Goal: Task Accomplishment & Management: Use online tool/utility

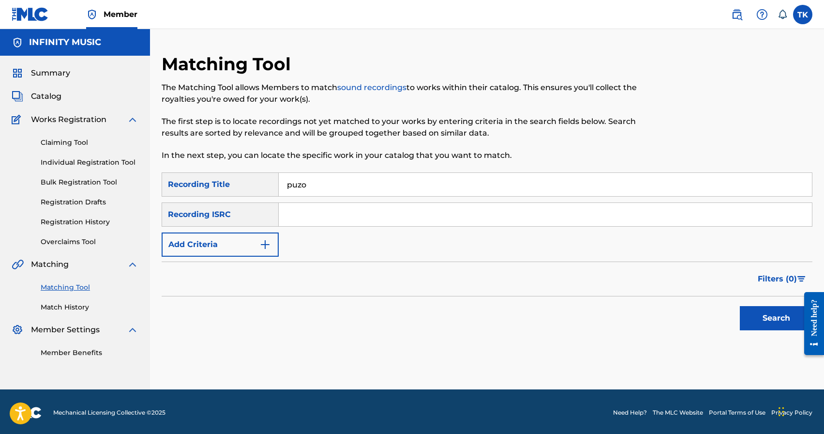
type input "puzo"
click at [242, 242] on button "Add Criteria" at bounding box center [220, 244] width 117 height 24
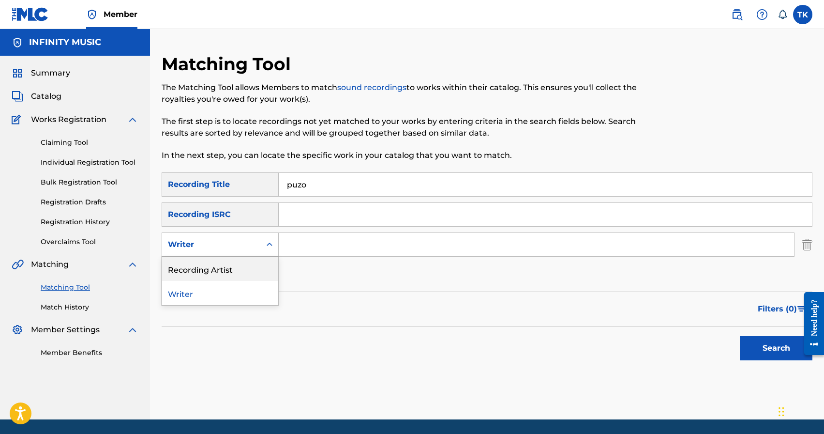
click at [239, 274] on div "Recording Artist" at bounding box center [220, 269] width 116 height 24
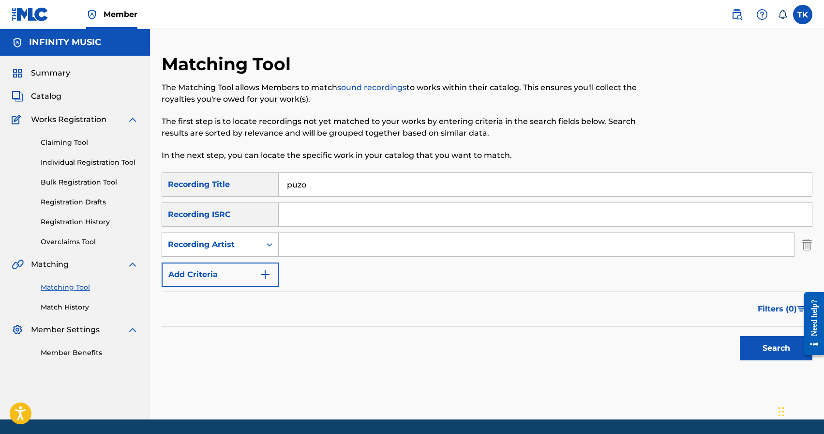
click at [298, 258] on div "SearchWithCriteria61c2b07e-247f-4125-9b9a-20a6089eb57b Recording Title puzo Sea…" at bounding box center [487, 229] width 651 height 114
click at [307, 252] on input "Search Form" at bounding box center [536, 244] width 515 height 23
type input "Broadway"
click at [758, 342] on button "Search" at bounding box center [776, 348] width 73 height 24
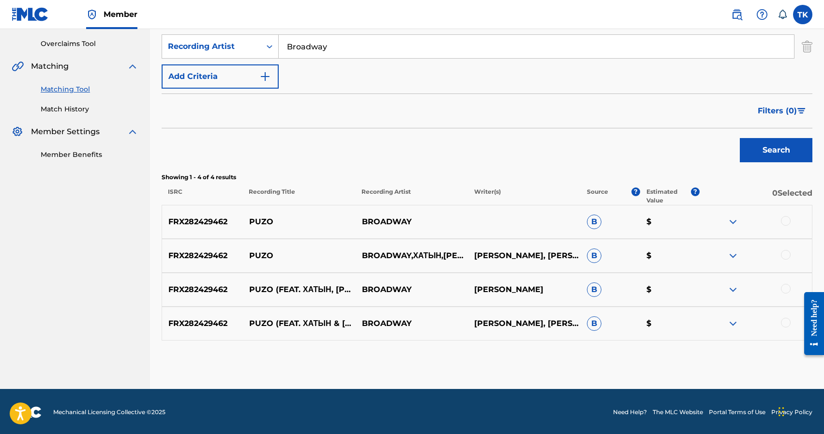
scroll to position [199, 0]
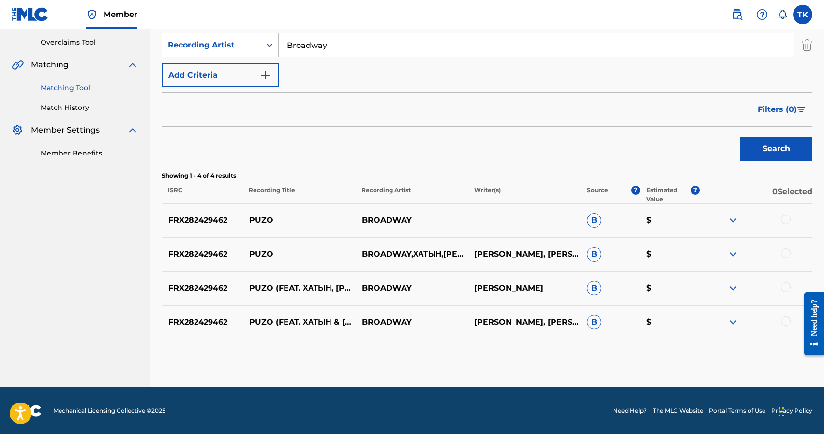
click at [789, 323] on div at bounding box center [786, 321] width 10 height 10
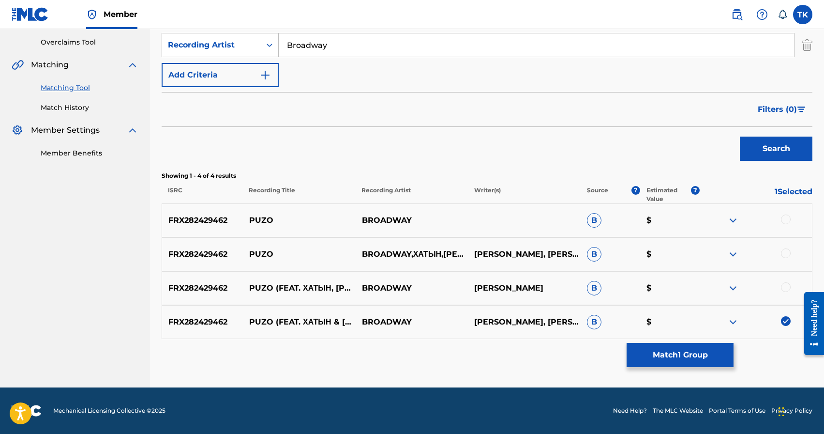
click at [790, 289] on div at bounding box center [755, 288] width 113 height 12
click at [786, 289] on div at bounding box center [786, 287] width 10 height 10
click at [786, 253] on div at bounding box center [786, 253] width 10 height 10
click at [787, 215] on div at bounding box center [786, 219] width 10 height 10
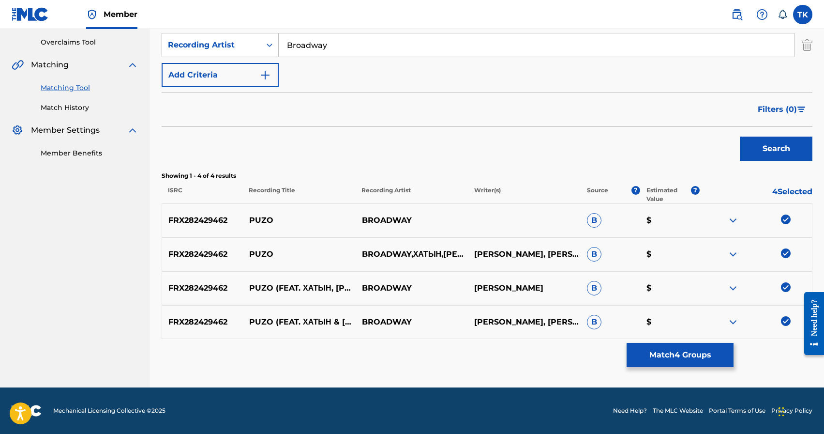
click at [669, 359] on button "Match 4 Groups" at bounding box center [680, 355] width 107 height 24
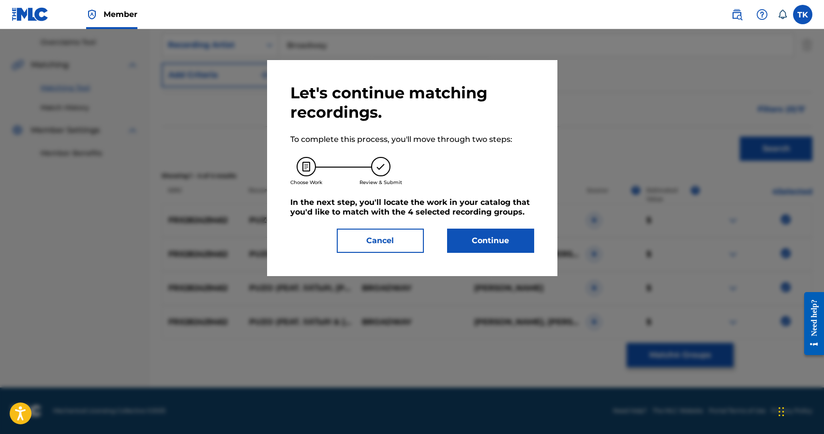
click at [500, 242] on button "Continue" at bounding box center [490, 240] width 87 height 24
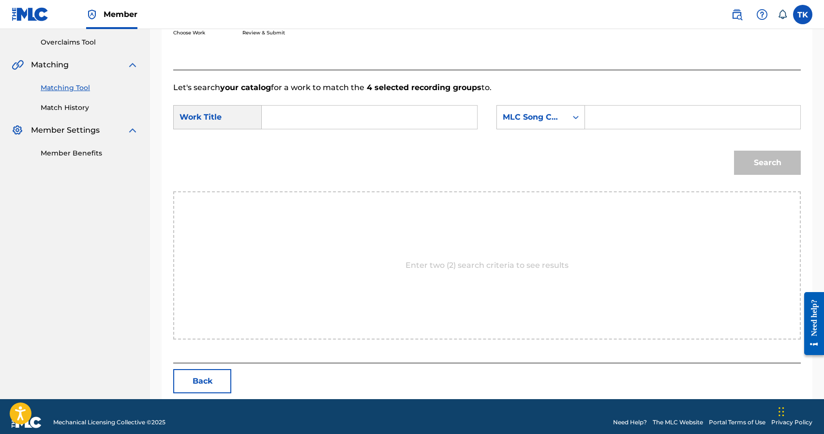
click at [417, 120] on input "Search Form" at bounding box center [369, 117] width 199 height 23
type input "puzo"
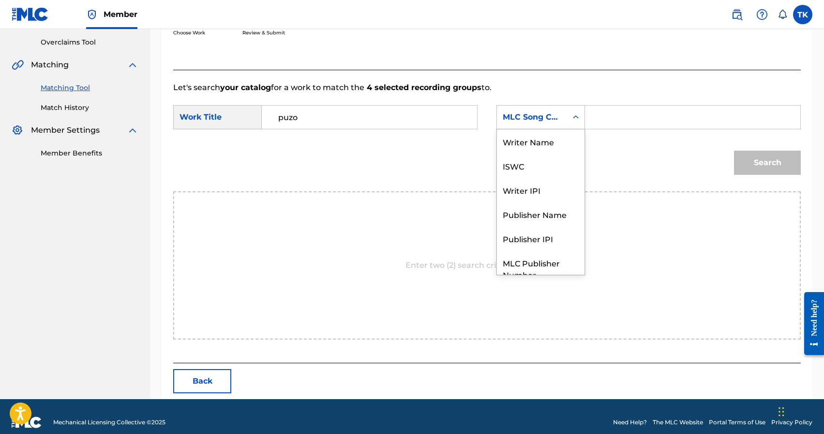
click at [545, 125] on div "MLC Song Code" at bounding box center [532, 117] width 70 height 18
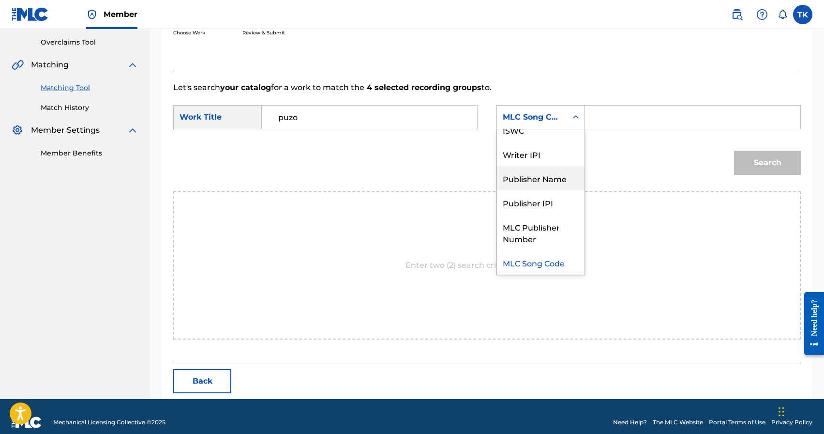
click at [539, 184] on div "Publisher Name" at bounding box center [541, 178] width 88 height 24
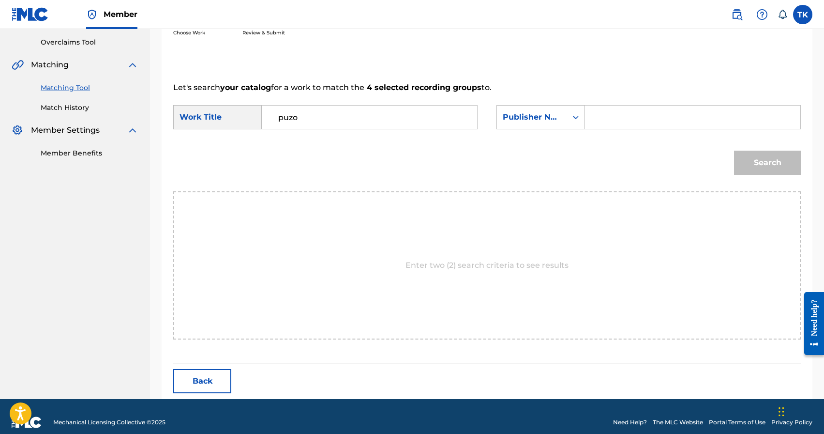
click at [617, 109] on input "Search Form" at bounding box center [692, 117] width 199 height 23
type input "p"
type input "INFINITY MUSIC"
click at [758, 165] on button "Search" at bounding box center [767, 163] width 67 height 24
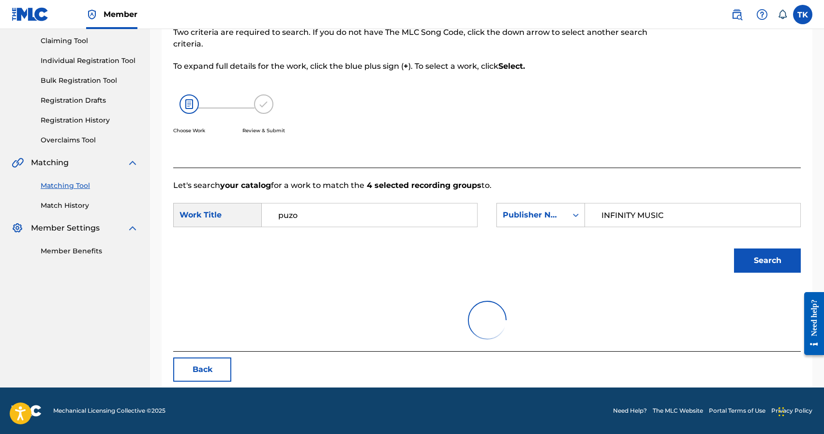
scroll to position [182, 0]
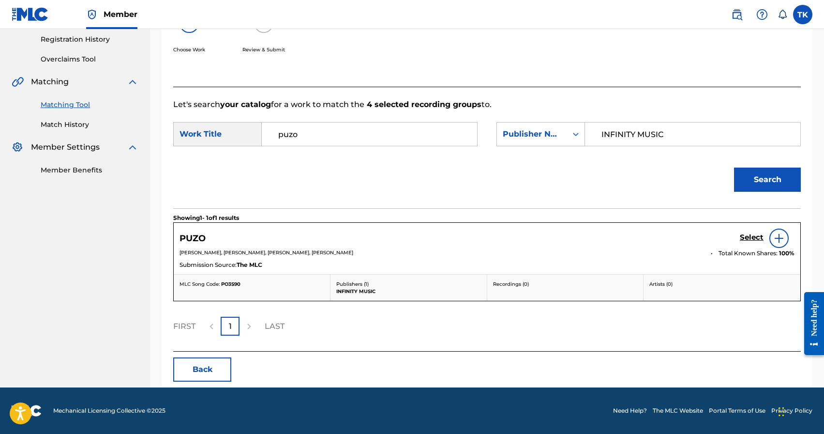
click at [743, 241] on h5 "Select" at bounding box center [752, 237] width 24 height 9
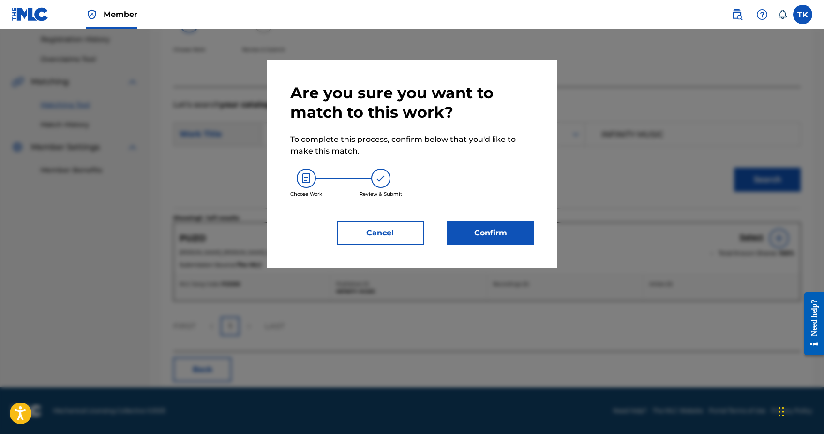
click at [521, 232] on button "Confirm" at bounding box center [490, 233] width 87 height 24
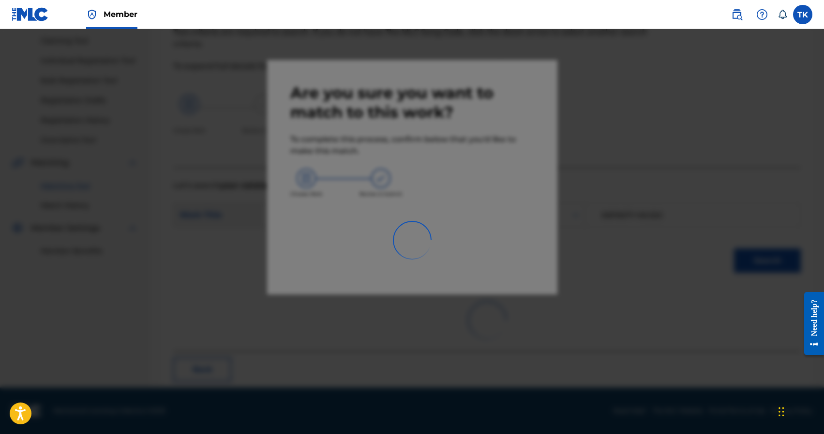
scroll to position [29, 0]
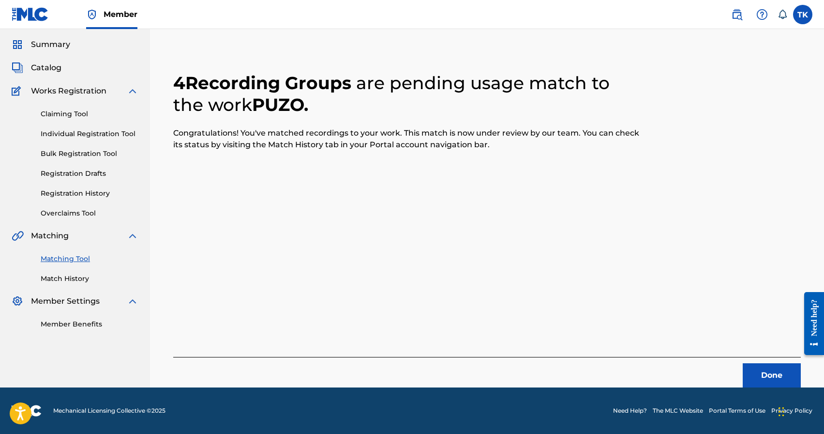
click at [749, 367] on button "Done" at bounding box center [772, 375] width 58 height 24
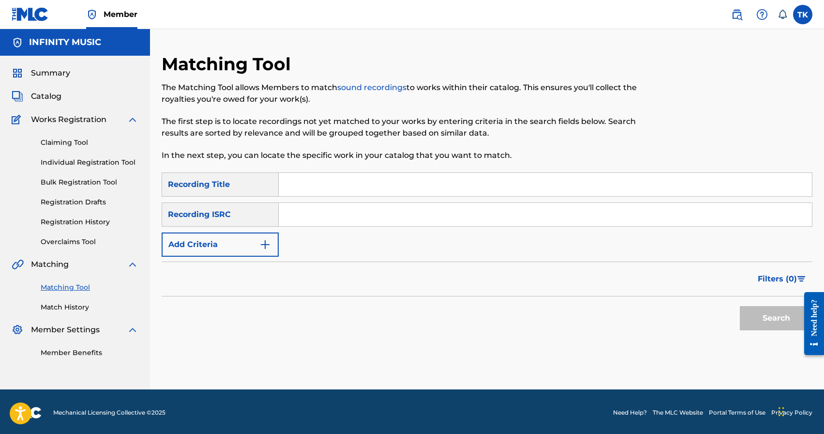
click at [363, 183] on input "Search Form" at bounding box center [545, 184] width 533 height 23
type input "baguette"
click at [253, 247] on button "Add Criteria" at bounding box center [220, 244] width 117 height 24
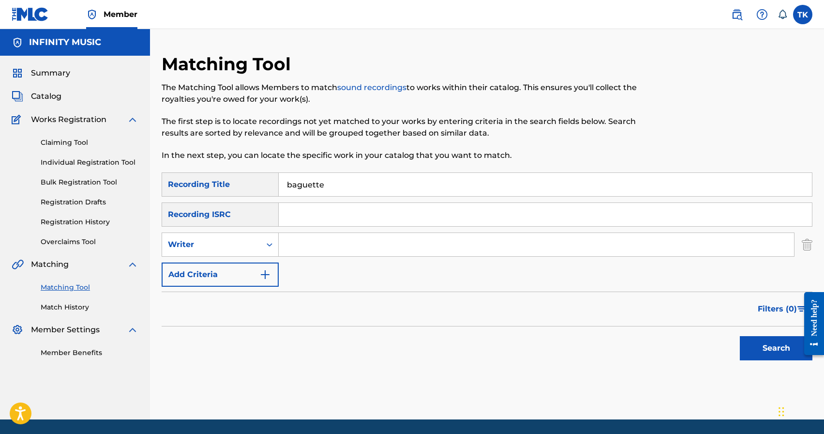
click at [253, 247] on div "Writer" at bounding box center [211, 245] width 87 height 12
click at [251, 272] on div "Recording Artist" at bounding box center [220, 269] width 116 height 24
click at [306, 245] on input "Search Form" at bounding box center [536, 244] width 515 height 23
type input "BRATICA"
click at [352, 251] on input "BRATICA" at bounding box center [536, 244] width 515 height 23
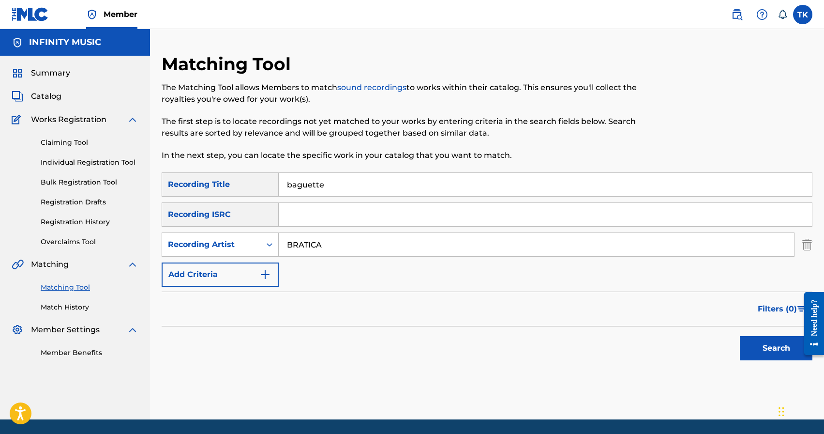
click at [352, 251] on input "BRATICA" at bounding box center [536, 244] width 515 height 23
type input "Broadway"
click at [753, 340] on button "Search" at bounding box center [776, 348] width 73 height 24
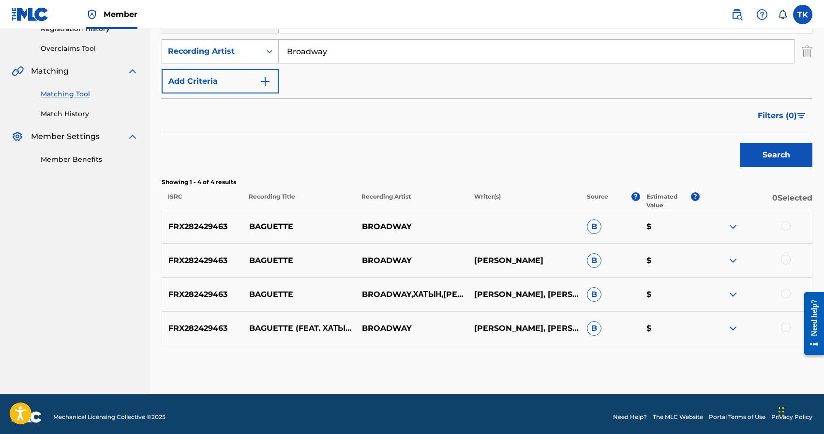
scroll to position [196, 0]
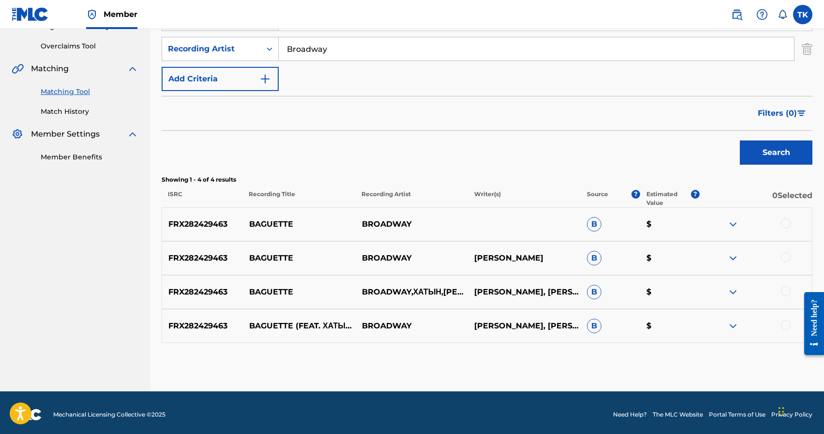
click at [786, 225] on div at bounding box center [786, 223] width 10 height 10
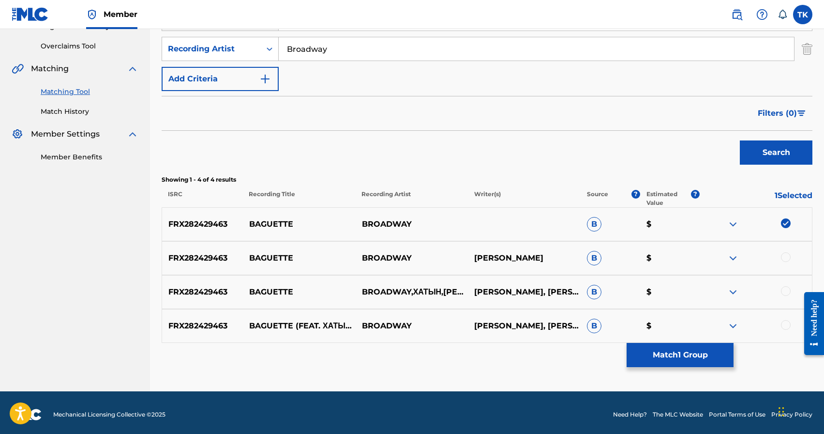
click at [787, 256] on div at bounding box center [786, 257] width 10 height 10
click at [787, 287] on div at bounding box center [786, 291] width 10 height 10
click at [786, 325] on div at bounding box center [786, 325] width 10 height 10
click at [688, 350] on button "Match 4 Groups" at bounding box center [680, 355] width 107 height 24
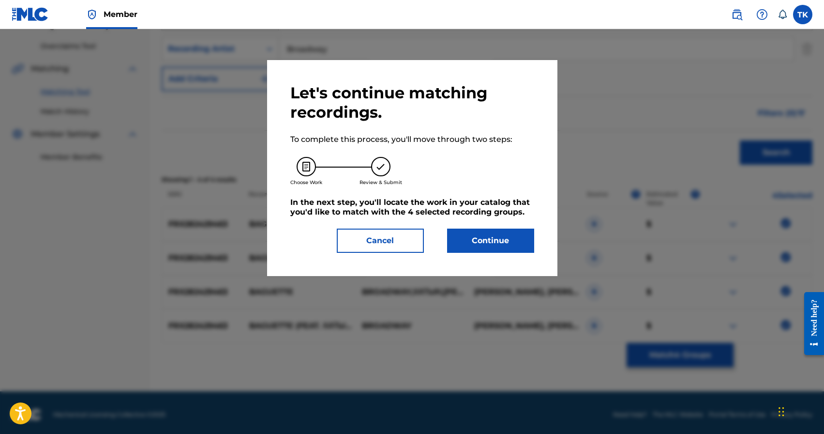
click at [515, 243] on button "Continue" at bounding box center [490, 240] width 87 height 24
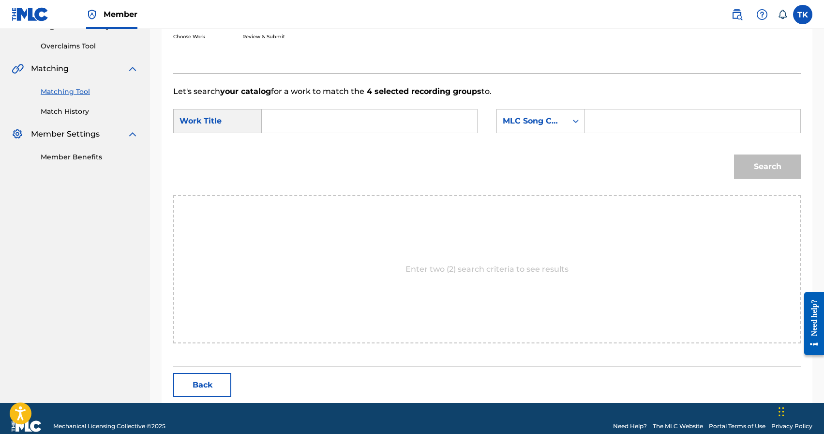
click at [401, 119] on input "Search Form" at bounding box center [369, 120] width 199 height 23
click at [318, 140] on div "bagu ette" at bounding box center [296, 142] width 53 height 17
type input "baguette"
click at [557, 126] on div "MLC Song Code" at bounding box center [532, 121] width 59 height 12
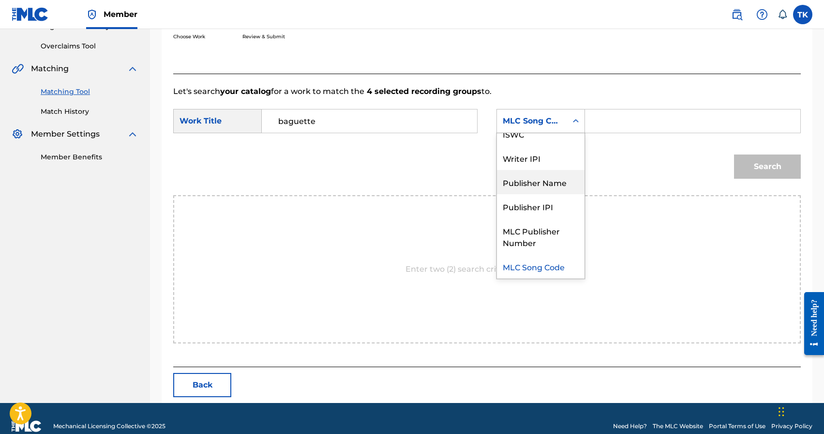
click at [541, 178] on div "Publisher Name" at bounding box center [541, 182] width 88 height 24
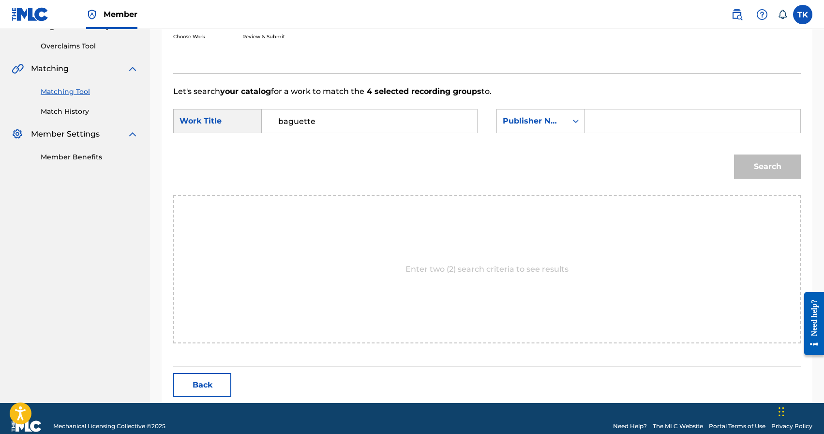
click at [609, 119] on input "Search Form" at bounding box center [692, 120] width 199 height 23
click at [634, 123] on input "INFINITy MUSIC" at bounding box center [692, 120] width 199 height 23
type input "INFINITY MUSIC"
click at [730, 162] on div "Search" at bounding box center [765, 164] width 72 height 39
click at [743, 166] on button "Search" at bounding box center [767, 166] width 67 height 24
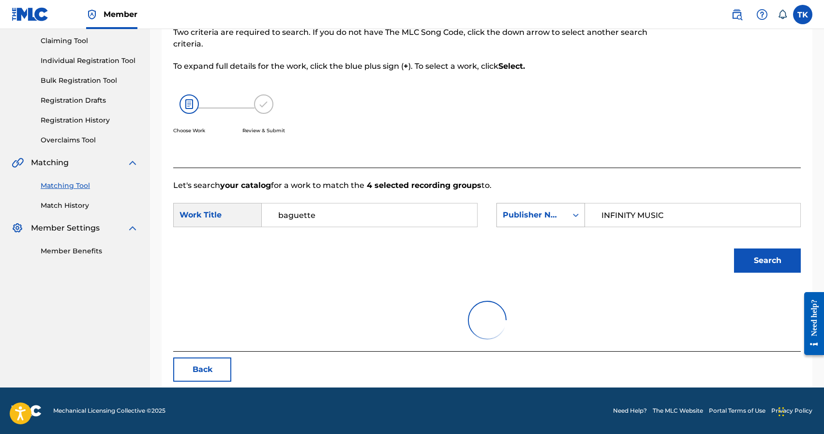
scroll to position [182, 0]
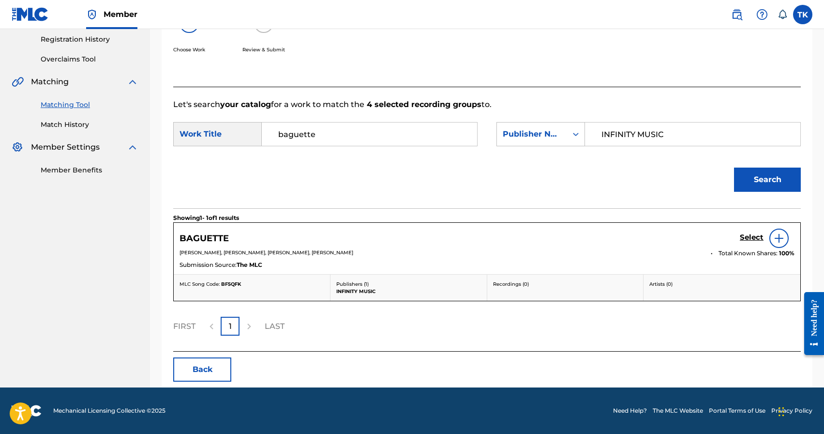
click at [751, 239] on h5 "Select" at bounding box center [752, 237] width 24 height 9
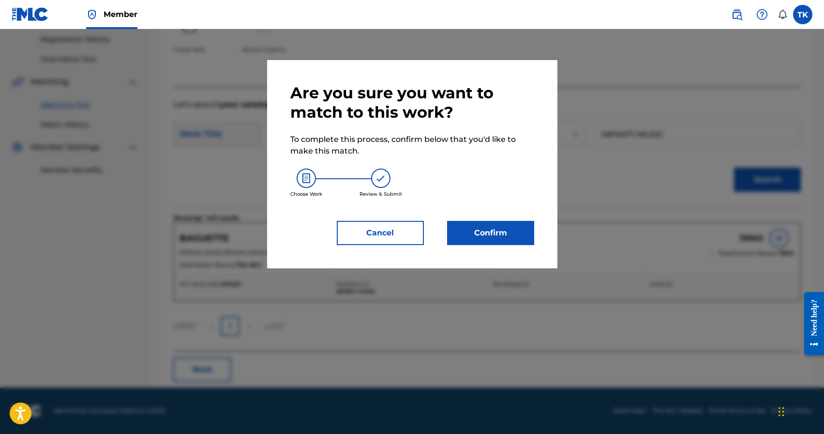
click at [505, 225] on button "Confirm" at bounding box center [490, 233] width 87 height 24
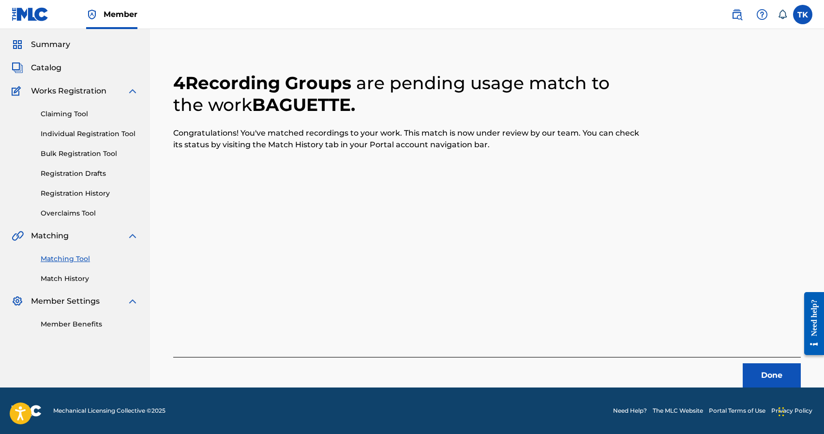
scroll to position [29, 0]
click at [755, 379] on button "Done" at bounding box center [772, 375] width 58 height 24
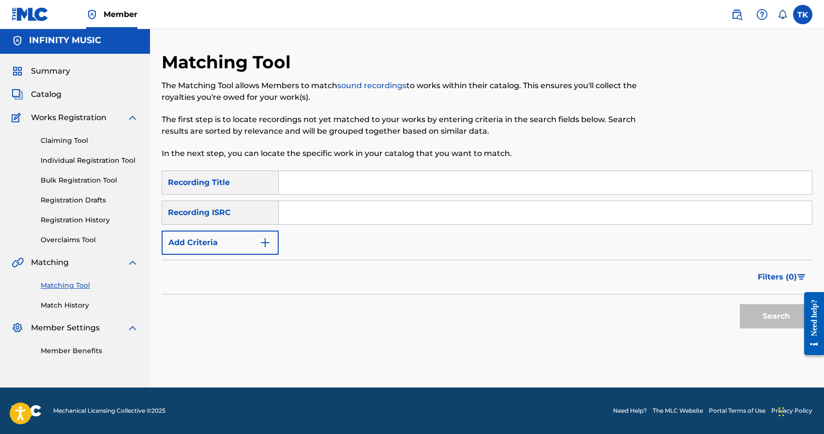
scroll to position [0, 0]
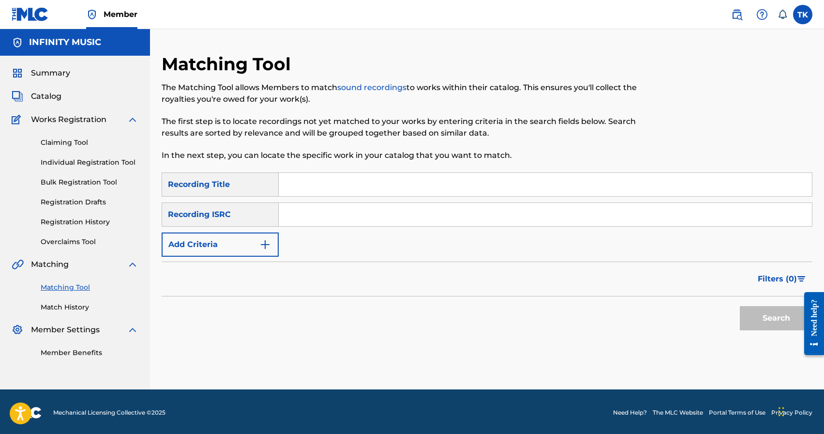
click at [375, 182] on input "Search Form" at bounding box center [545, 184] width 533 height 23
type input "гонки"
click at [258, 242] on button "Add Criteria" at bounding box center [220, 244] width 117 height 24
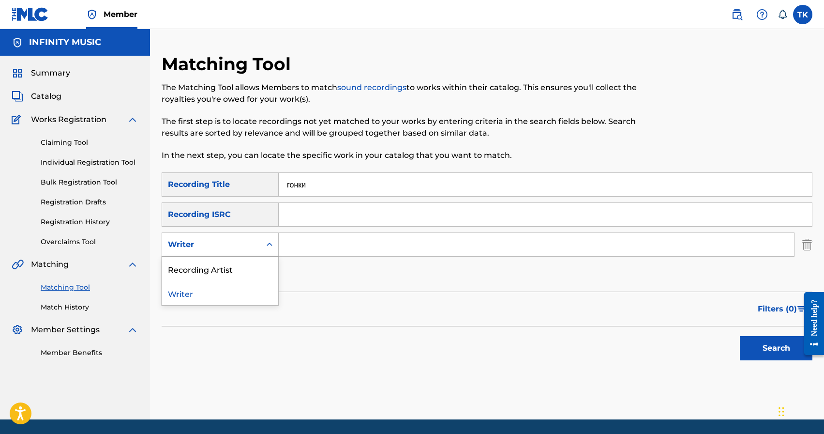
click at [258, 242] on div "Writer" at bounding box center [211, 244] width 99 height 18
click at [258, 258] on div "Recording Artist" at bounding box center [220, 269] width 116 height 24
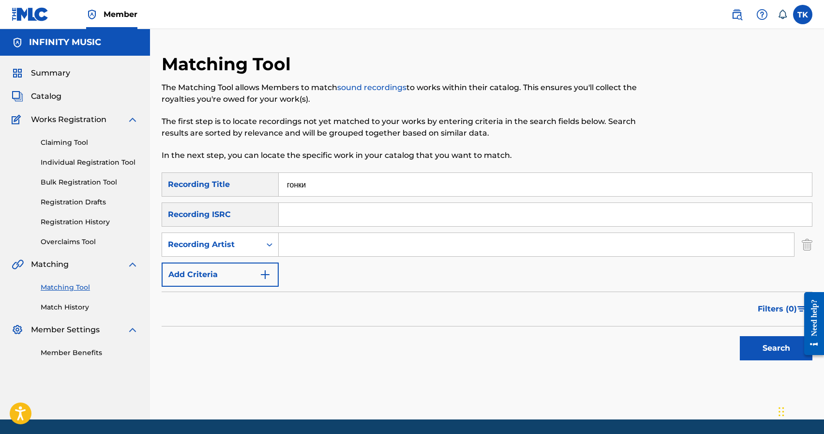
click at [315, 243] on input "Search Form" at bounding box center [536, 244] width 515 height 23
type input "Broadway"
click at [749, 355] on button "Search" at bounding box center [776, 348] width 73 height 24
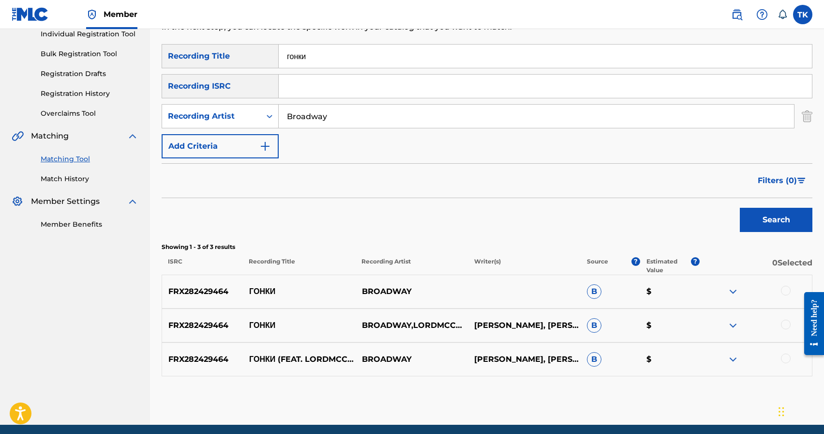
scroll to position [132, 0]
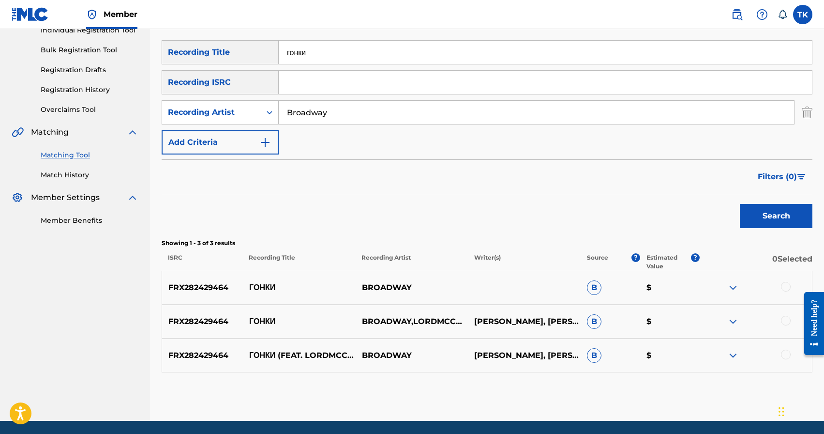
click at [788, 290] on div at bounding box center [786, 287] width 10 height 10
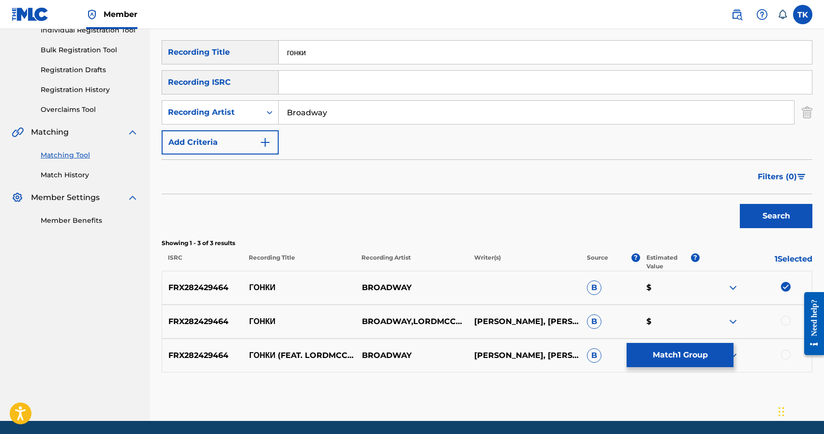
click at [787, 324] on div at bounding box center [786, 321] width 10 height 10
click at [785, 353] on div at bounding box center [786, 354] width 10 height 10
click at [688, 351] on button "Match 3 Groups" at bounding box center [680, 355] width 107 height 24
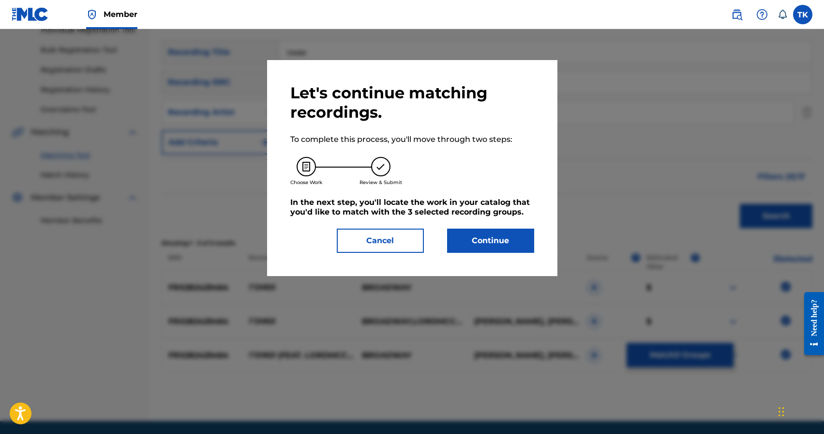
click at [500, 232] on button "Continue" at bounding box center [490, 240] width 87 height 24
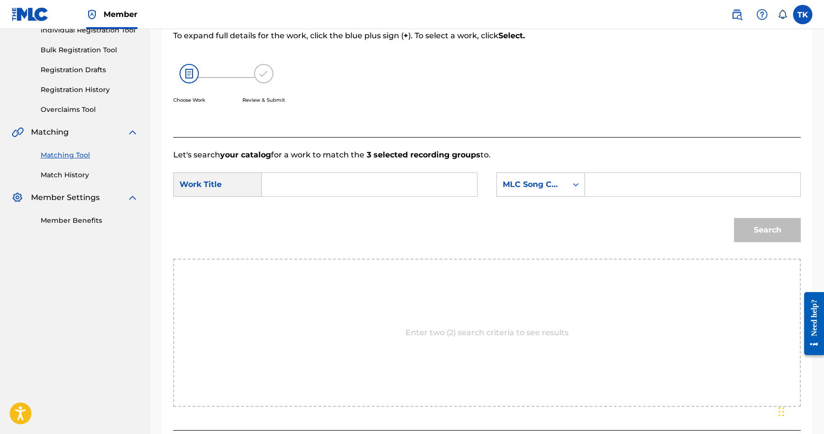
click at [393, 188] on input "Search Form" at bounding box center [369, 184] width 199 height 23
type input "гонки"
click at [298, 207] on strong "гонки" at bounding box center [288, 205] width 21 height 9
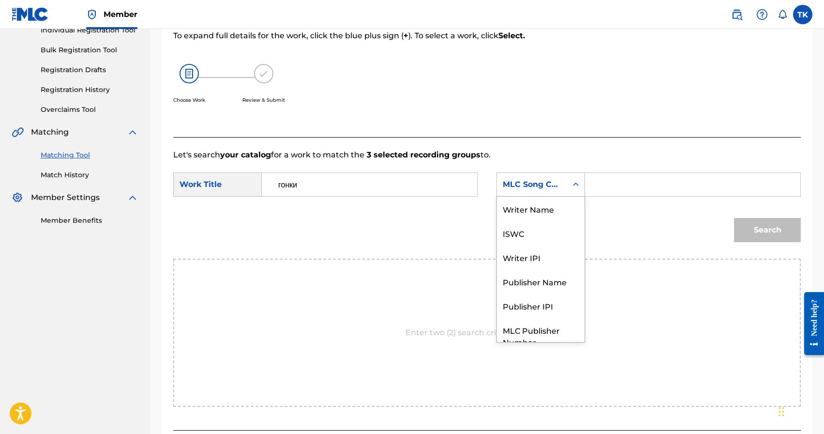
click at [565, 190] on div "MLC Song Code" at bounding box center [532, 184] width 70 height 18
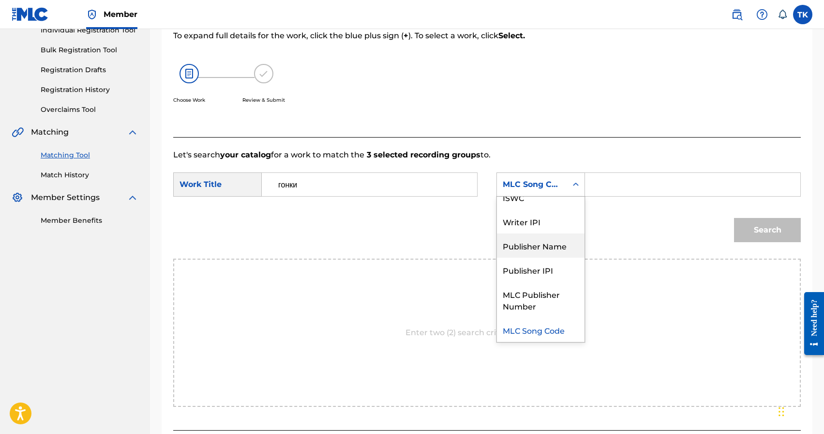
click at [550, 246] on div "Publisher Name" at bounding box center [541, 245] width 88 height 24
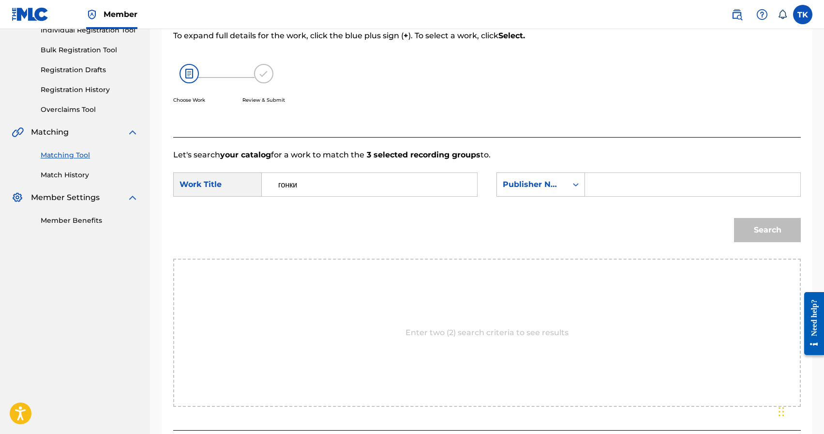
click at [633, 174] on input "Search Form" at bounding box center [692, 184] width 199 height 23
type input "INFINITY MUSIC"
click at [752, 225] on button "Search" at bounding box center [767, 230] width 67 height 24
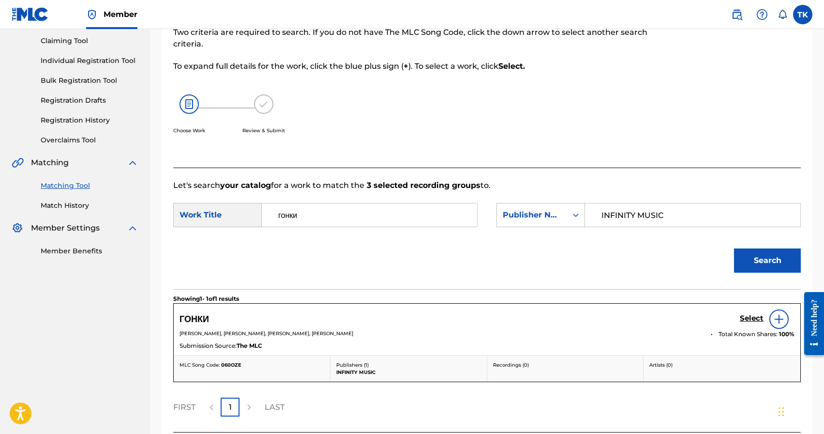
scroll to position [132, 0]
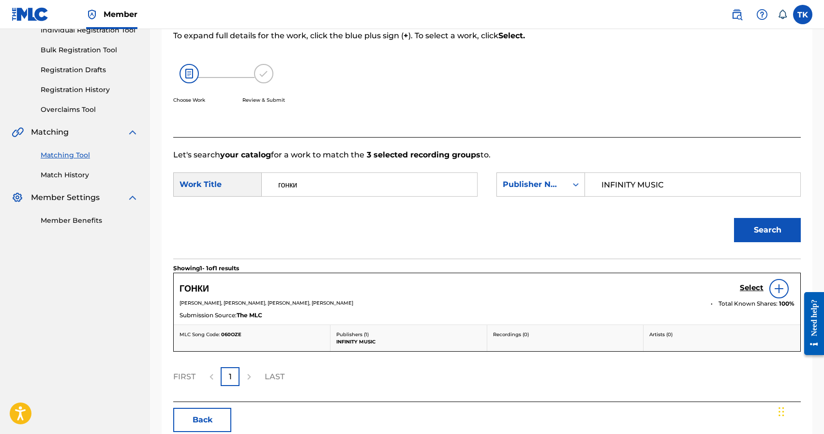
click at [747, 289] on h5 "Select" at bounding box center [752, 287] width 24 height 9
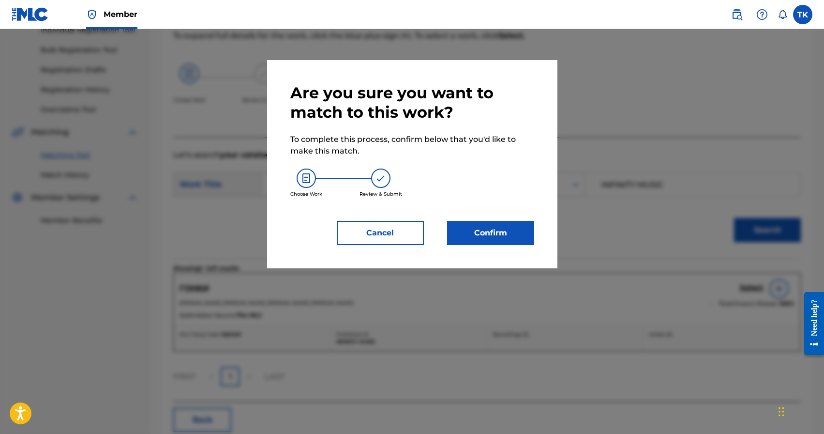
click at [522, 240] on button "Confirm" at bounding box center [490, 233] width 87 height 24
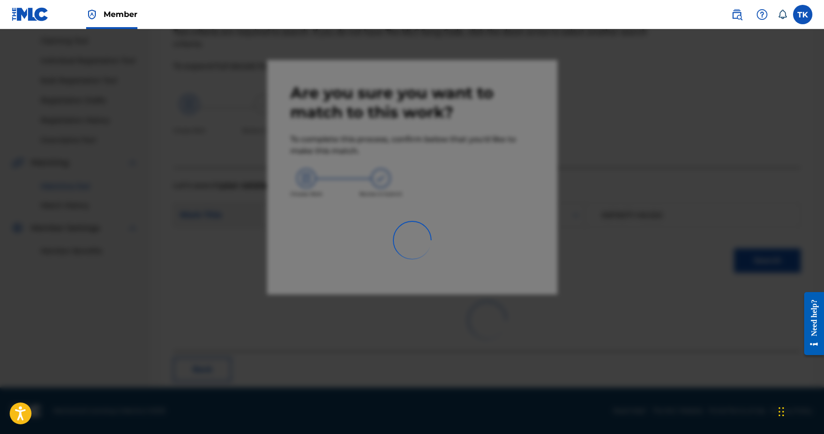
scroll to position [29, 0]
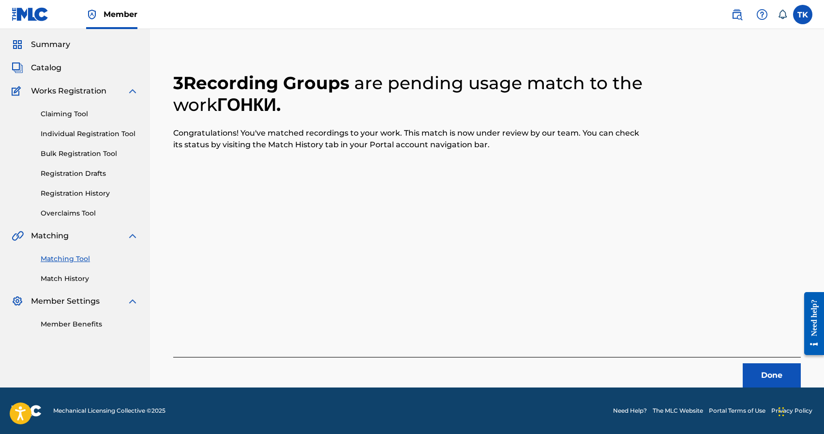
click at [753, 371] on button "Done" at bounding box center [772, 375] width 58 height 24
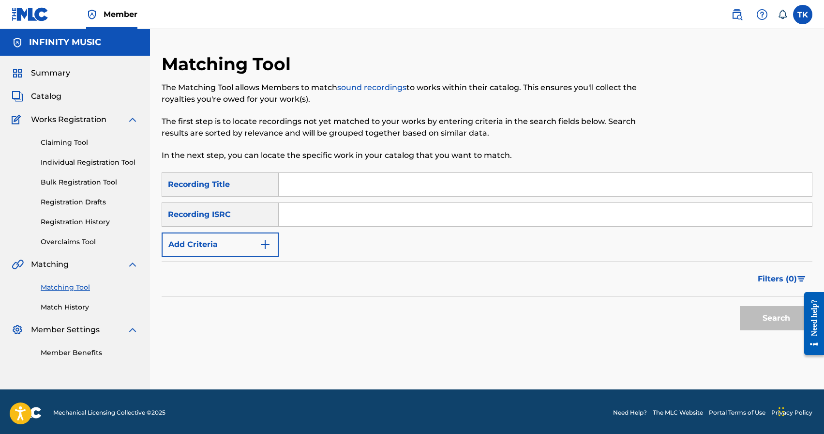
click at [396, 190] on input "Search Form" at bounding box center [545, 184] width 533 height 23
type input "словесный десант #2"
click at [256, 243] on button "Add Criteria" at bounding box center [220, 244] width 117 height 24
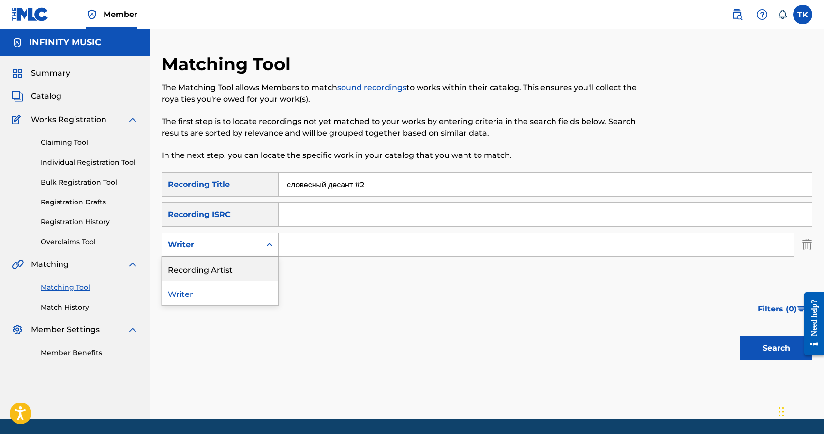
click at [256, 260] on div "Recording Artist" at bounding box center [220, 269] width 116 height 24
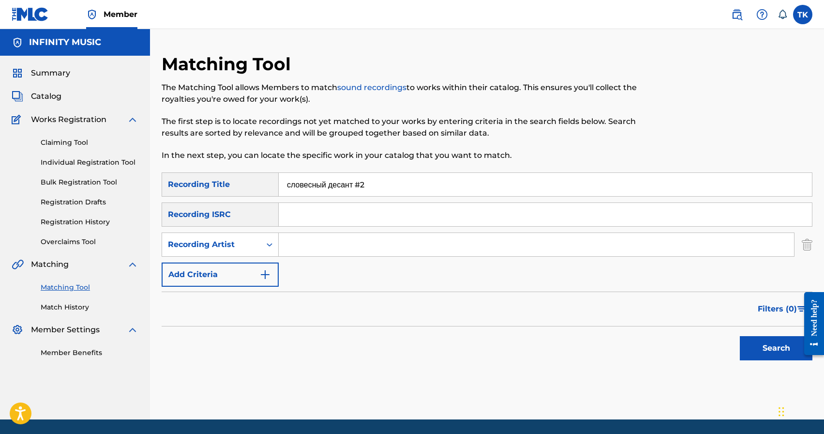
click at [299, 248] on input "Search Form" at bounding box center [536, 244] width 515 height 23
type input "Broadway"
click at [746, 341] on button "Search" at bounding box center [776, 348] width 73 height 24
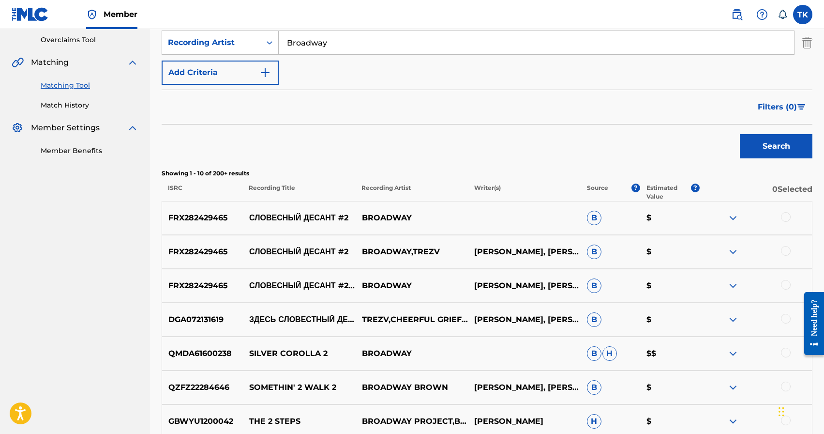
scroll to position [203, 0]
click at [786, 281] on div at bounding box center [786, 284] width 10 height 10
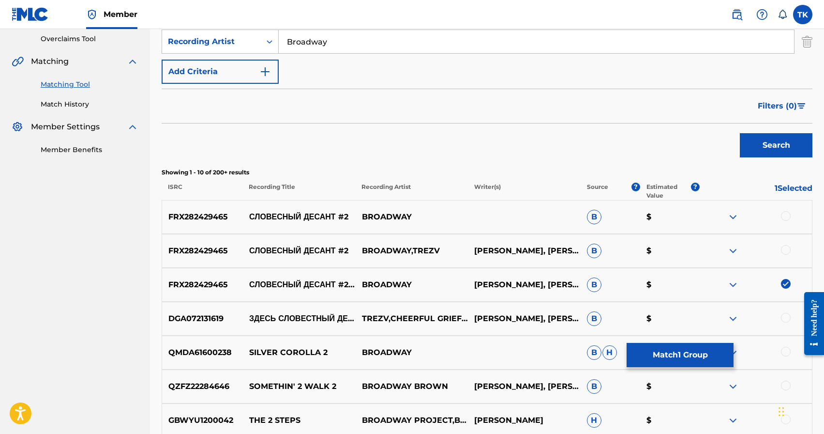
click at [786, 250] on div at bounding box center [786, 250] width 10 height 10
click at [788, 217] on div at bounding box center [786, 216] width 10 height 10
click at [701, 351] on button "Match 3 Groups" at bounding box center [680, 355] width 107 height 24
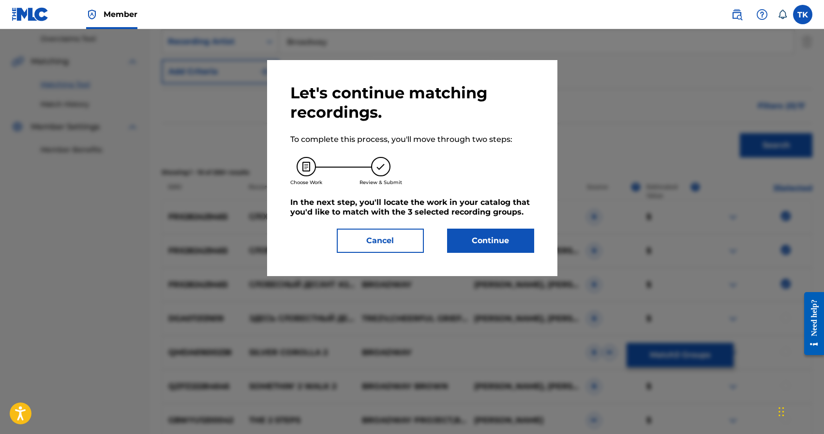
click at [510, 235] on button "Continue" at bounding box center [490, 240] width 87 height 24
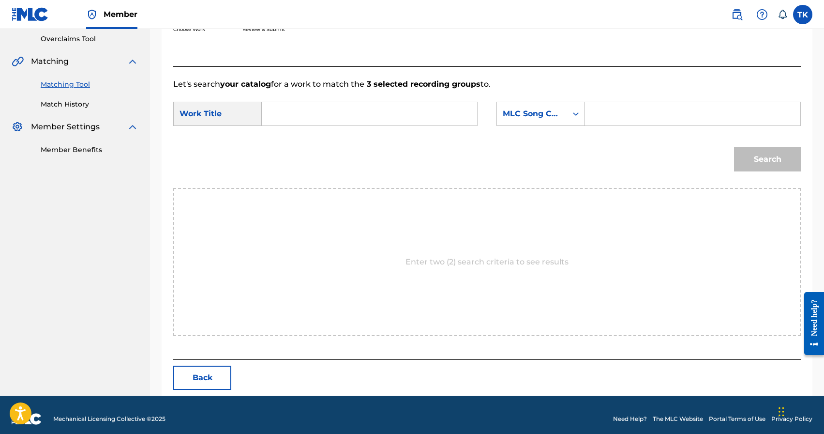
click at [410, 121] on input "Search Form" at bounding box center [369, 113] width 199 height 23
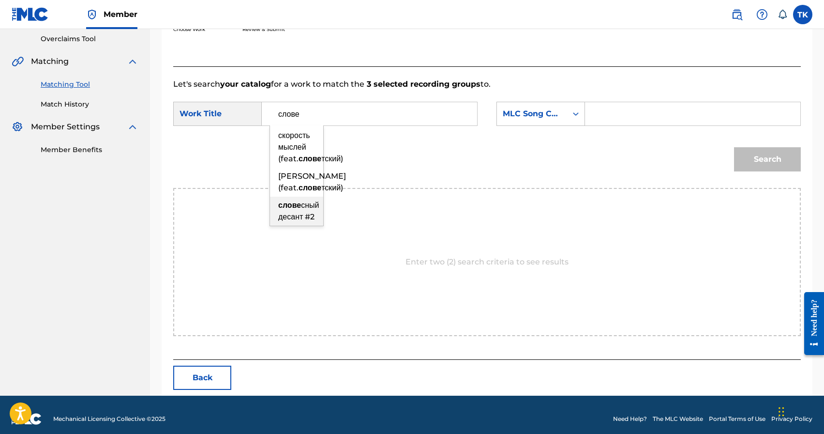
click at [305, 226] on div "слове сный десант #2" at bounding box center [296, 211] width 53 height 29
type input "словесный десант #2"
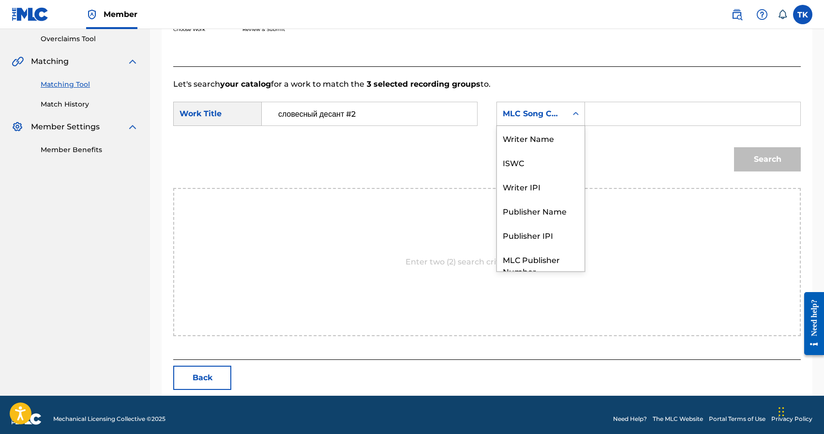
click at [516, 120] on div "MLC Song Code" at bounding box center [532, 114] width 70 height 18
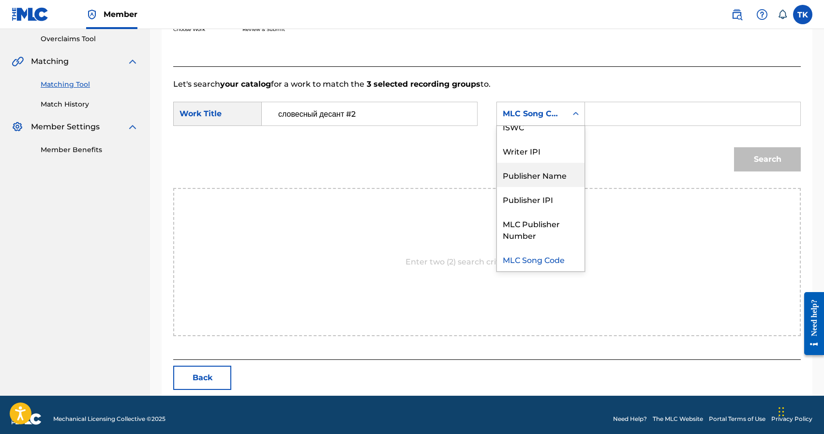
click at [517, 176] on div "Publisher Name" at bounding box center [541, 175] width 88 height 24
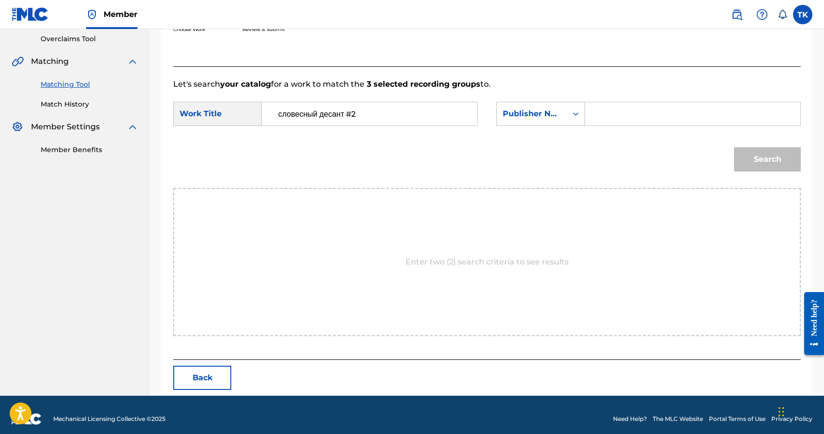
click at [599, 110] on input "Search Form" at bounding box center [692, 113] width 199 height 23
type input "INFINITY MUSIC"
click at [751, 162] on button "Search" at bounding box center [767, 159] width 67 height 24
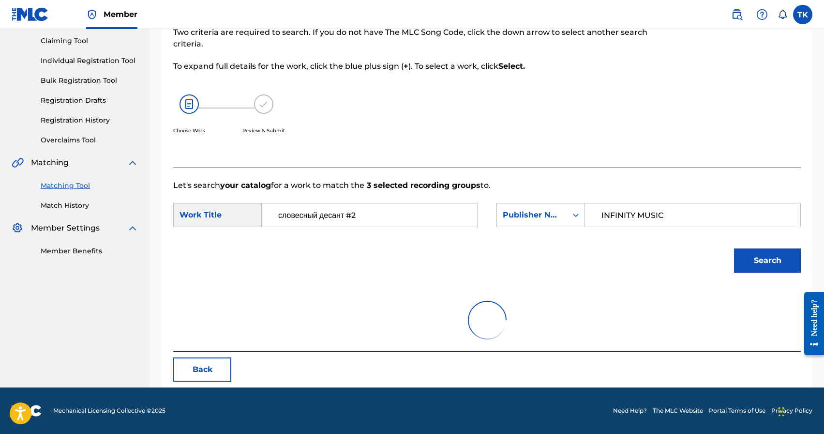
scroll to position [203, 0]
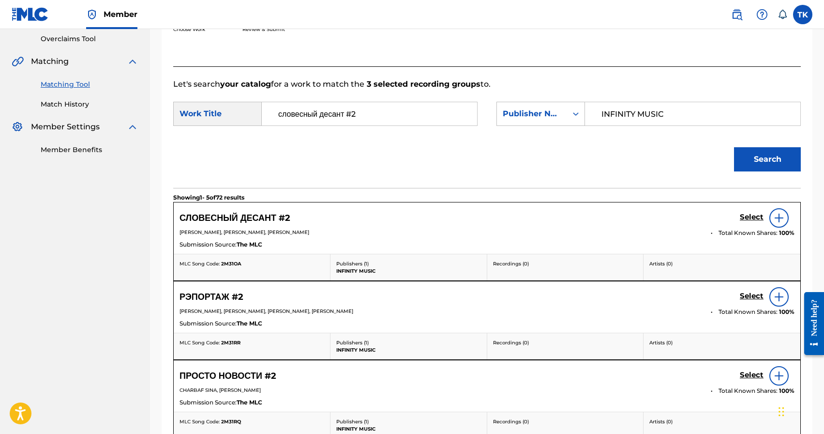
click at [743, 217] on h5 "Select" at bounding box center [752, 216] width 24 height 9
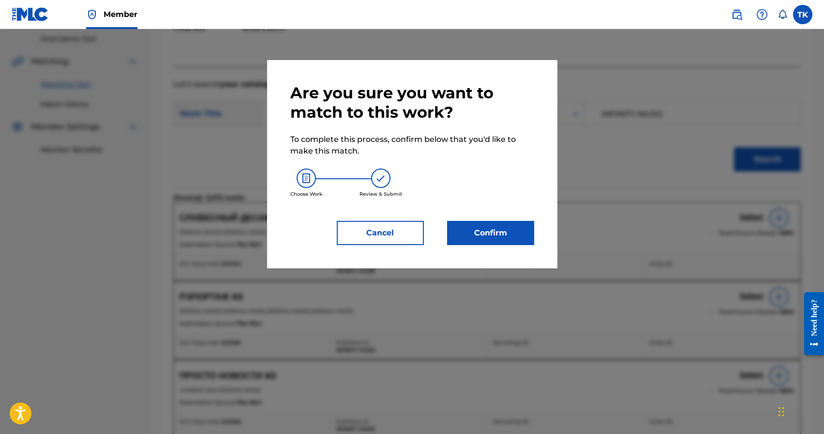
click at [502, 230] on button "Confirm" at bounding box center [490, 233] width 87 height 24
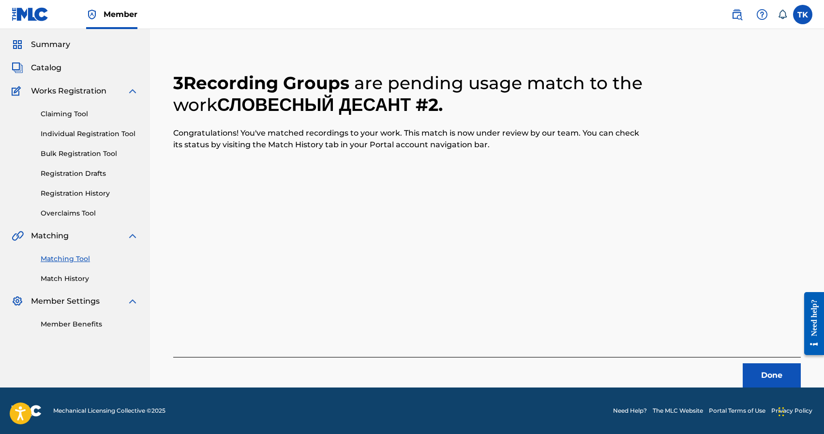
scroll to position [29, 0]
click at [761, 364] on button "Done" at bounding box center [772, 375] width 58 height 24
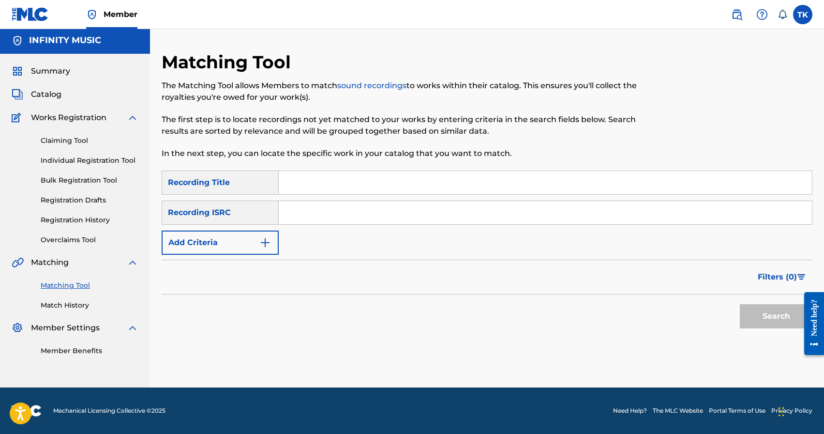
scroll to position [0, 0]
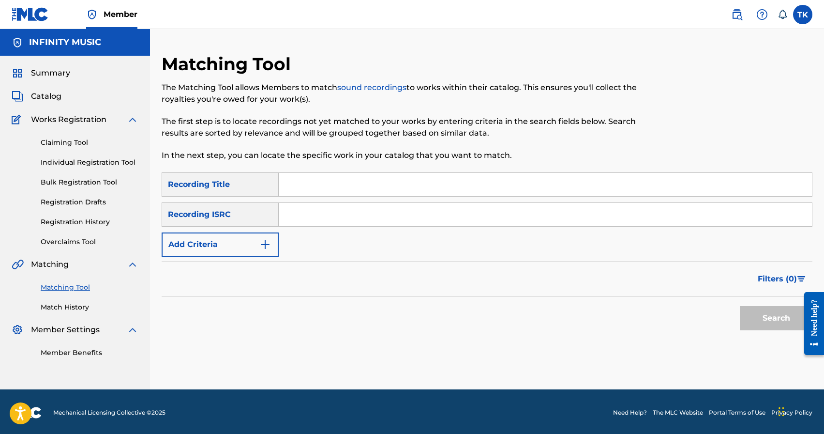
click at [346, 182] on input "Search Form" at bounding box center [545, 184] width 533 height 23
type input "slow flow"
click at [264, 249] on img "Search Form" at bounding box center [265, 245] width 12 height 12
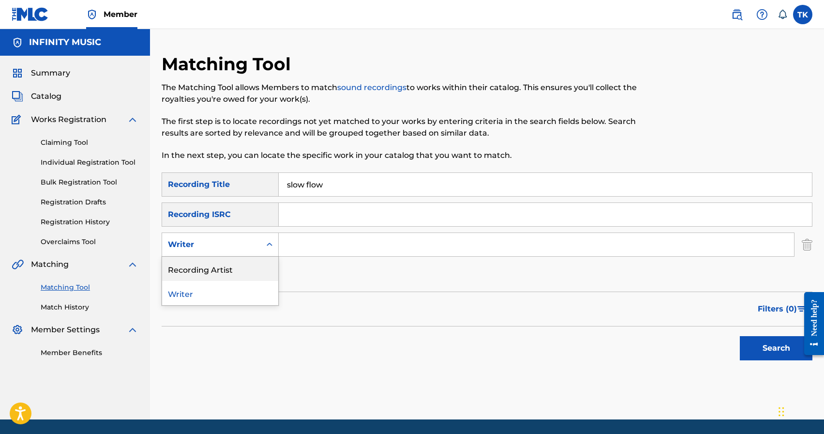
click at [258, 262] on div "Recording Artist" at bounding box center [220, 269] width 116 height 24
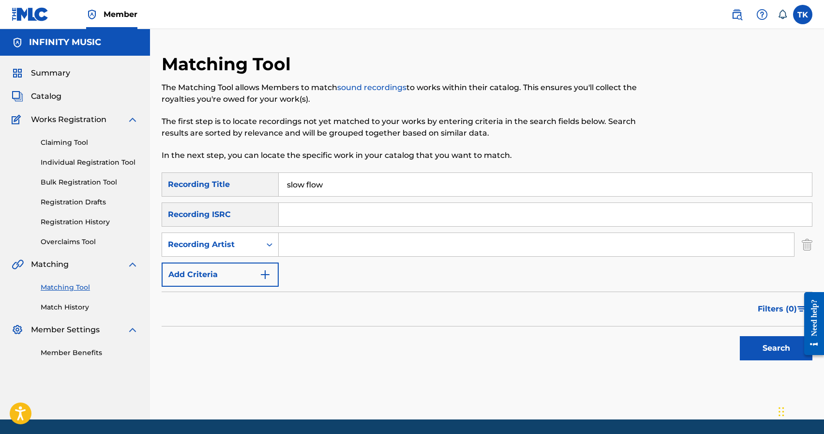
click at [303, 248] on input "Search Form" at bounding box center [536, 244] width 515 height 23
type input "Broadway"
click at [761, 343] on button "Search" at bounding box center [776, 348] width 73 height 24
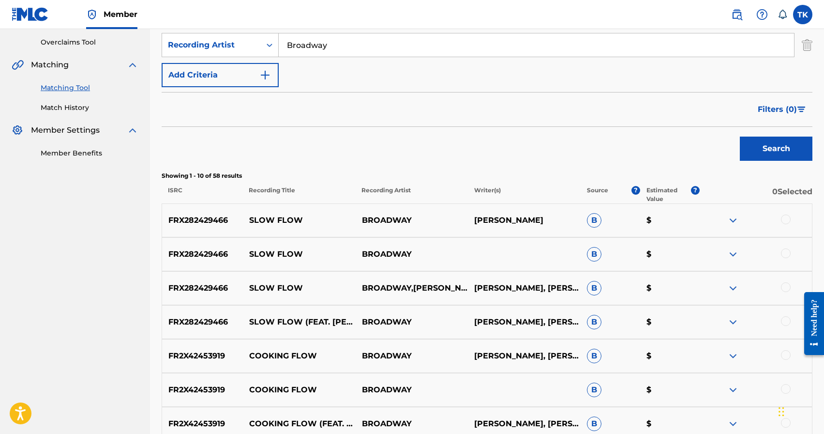
scroll to position [226, 0]
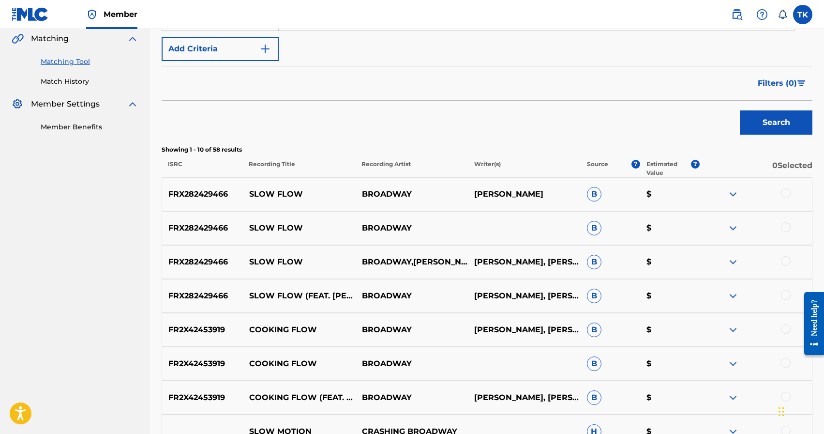
click at [786, 293] on div at bounding box center [786, 295] width 10 height 10
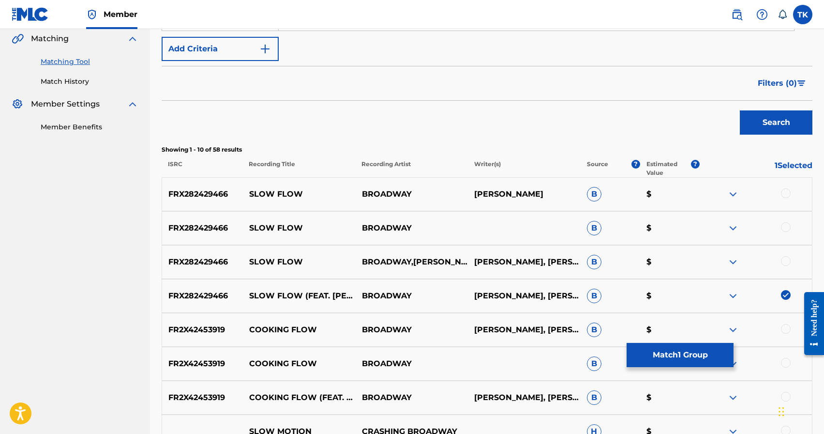
click at [786, 262] on div at bounding box center [786, 261] width 10 height 10
click at [784, 230] on div at bounding box center [786, 227] width 10 height 10
click at [785, 195] on div at bounding box center [786, 193] width 10 height 10
click at [692, 347] on button "Match 4 Groups" at bounding box center [680, 355] width 107 height 24
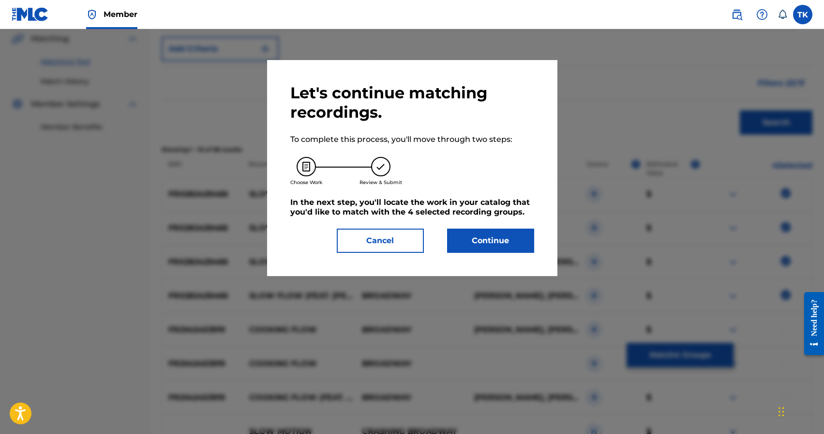
click at [513, 239] on button "Continue" at bounding box center [490, 240] width 87 height 24
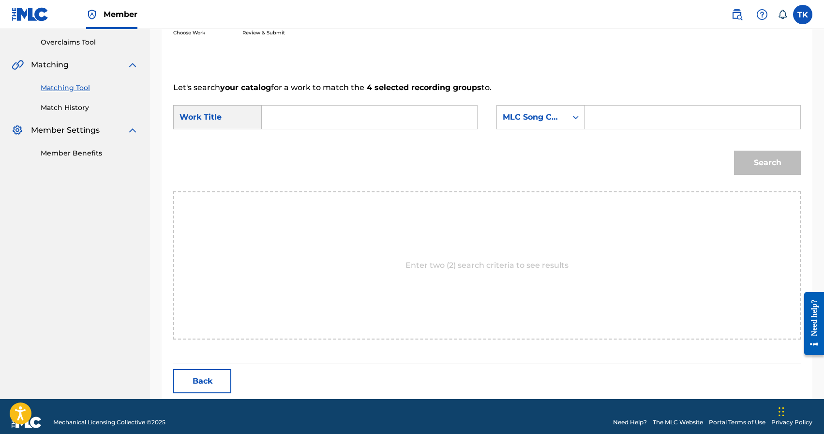
scroll to position [211, 0]
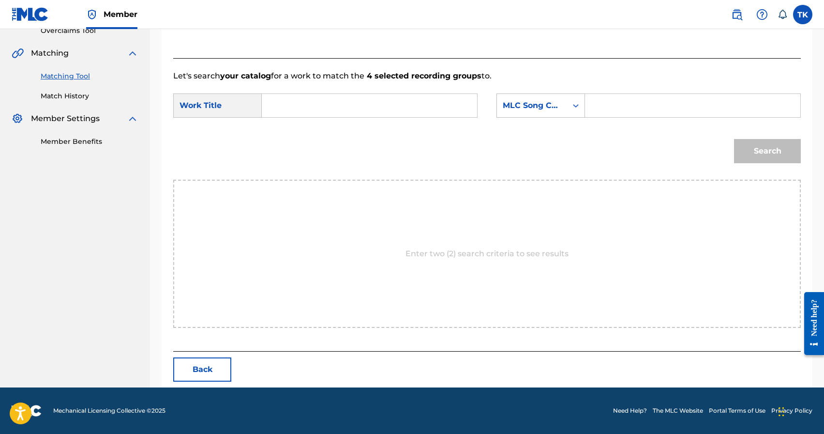
click at [403, 111] on input "Search Form" at bounding box center [369, 105] width 199 height 23
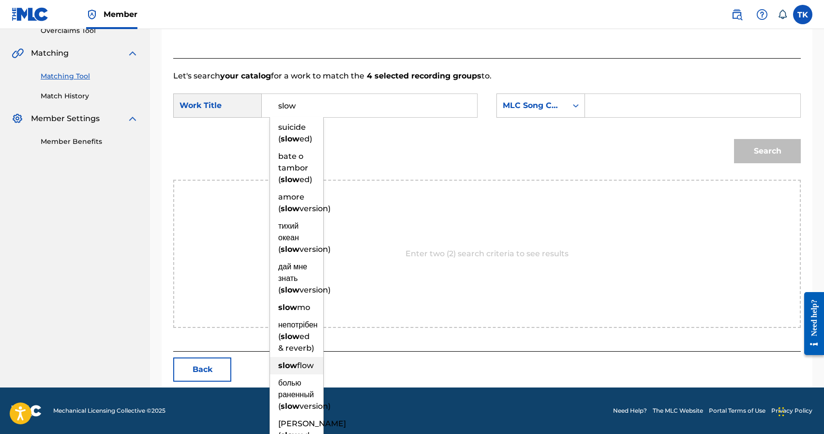
click at [288, 370] on strong "slow" at bounding box center [287, 365] width 19 height 9
type input "slow flow"
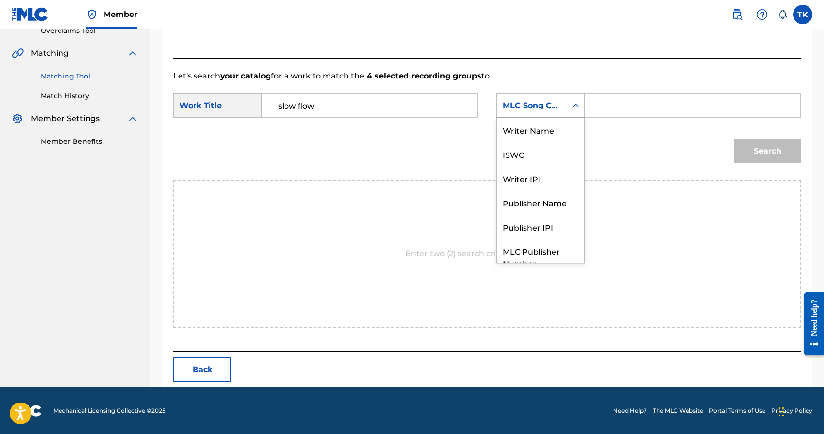
click at [545, 104] on div "MLC Song Code" at bounding box center [532, 106] width 59 height 12
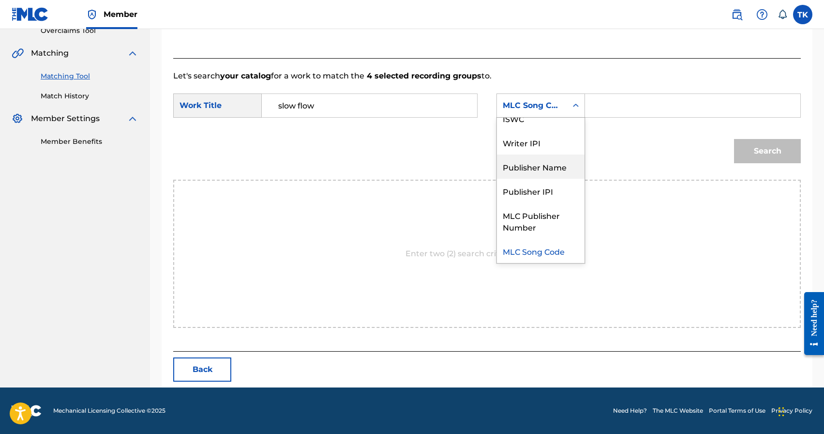
click at [538, 165] on div "Publisher Name" at bounding box center [541, 166] width 88 height 24
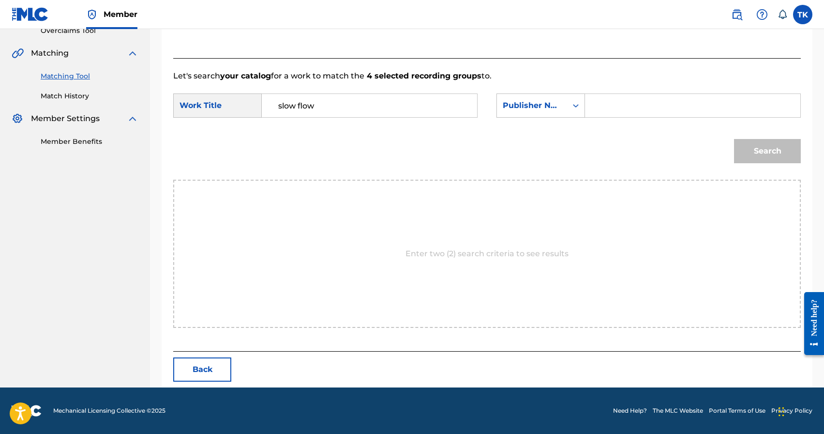
click at [604, 107] on input "Search Form" at bounding box center [692, 105] width 199 height 23
type input "INFINITY MUSIC"
click at [743, 152] on button "Search" at bounding box center [767, 151] width 67 height 24
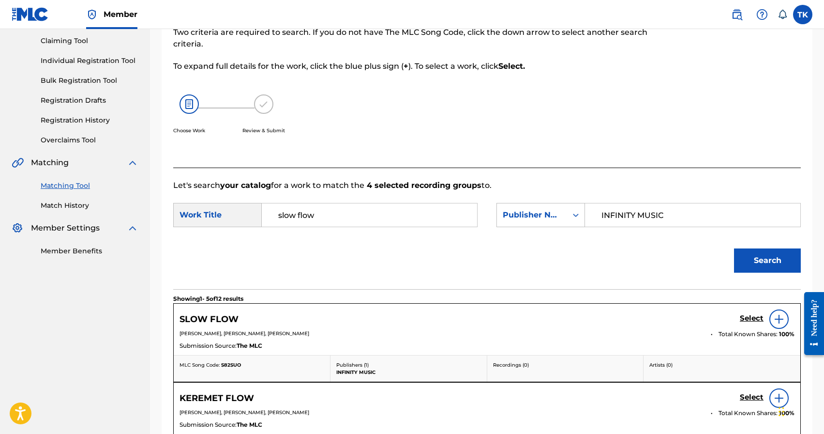
scroll to position [211, 0]
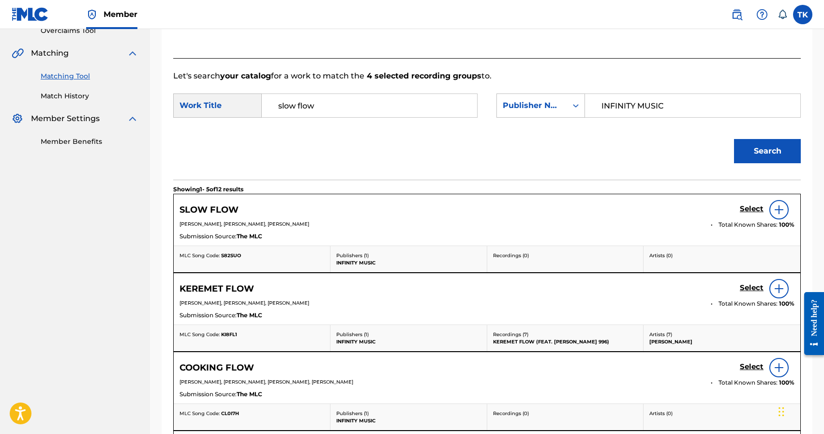
click at [744, 204] on h5 "Select" at bounding box center [752, 208] width 24 height 9
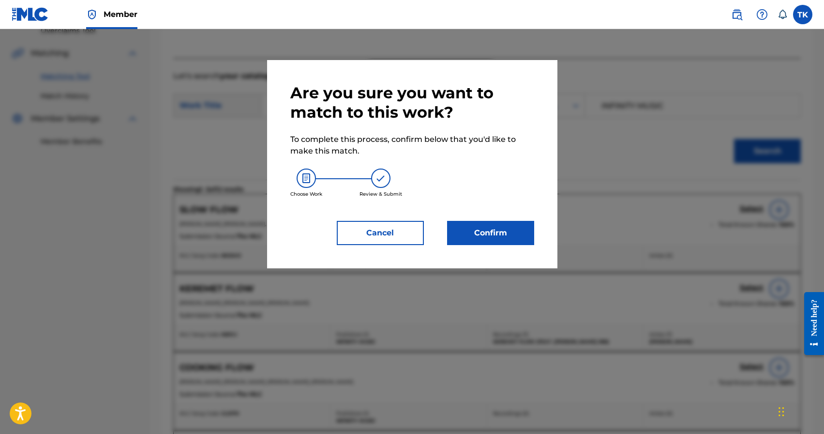
click at [504, 232] on button "Confirm" at bounding box center [490, 233] width 87 height 24
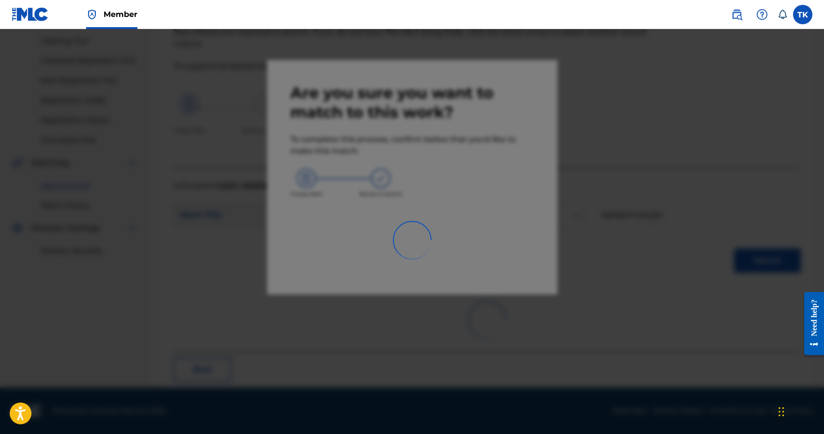
scroll to position [29, 0]
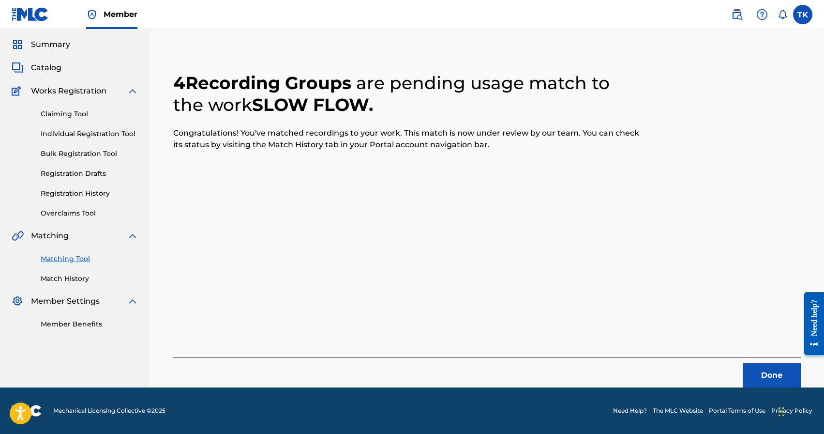
click at [771, 376] on button "Done" at bounding box center [772, 375] width 58 height 24
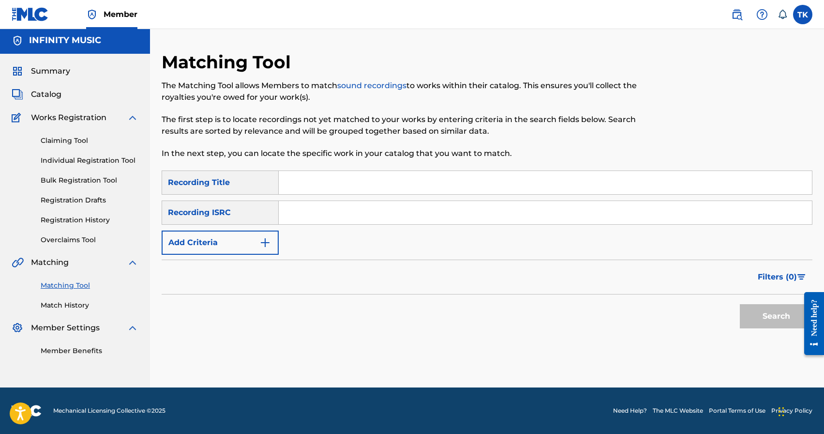
scroll to position [0, 0]
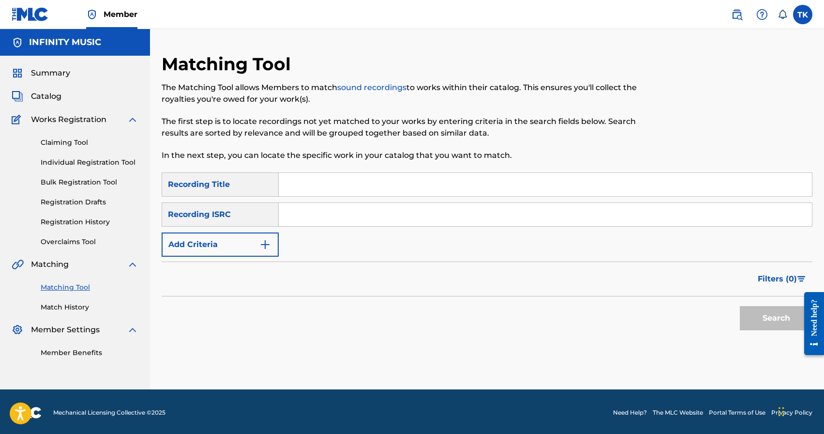
click at [331, 184] on input "Search Form" at bounding box center [545, 184] width 533 height 23
type input "chief [PERSON_NAME]"
click at [265, 243] on img "Search Form" at bounding box center [265, 245] width 12 height 12
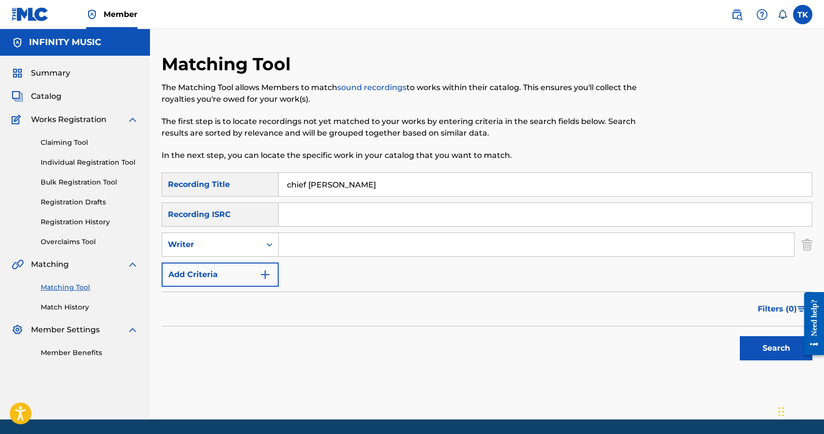
click at [265, 243] on icon "Search Form" at bounding box center [270, 245] width 10 height 10
click at [260, 263] on div "Recording Artist" at bounding box center [220, 269] width 116 height 24
click at [303, 253] on input "Search Form" at bounding box center [536, 244] width 515 height 23
type input "Broadway"
click at [758, 361] on div "Search" at bounding box center [773, 345] width 77 height 39
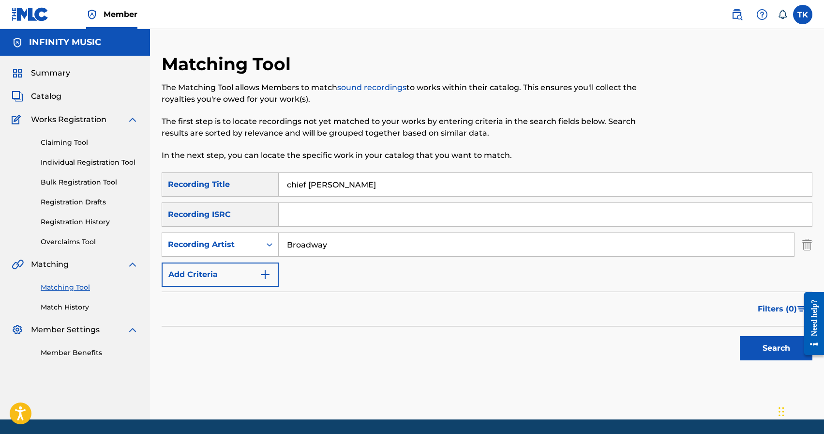
click at [758, 354] on button "Search" at bounding box center [776, 348] width 73 height 24
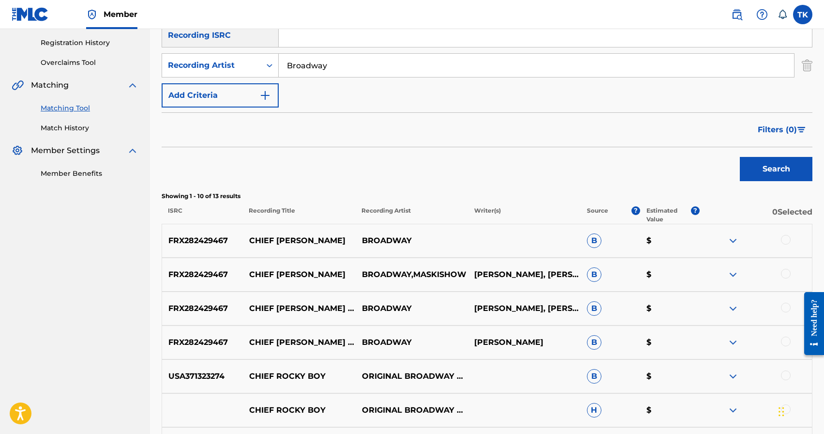
scroll to position [185, 0]
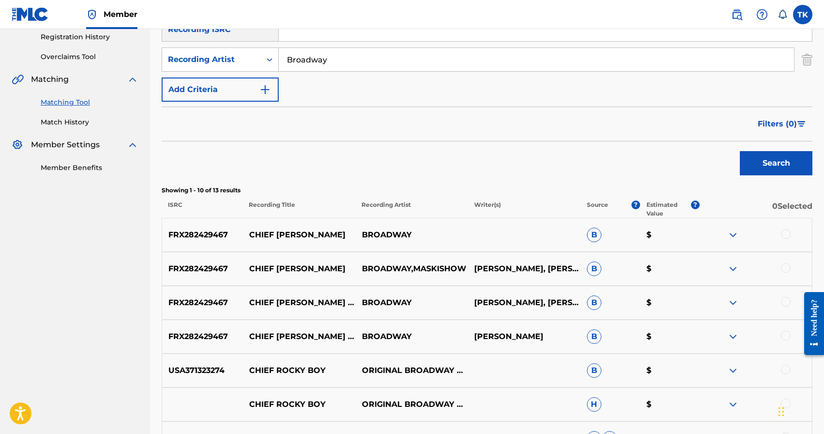
click at [791, 334] on div at bounding box center [755, 337] width 113 height 12
click at [788, 339] on div at bounding box center [786, 336] width 10 height 10
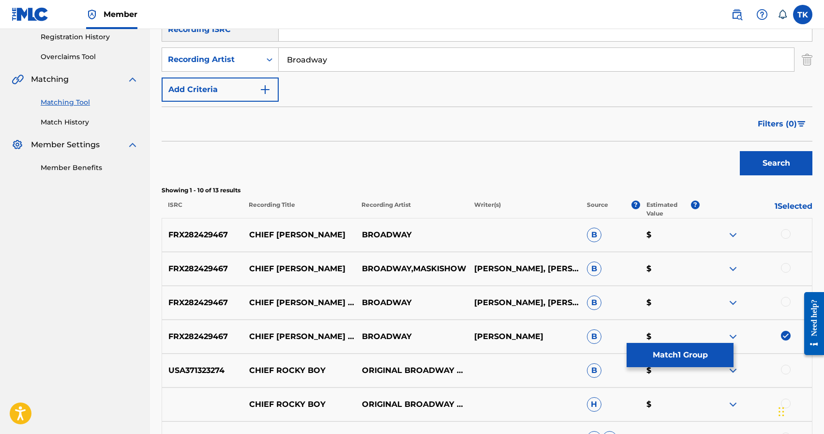
click at [786, 300] on div at bounding box center [786, 302] width 10 height 10
click at [784, 269] on div at bounding box center [786, 268] width 10 height 10
click at [787, 234] on div at bounding box center [786, 234] width 10 height 10
click at [693, 352] on button "Match 4 Groups" at bounding box center [680, 355] width 107 height 24
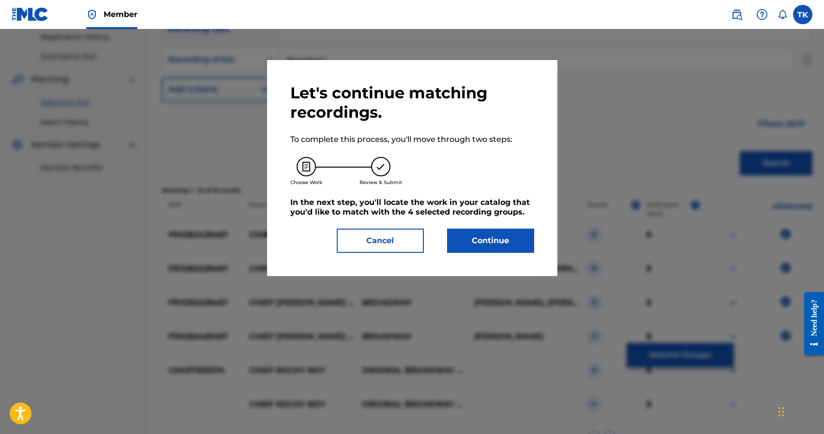
click at [495, 231] on button "Continue" at bounding box center [490, 240] width 87 height 24
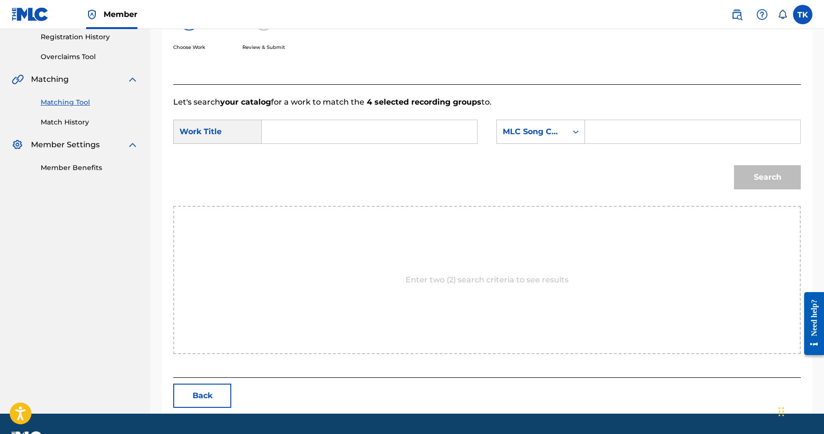
click at [416, 136] on input "Search Form" at bounding box center [369, 131] width 199 height 23
click at [301, 154] on div "chief [PERSON_NAME]" at bounding box center [296, 153] width 53 height 17
type input "chief [PERSON_NAME]"
click at [557, 142] on div "MLC Song Code" at bounding box center [541, 132] width 89 height 24
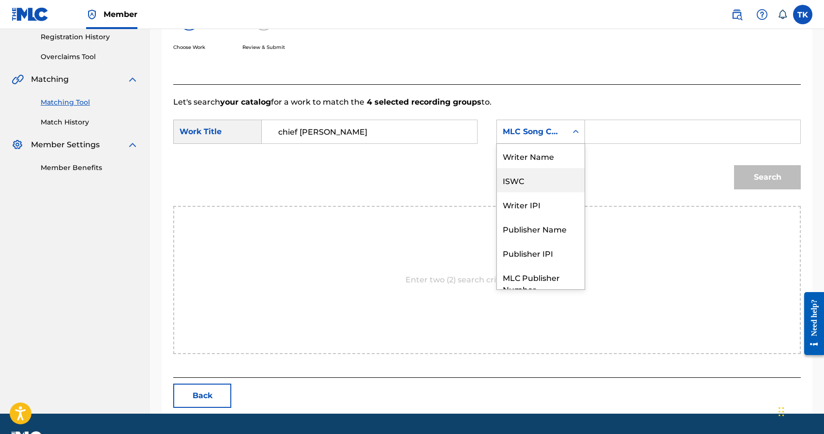
scroll to position [36, 0]
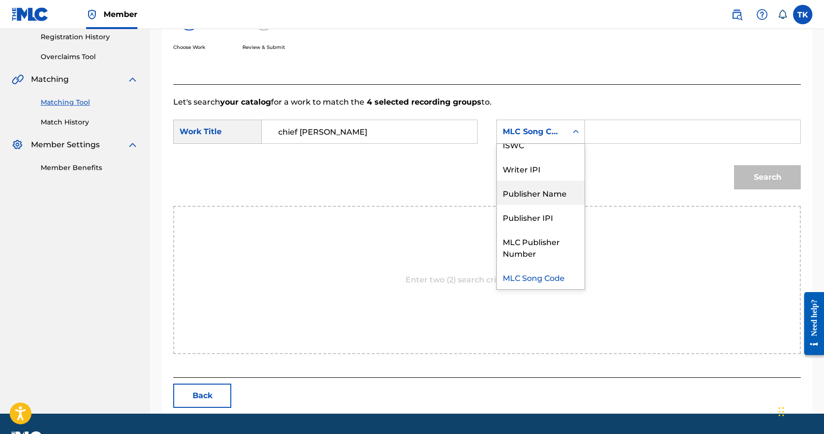
click at [545, 188] on div "Publisher Name" at bounding box center [541, 193] width 88 height 24
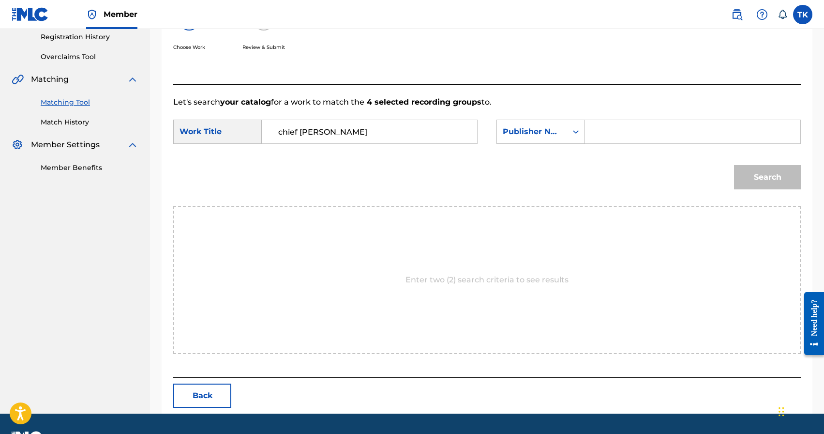
click at [604, 140] on input "Search Form" at bounding box center [692, 131] width 199 height 23
type input "INFINITY MUSIC"
click at [750, 175] on button "Search" at bounding box center [767, 177] width 67 height 24
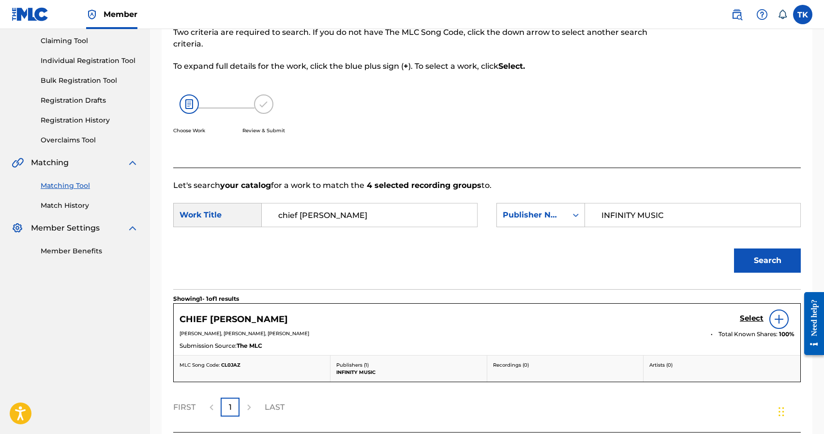
scroll to position [182, 0]
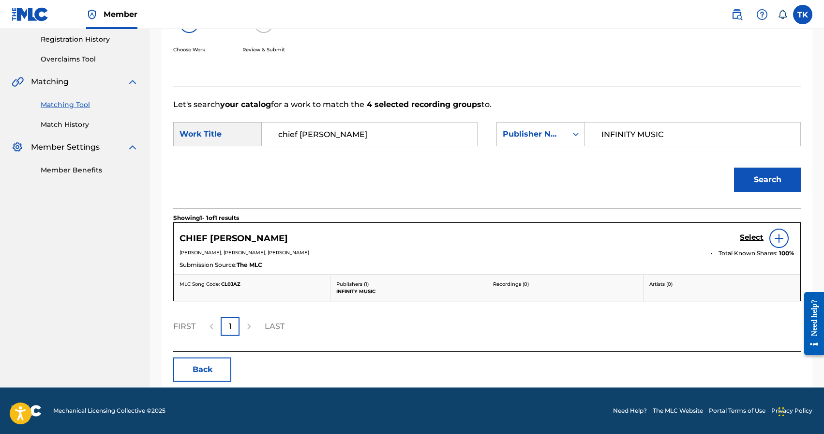
click at [741, 238] on h5 "Select" at bounding box center [752, 237] width 24 height 9
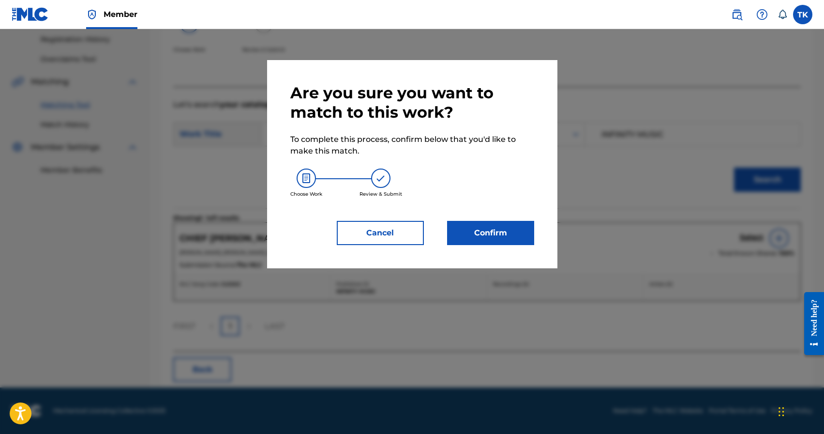
click at [524, 225] on button "Confirm" at bounding box center [490, 233] width 87 height 24
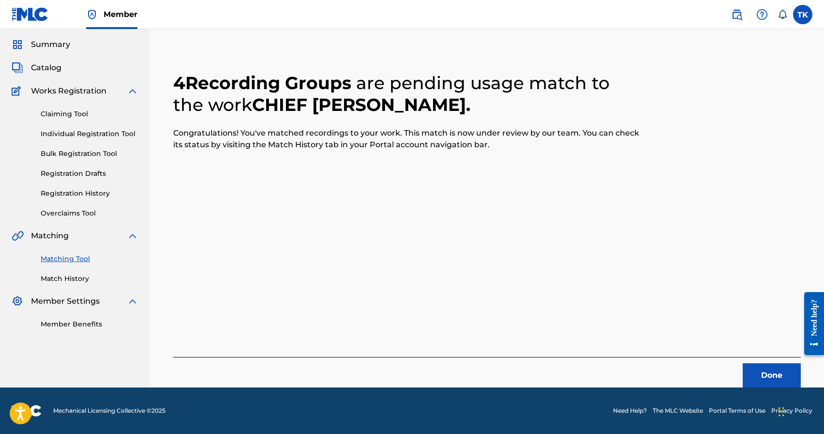
scroll to position [29, 0]
click at [767, 369] on button "Done" at bounding box center [772, 375] width 58 height 24
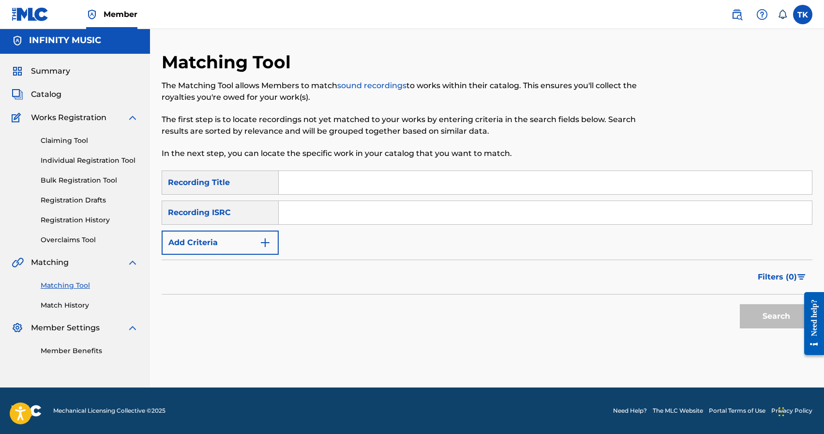
scroll to position [0, 0]
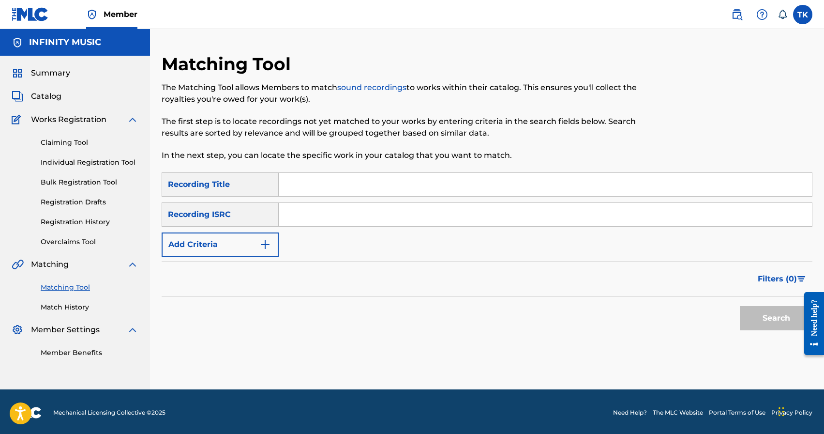
click at [337, 186] on input "Search Form" at bounding box center [545, 184] width 533 height 23
type input "independent industry"
click at [265, 246] on img "Search Form" at bounding box center [265, 245] width 12 height 12
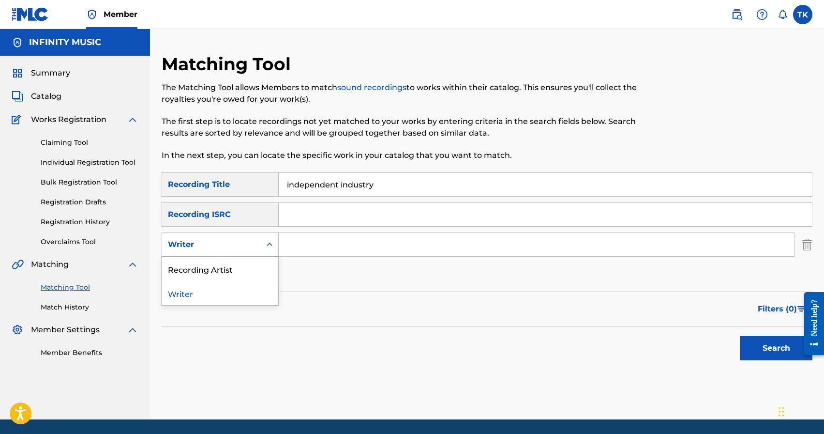
click at [265, 246] on icon "Search Form" at bounding box center [270, 245] width 10 height 10
click at [258, 263] on div "Recording Artist" at bounding box center [220, 269] width 116 height 24
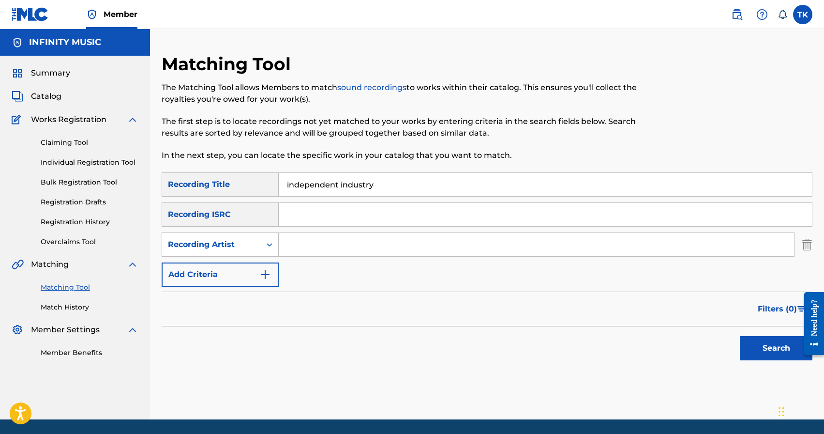
click at [297, 248] on input "Search Form" at bounding box center [536, 244] width 515 height 23
type input "Broadway"
click at [762, 350] on button "Search" at bounding box center [776, 348] width 73 height 24
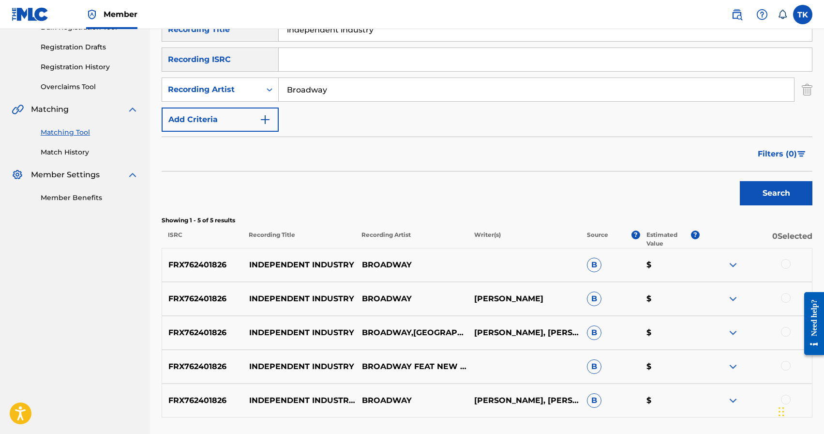
scroll to position [156, 0]
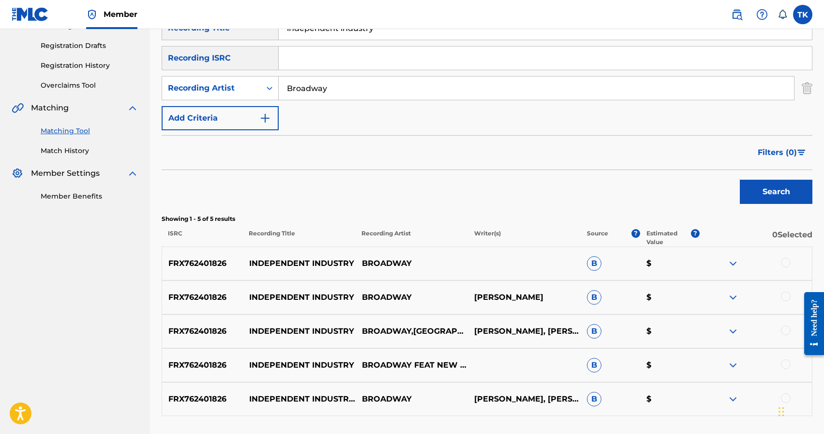
click at [313, 256] on div "FRX762401826 INDEPENDENT INDUSTRY BROADWAY B $" at bounding box center [487, 263] width 651 height 34
click at [314, 260] on p "INDEPENDENT INDUSTRY" at bounding box center [299, 264] width 113 height 12
copy p "INDEPENDENT INDUSTRY"
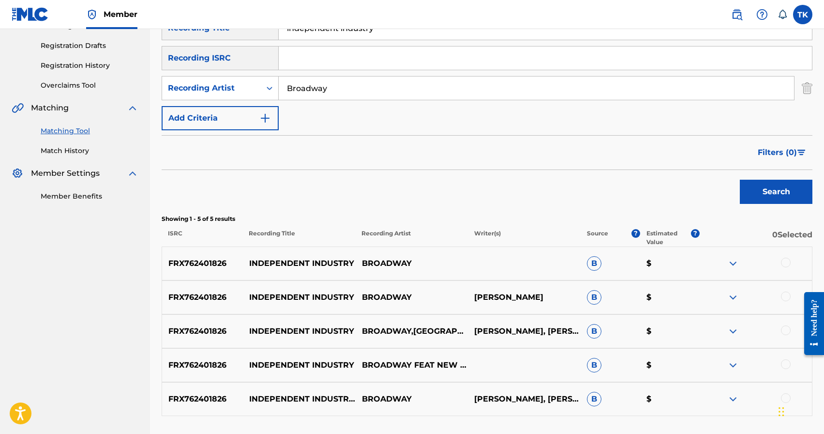
click at [370, 201] on div "Search" at bounding box center [487, 189] width 651 height 39
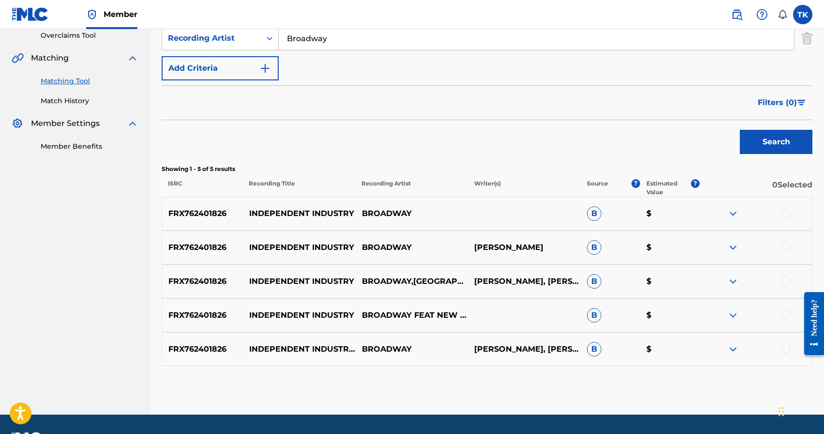
scroll to position [233, 0]
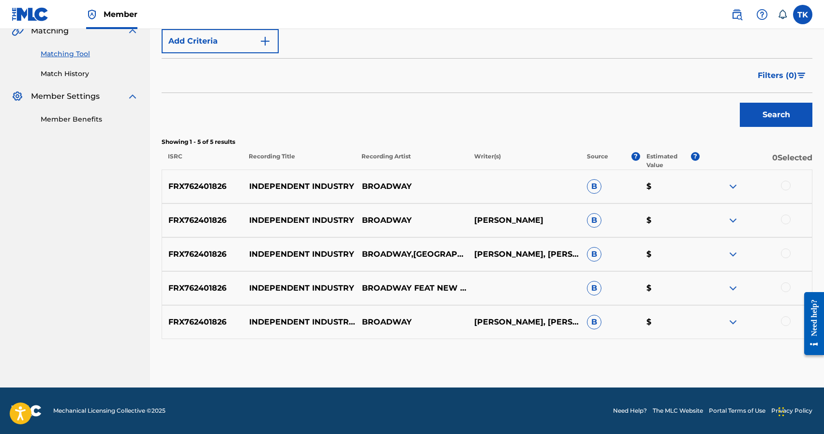
click at [789, 320] on div at bounding box center [786, 321] width 10 height 10
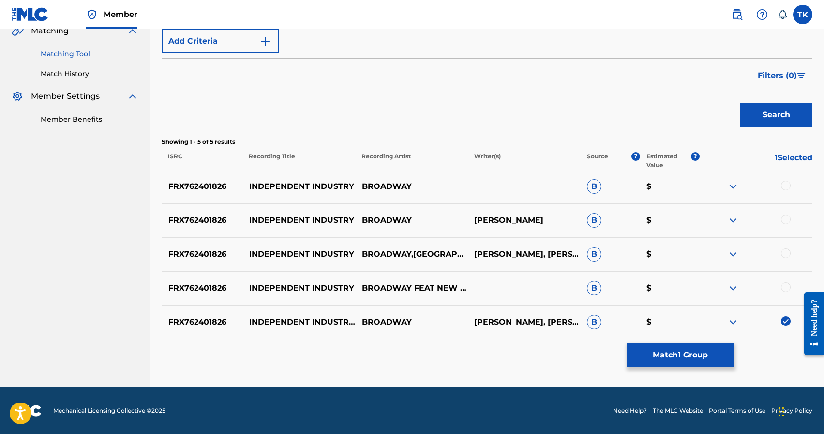
click at [787, 289] on div at bounding box center [786, 287] width 10 height 10
click at [785, 254] on div at bounding box center [786, 253] width 10 height 10
click at [786, 222] on div at bounding box center [786, 219] width 10 height 10
click at [786, 188] on div at bounding box center [786, 186] width 10 height 10
click at [699, 361] on button "Match 5 Groups" at bounding box center [680, 355] width 107 height 24
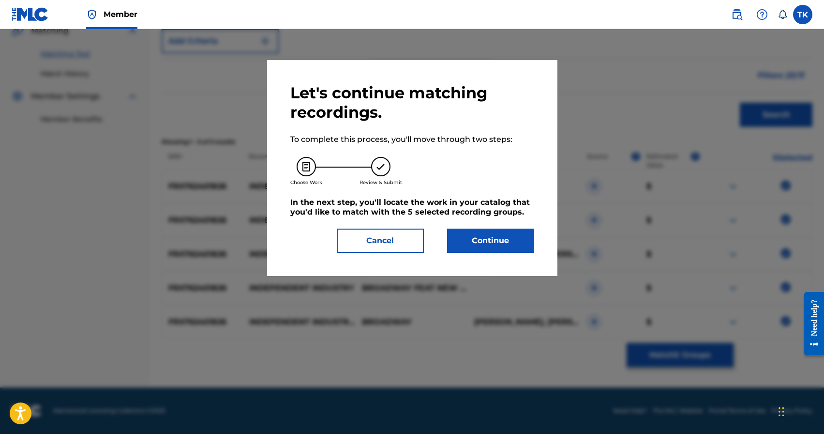
click at [513, 243] on button "Continue" at bounding box center [490, 240] width 87 height 24
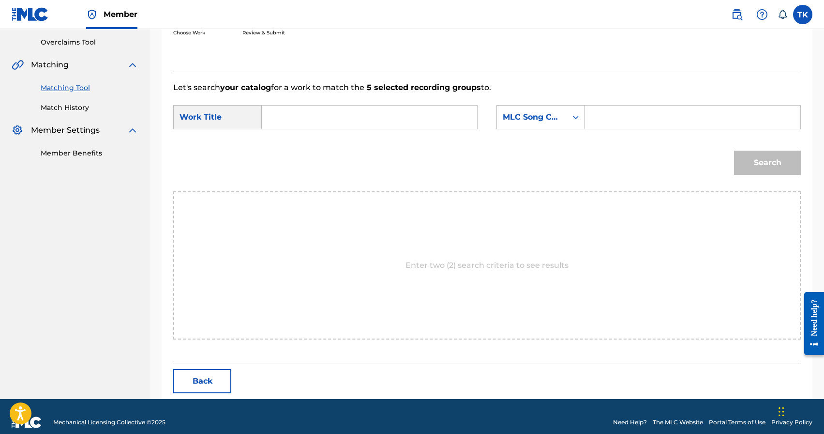
scroll to position [211, 0]
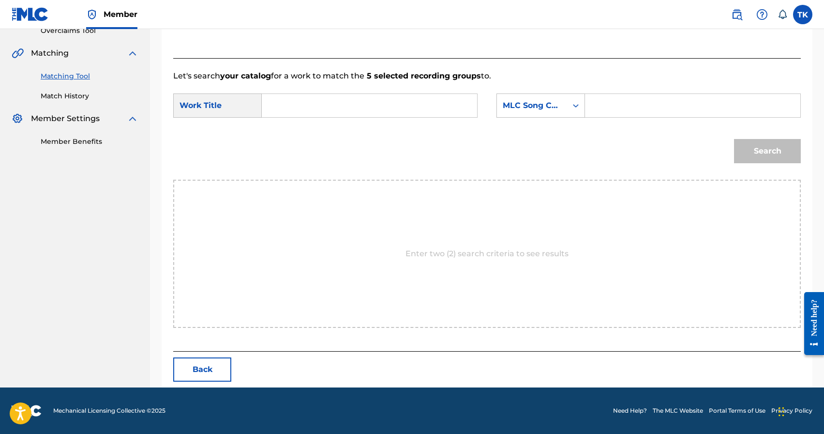
click at [390, 107] on input "Search Form" at bounding box center [369, 105] width 199 height 23
paste input "INDEPENDENT INDUSTRY"
click at [313, 135] on div "independent industry" at bounding box center [296, 133] width 53 height 29
type input "independent industry"
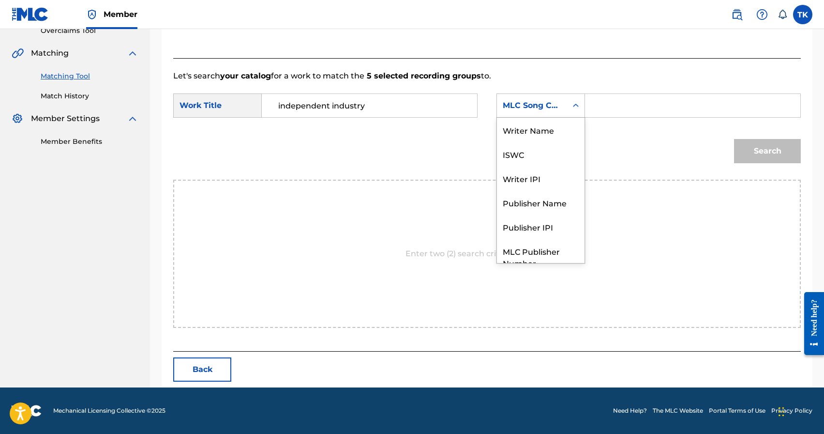
click at [535, 106] on div "MLC Song Code" at bounding box center [532, 106] width 59 height 12
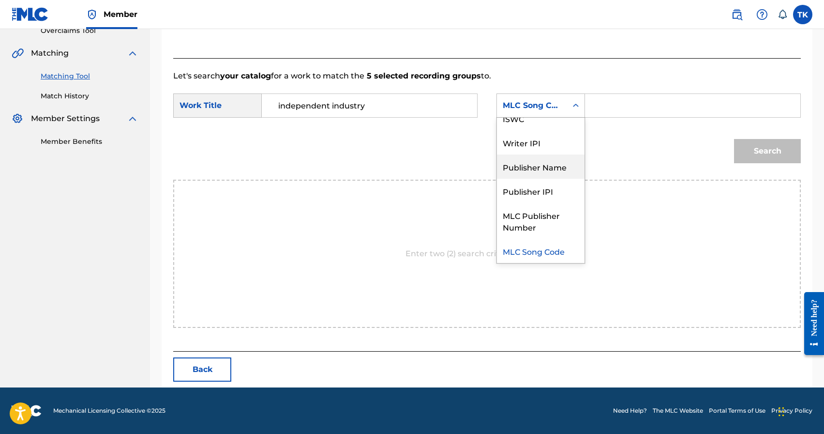
click at [536, 169] on div "Publisher Name" at bounding box center [541, 166] width 88 height 24
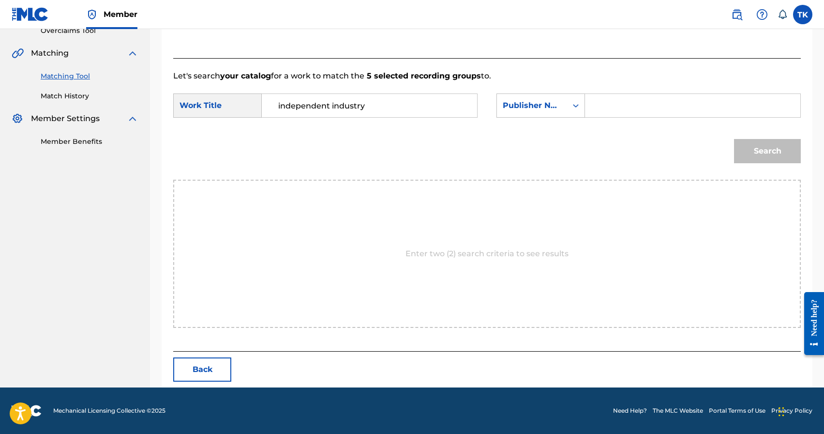
click at [616, 100] on input "Search Form" at bounding box center [692, 105] width 199 height 23
type input "INFINITY MUSIC"
click at [755, 157] on button "Search" at bounding box center [767, 151] width 67 height 24
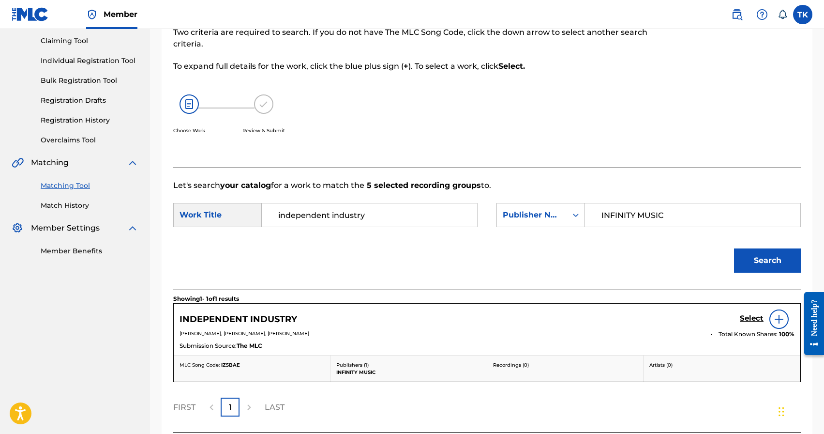
scroll to position [182, 0]
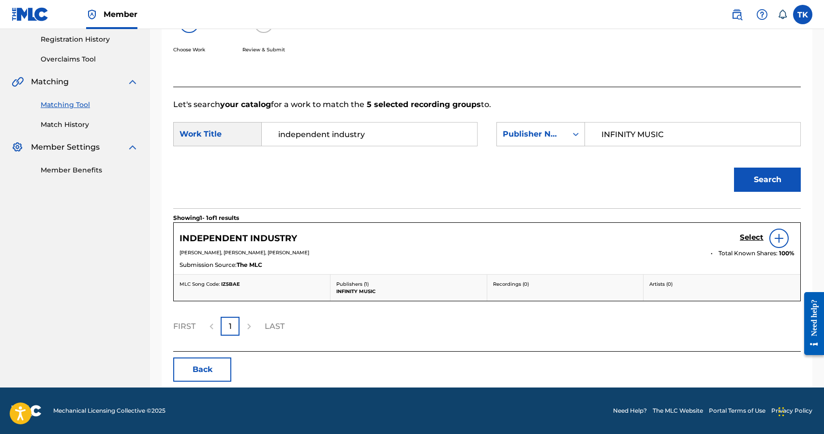
click at [745, 238] on h5 "Select" at bounding box center [752, 237] width 24 height 9
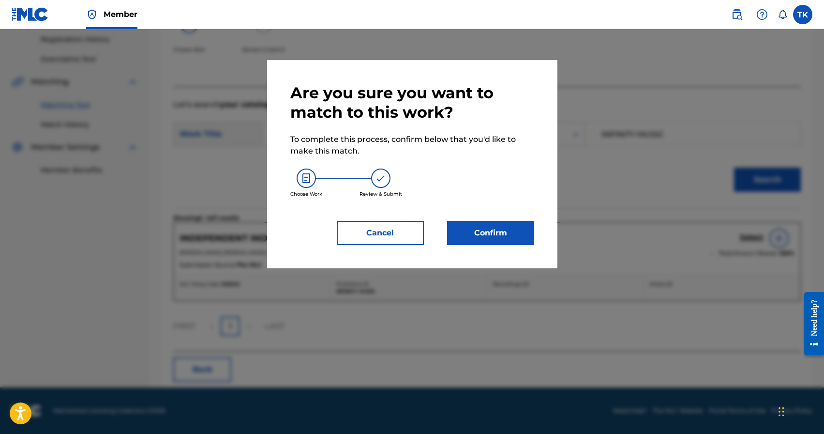
click at [518, 238] on button "Confirm" at bounding box center [490, 233] width 87 height 24
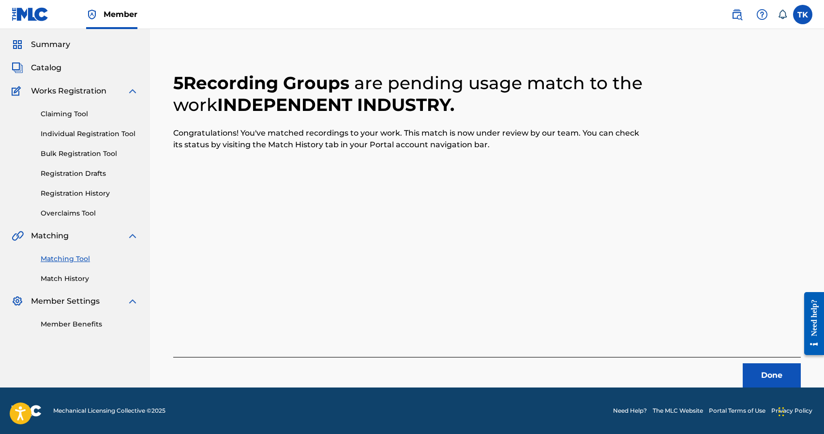
scroll to position [29, 0]
click at [764, 364] on button "Done" at bounding box center [772, 375] width 58 height 24
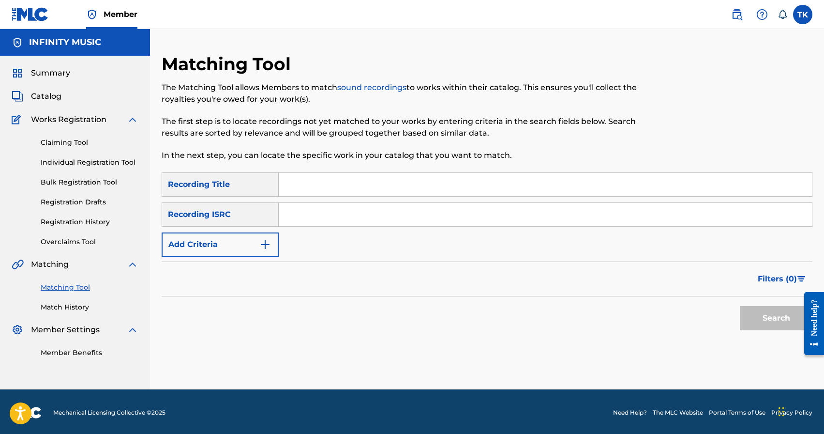
click at [367, 187] on input "Search Form" at bounding box center [545, 184] width 533 height 23
type input "фигуры"
click at [266, 244] on img "Search Form" at bounding box center [265, 245] width 12 height 12
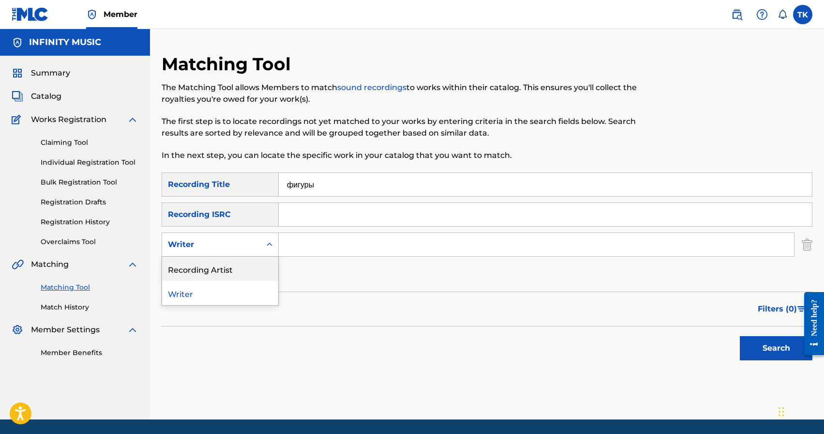
click at [266, 258] on div "Recording Artist" at bounding box center [220, 269] width 116 height 24
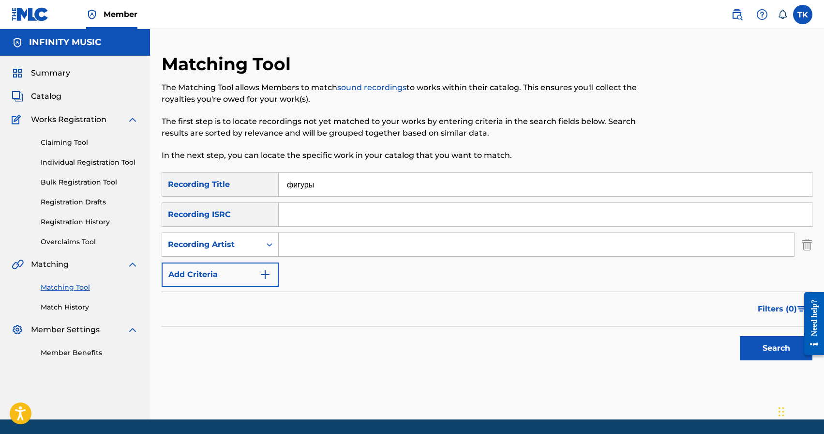
click at [314, 240] on input "Search Form" at bounding box center [536, 244] width 515 height 23
type input "Broadway"
click at [753, 348] on button "Search" at bounding box center [776, 348] width 73 height 24
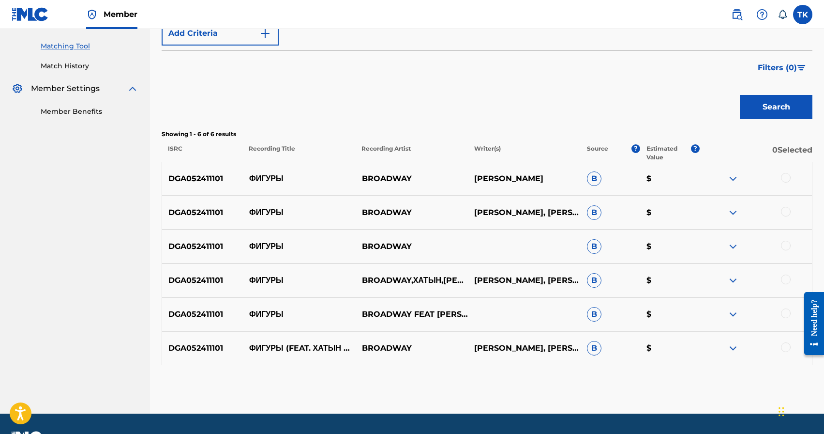
scroll to position [248, 0]
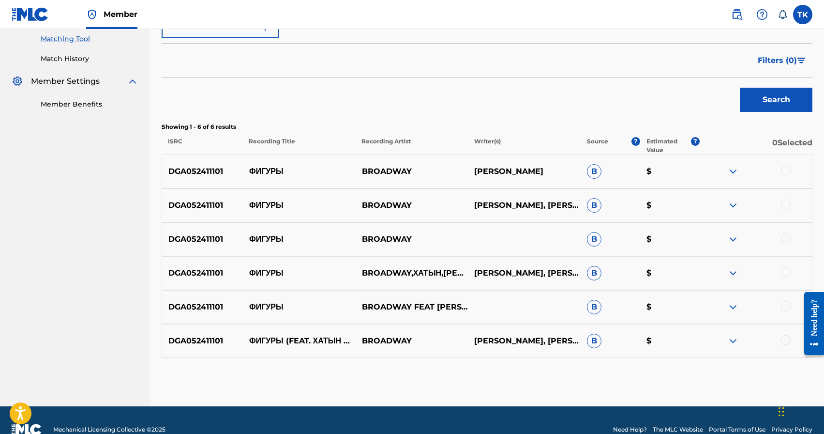
click at [786, 173] on div at bounding box center [786, 171] width 10 height 10
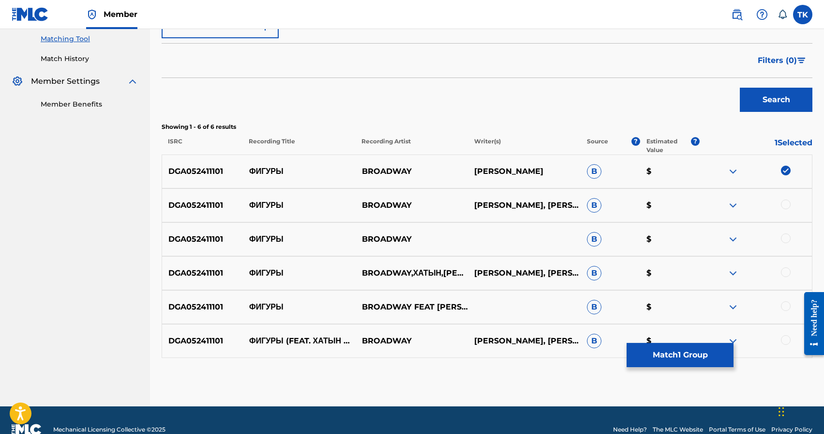
click at [787, 202] on div at bounding box center [786, 204] width 10 height 10
click at [786, 238] on div at bounding box center [786, 238] width 10 height 10
click at [788, 273] on div at bounding box center [786, 272] width 10 height 10
click at [785, 304] on div at bounding box center [786, 306] width 10 height 10
click at [785, 339] on div at bounding box center [786, 340] width 10 height 10
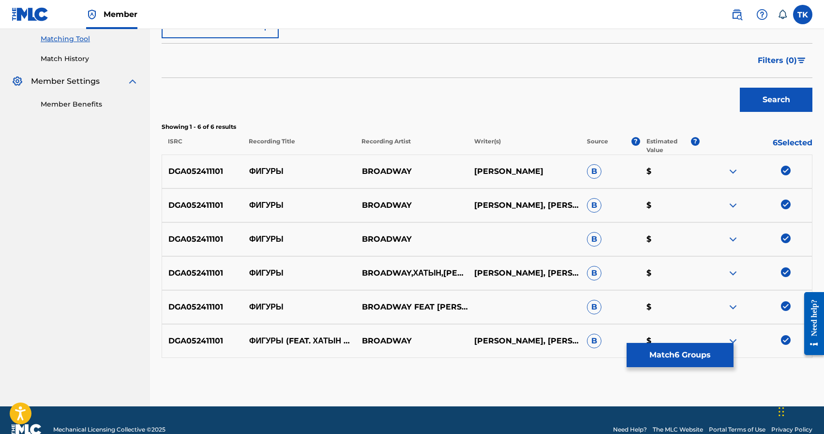
click at [706, 351] on button "Match 6 Groups" at bounding box center [680, 355] width 107 height 24
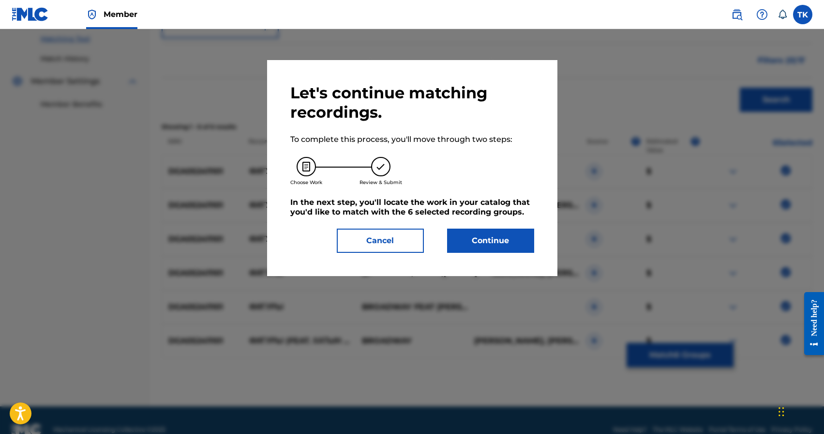
click at [511, 245] on button "Continue" at bounding box center [490, 240] width 87 height 24
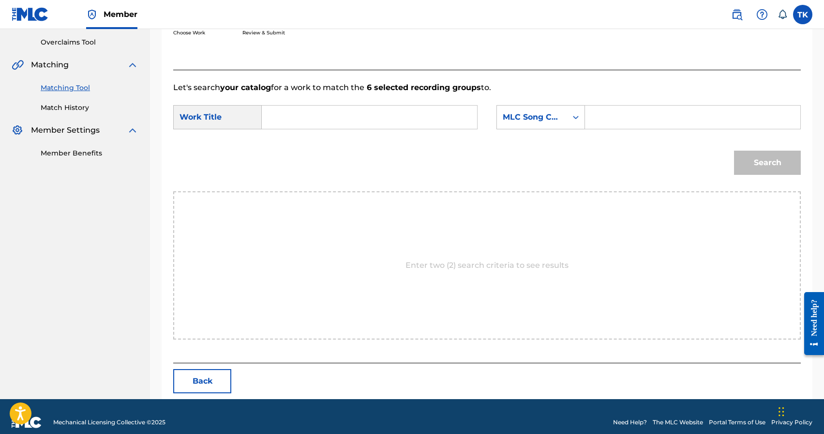
scroll to position [211, 0]
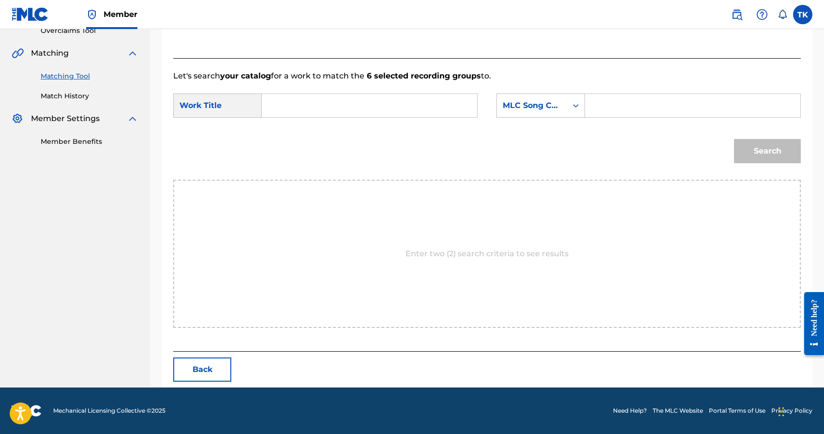
click at [408, 113] on input "Search Form" at bounding box center [369, 105] width 199 height 23
type input "b"
type input "фигуры"
click at [309, 129] on strong "фигуры" at bounding box center [293, 126] width 30 height 9
click at [567, 110] on div "MLC Song Code" at bounding box center [532, 105] width 70 height 18
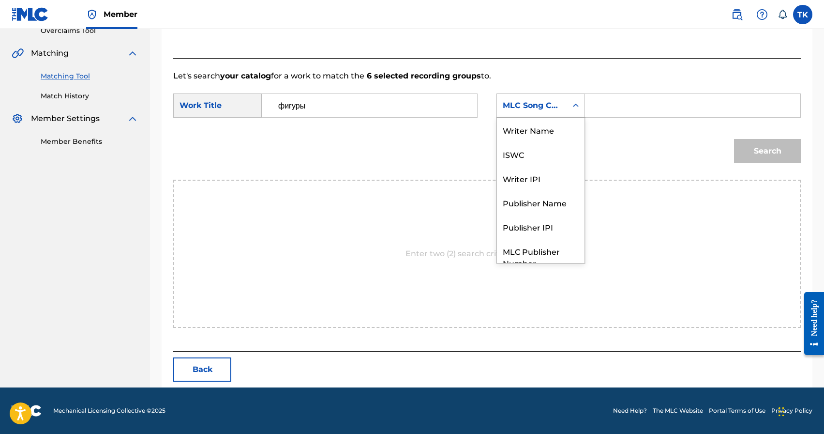
scroll to position [36, 0]
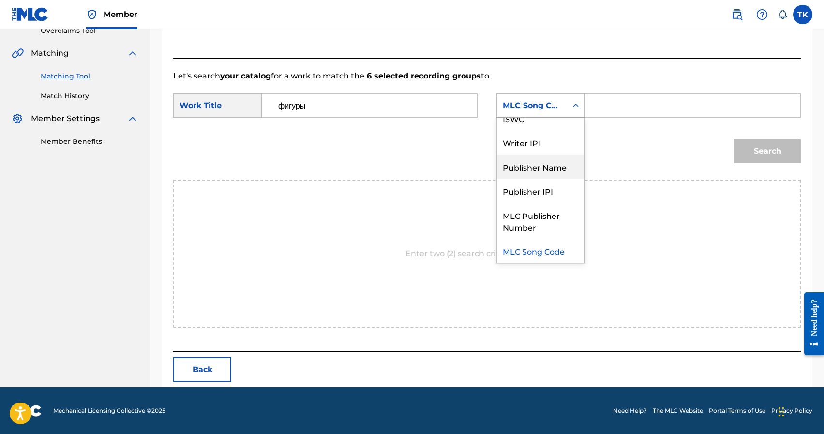
click at [550, 167] on div "Publisher Name" at bounding box center [541, 166] width 88 height 24
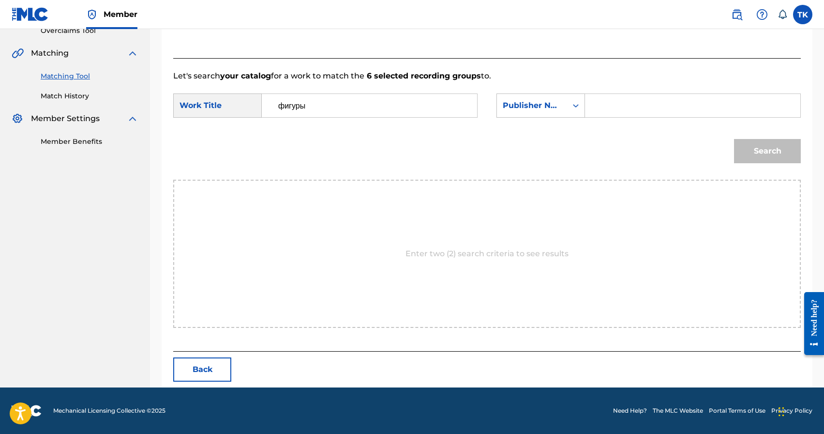
click at [619, 109] on input "Search Form" at bounding box center [692, 105] width 199 height 23
type input "INFINITY MUSIC"
click at [755, 157] on button "Search" at bounding box center [767, 151] width 67 height 24
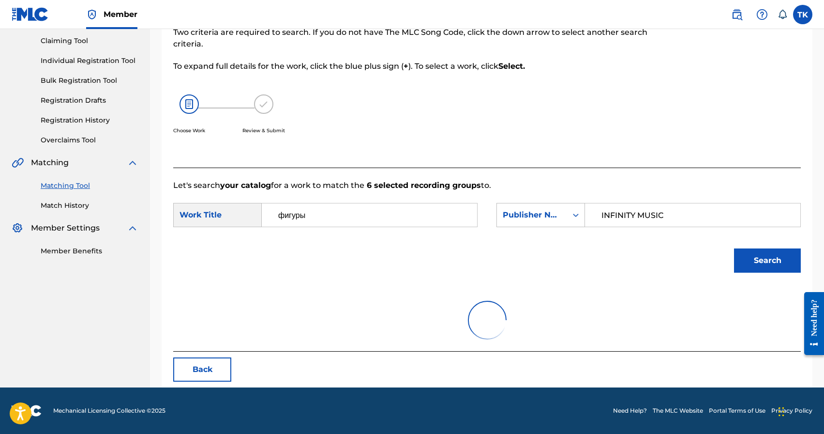
scroll to position [182, 0]
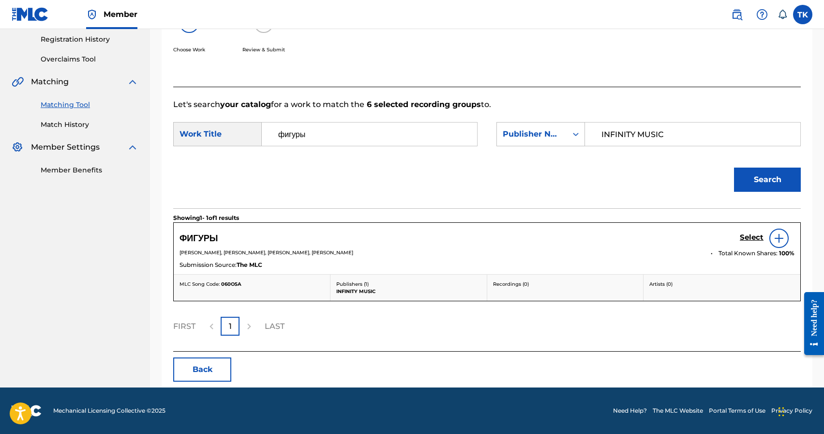
click at [747, 235] on h5 "Select" at bounding box center [752, 237] width 24 height 9
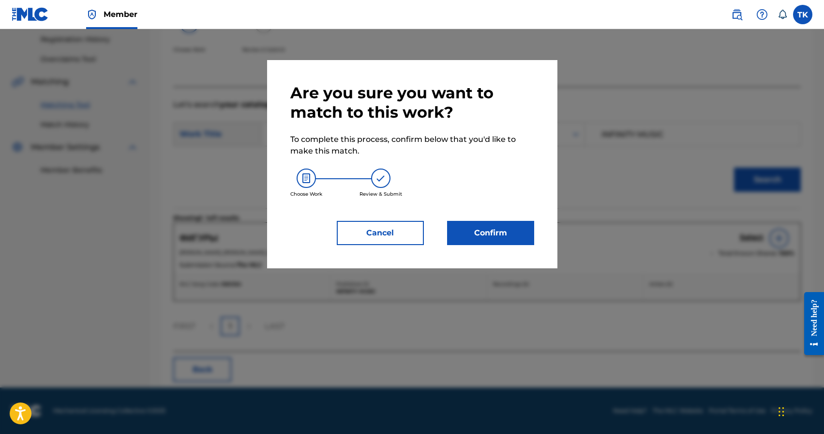
click at [525, 235] on button "Confirm" at bounding box center [490, 233] width 87 height 24
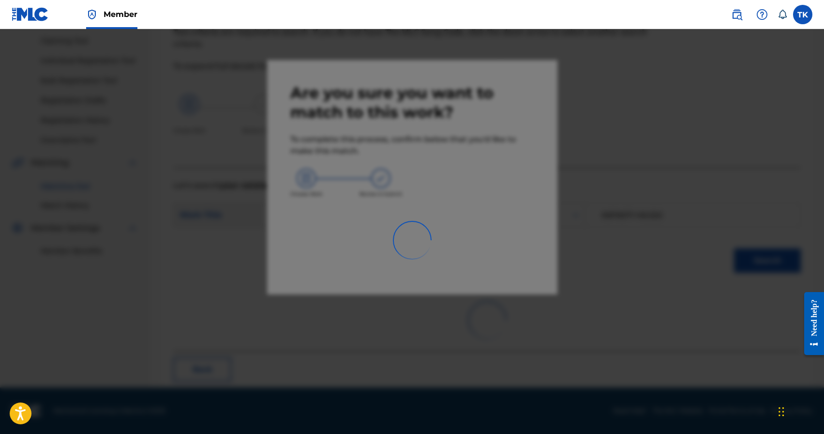
scroll to position [29, 0]
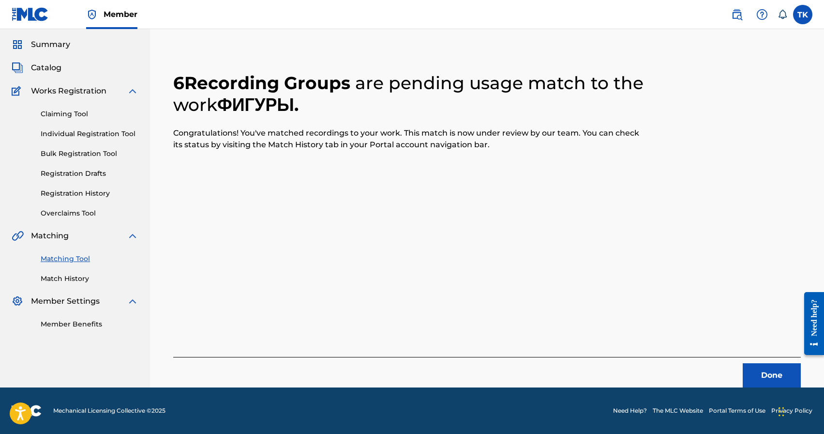
click at [750, 368] on button "Done" at bounding box center [772, 375] width 58 height 24
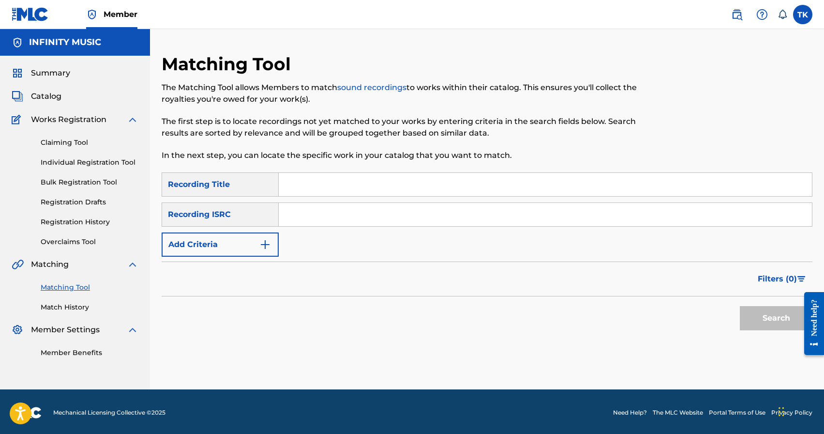
click at [411, 189] on input "Search Form" at bounding box center [545, 184] width 533 height 23
type input "playin"
click at [250, 243] on button "Add Criteria" at bounding box center [220, 244] width 117 height 24
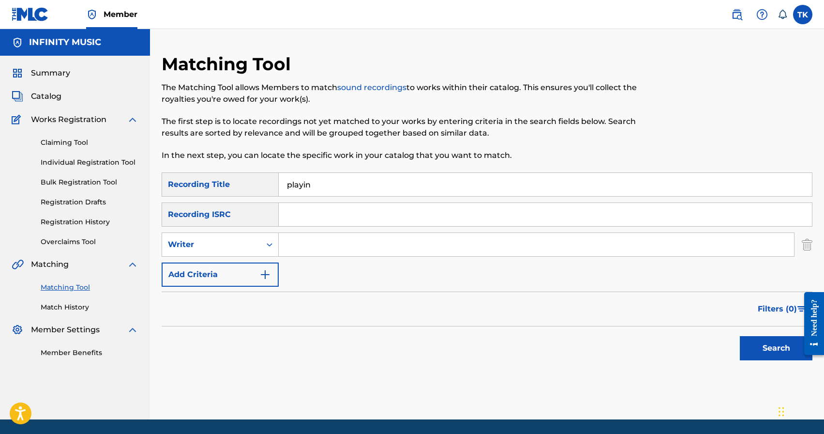
click at [250, 243] on div "Writer" at bounding box center [211, 245] width 87 height 12
click at [249, 261] on div "Recording Artist" at bounding box center [220, 269] width 116 height 24
click at [298, 245] on input "Search Form" at bounding box center [536, 244] width 515 height 23
type input "bruddah"
click at [753, 348] on button "Search" at bounding box center [776, 348] width 73 height 24
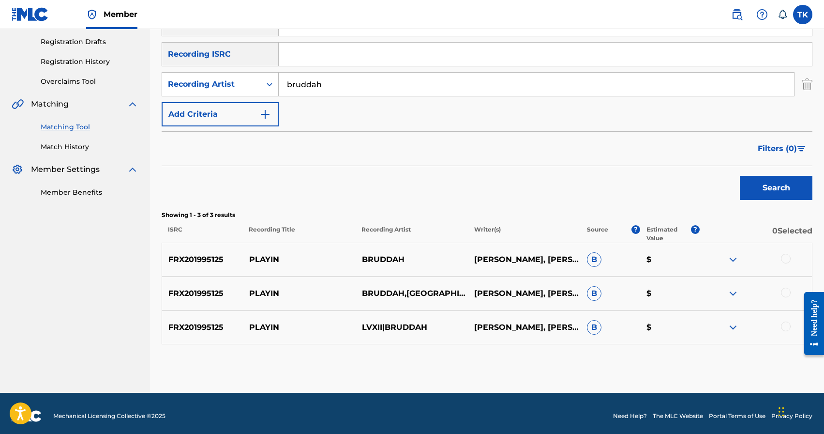
scroll to position [166, 0]
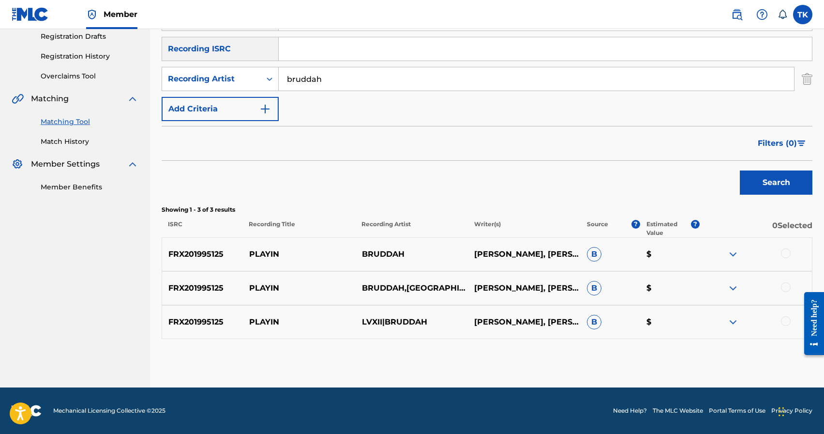
click at [787, 255] on div at bounding box center [786, 253] width 10 height 10
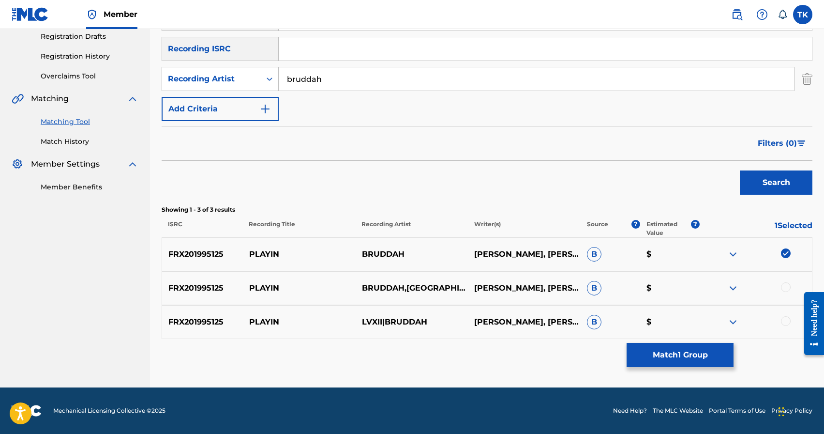
click at [786, 283] on div at bounding box center [786, 287] width 10 height 10
click at [788, 325] on div at bounding box center [786, 321] width 10 height 10
click at [693, 352] on button "Match 3 Groups" at bounding box center [680, 355] width 107 height 24
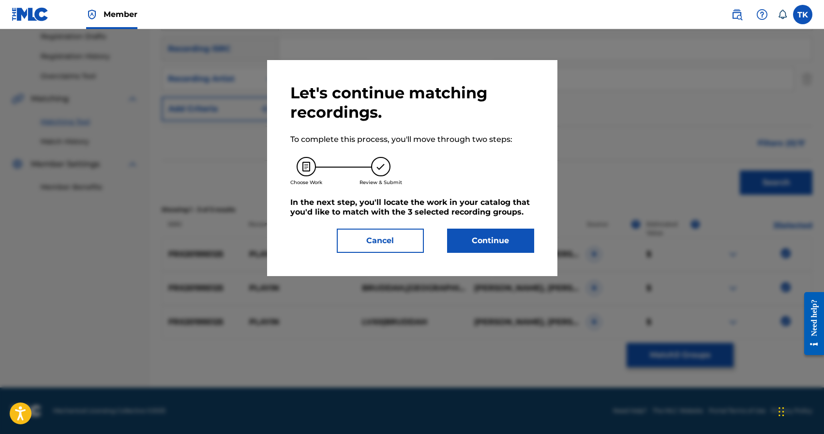
click at [498, 243] on button "Continue" at bounding box center [490, 240] width 87 height 24
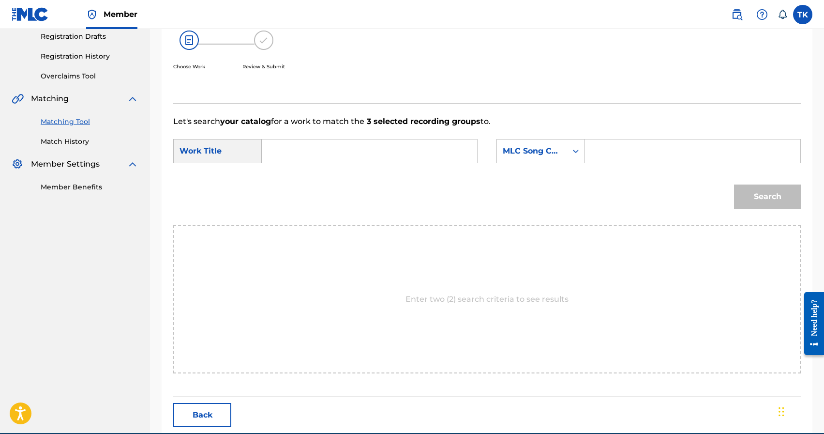
click at [391, 150] on input "Search Form" at bounding box center [369, 150] width 199 height 23
type input "playin"
click at [308, 172] on div "playin" at bounding box center [296, 172] width 53 height 17
click at [534, 160] on div "MLC Song Code" at bounding box center [541, 151] width 89 height 24
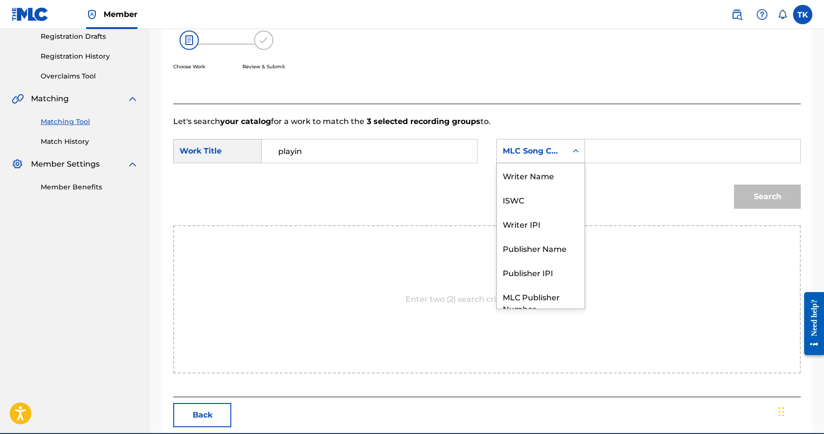
scroll to position [36, 0]
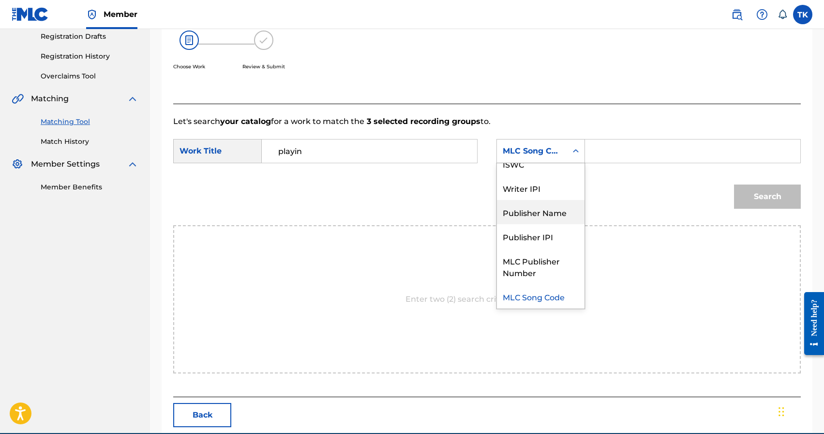
click at [530, 206] on div "Publisher Name" at bounding box center [541, 212] width 88 height 24
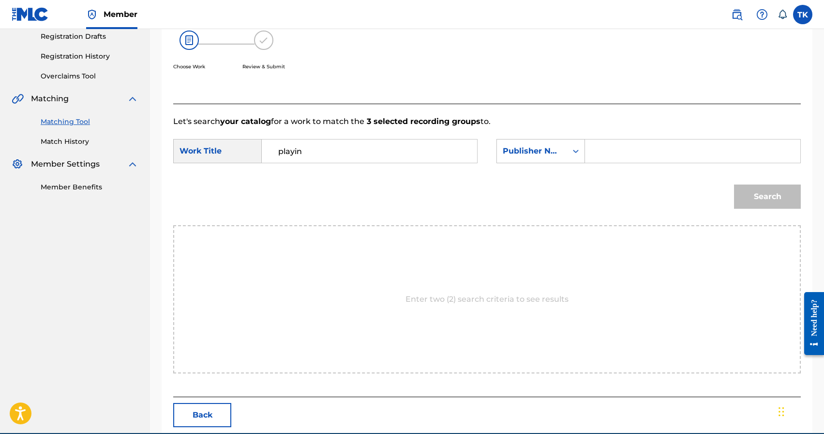
click at [616, 150] on input "Search Form" at bounding box center [692, 150] width 199 height 23
type input "INFINITY MUSIC"
click at [748, 196] on button "Search" at bounding box center [767, 196] width 67 height 24
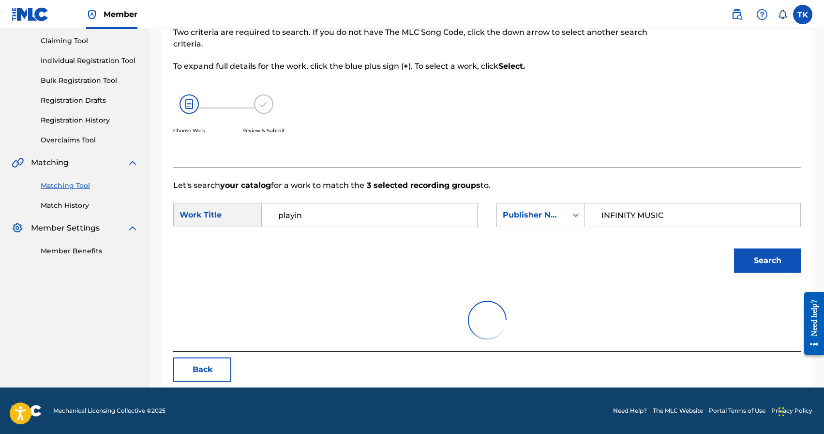
scroll to position [166, 0]
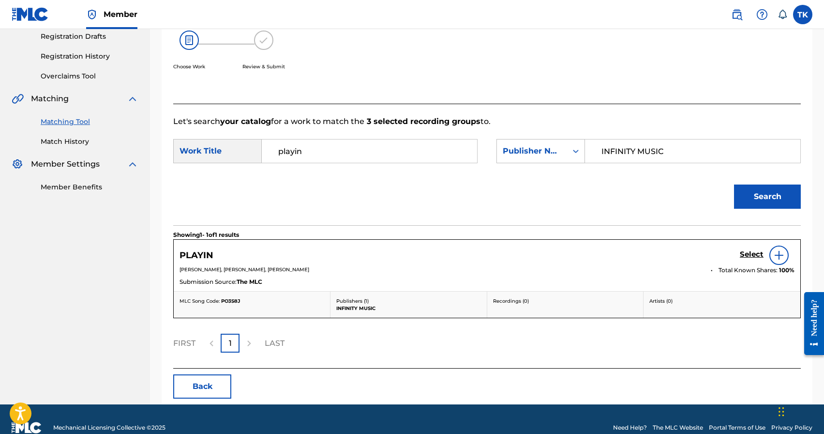
click at [749, 254] on h5 "Select" at bounding box center [752, 254] width 24 height 9
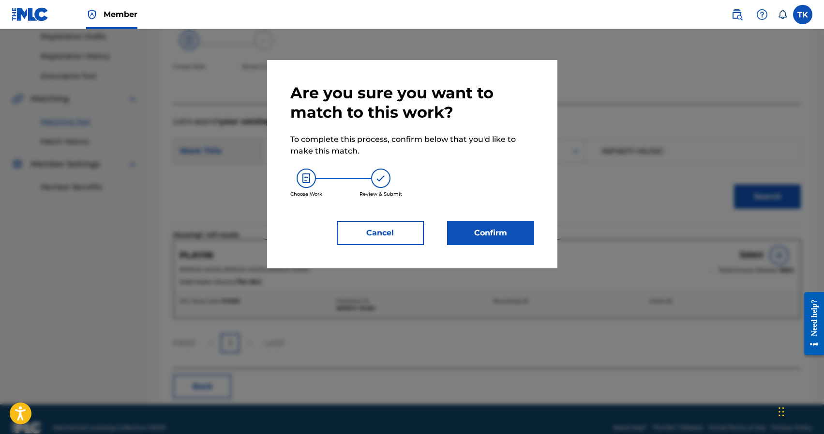
click at [505, 237] on button "Confirm" at bounding box center [490, 233] width 87 height 24
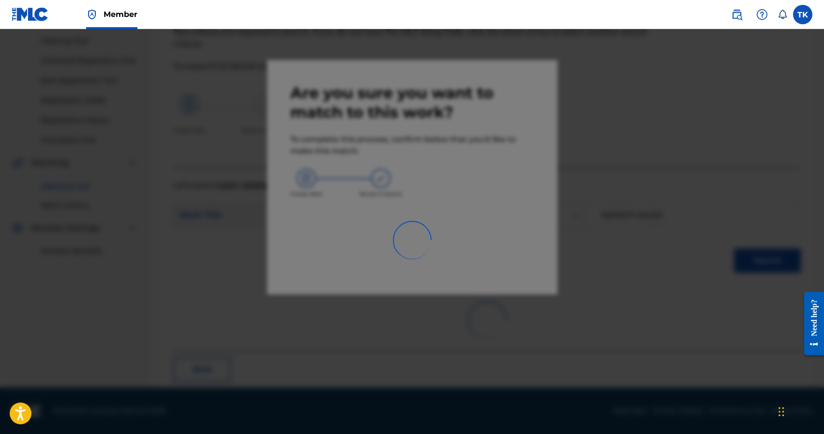
scroll to position [29, 0]
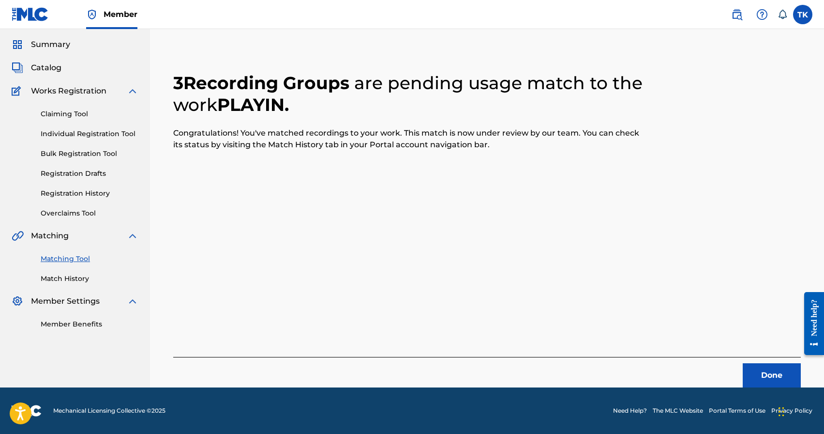
click at [761, 366] on button "Done" at bounding box center [772, 375] width 58 height 24
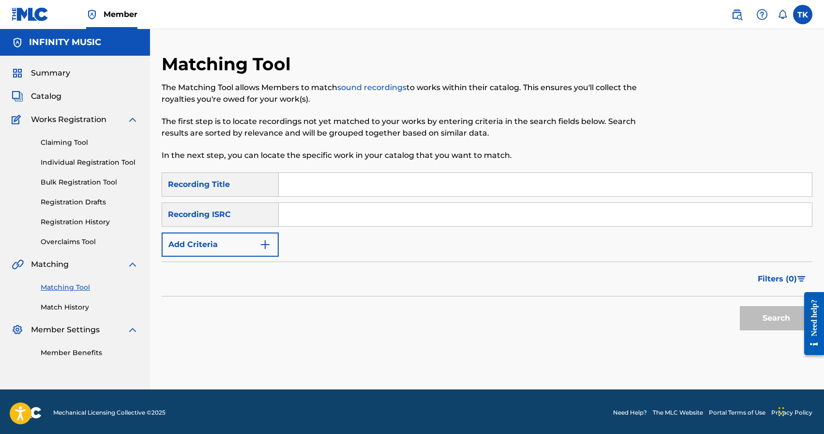
click at [367, 181] on input "Search Form" at bounding box center [545, 184] width 533 height 23
type input "злой дом"
click at [262, 249] on img "Search Form" at bounding box center [265, 245] width 12 height 12
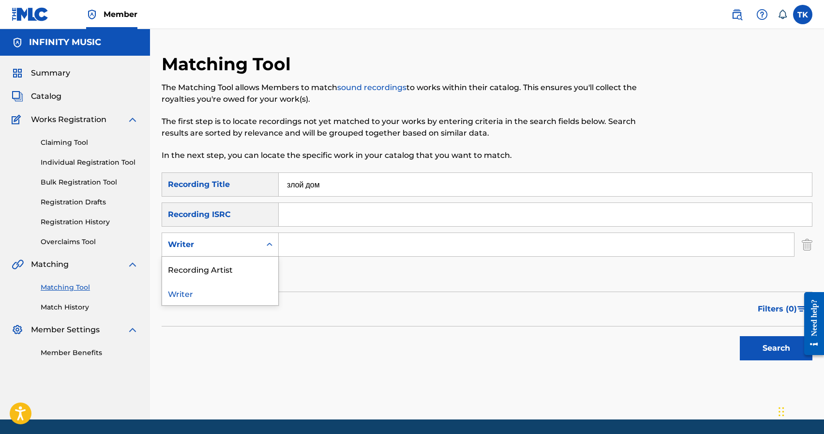
click at [262, 249] on div "Search Form" at bounding box center [269, 244] width 17 height 17
click at [258, 262] on div "Recording Artist" at bounding box center [220, 269] width 116 height 24
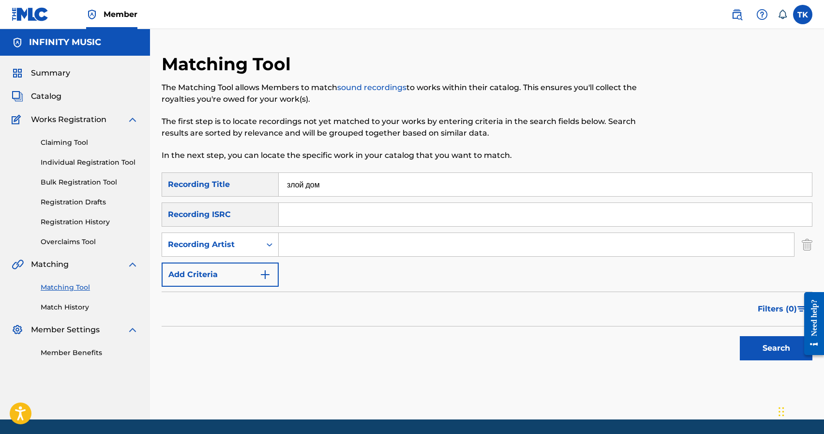
click at [309, 243] on input "Search Form" at bounding box center [536, 244] width 515 height 23
type input "buho"
click at [759, 348] on button "Search" at bounding box center [776, 348] width 73 height 24
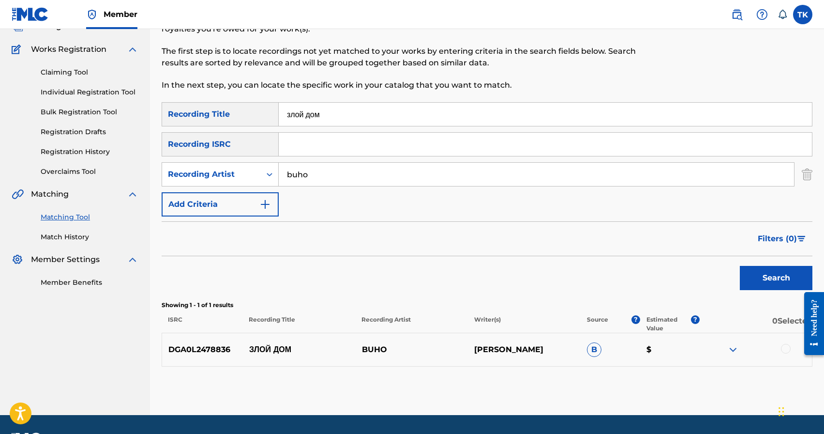
scroll to position [98, 0]
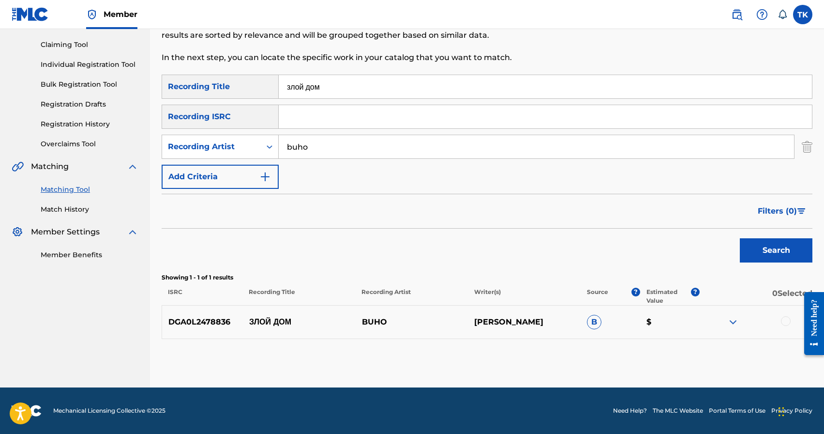
click at [785, 320] on div at bounding box center [786, 321] width 10 height 10
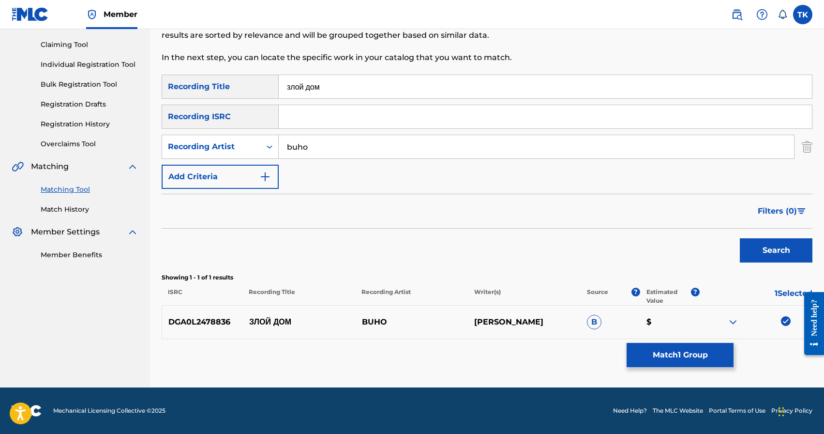
click at [710, 350] on button "Match 1 Group" at bounding box center [680, 355] width 107 height 24
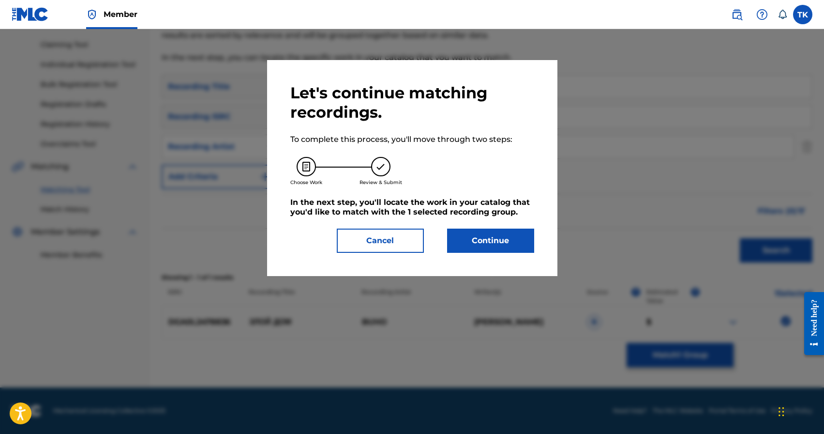
click at [509, 243] on button "Continue" at bounding box center [490, 240] width 87 height 24
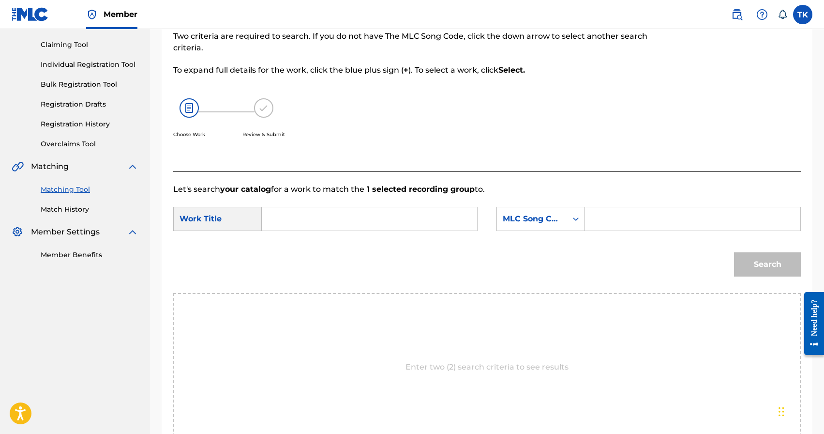
click at [409, 211] on input "Search Form" at bounding box center [369, 218] width 199 height 23
click at [305, 243] on div "злой до м" at bounding box center [296, 240] width 53 height 17
type input "злой дом"
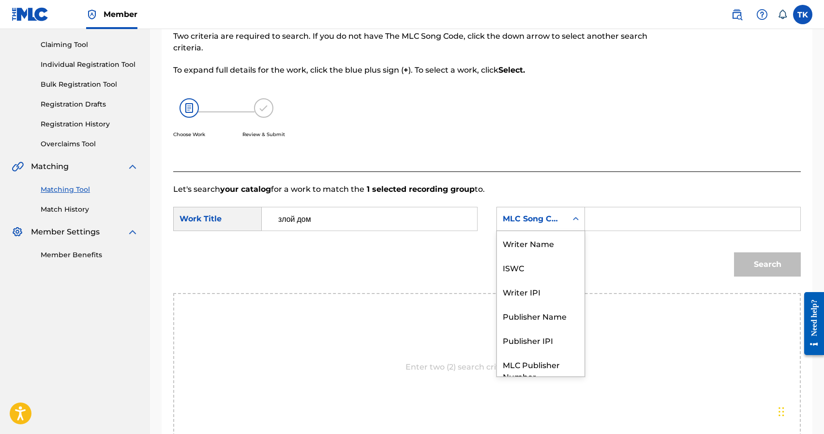
click at [542, 230] on div "MLC Song Code" at bounding box center [541, 219] width 89 height 24
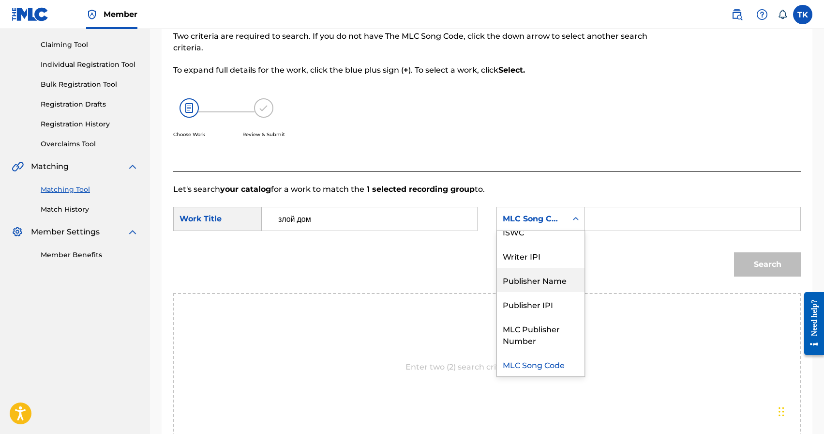
click at [535, 275] on div "Publisher Name" at bounding box center [541, 280] width 88 height 24
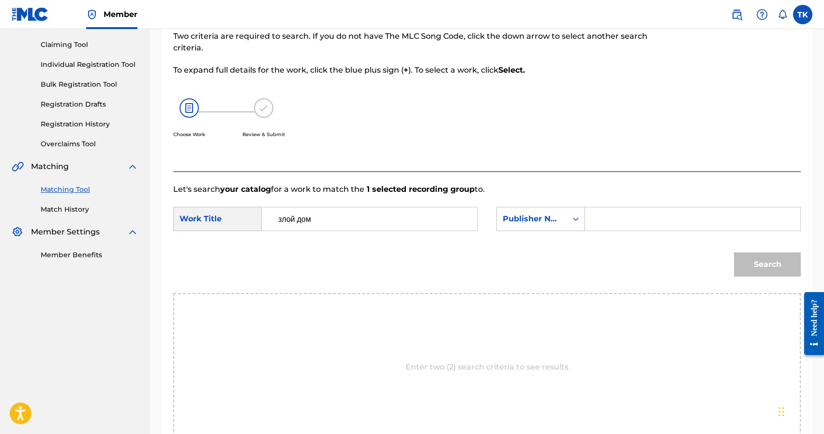
click at [625, 224] on input "Search Form" at bounding box center [692, 218] width 199 height 23
type input "INFINITY MUSIC"
click at [765, 267] on button "Search" at bounding box center [767, 264] width 67 height 24
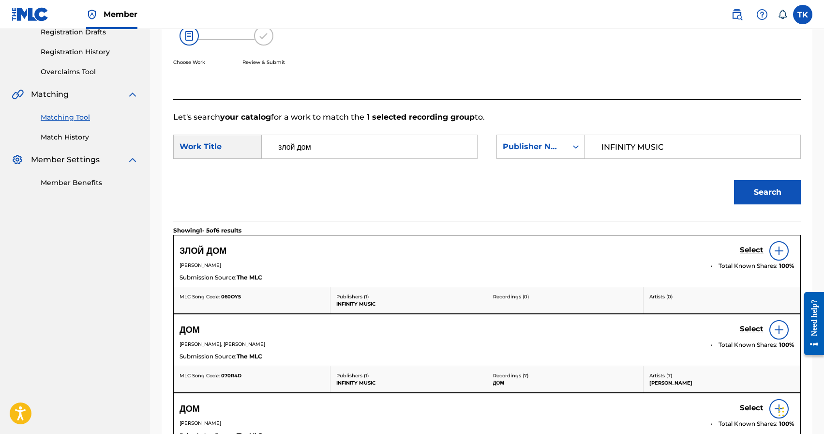
scroll to position [171, 0]
click at [744, 249] on h5 "Select" at bounding box center [752, 248] width 24 height 9
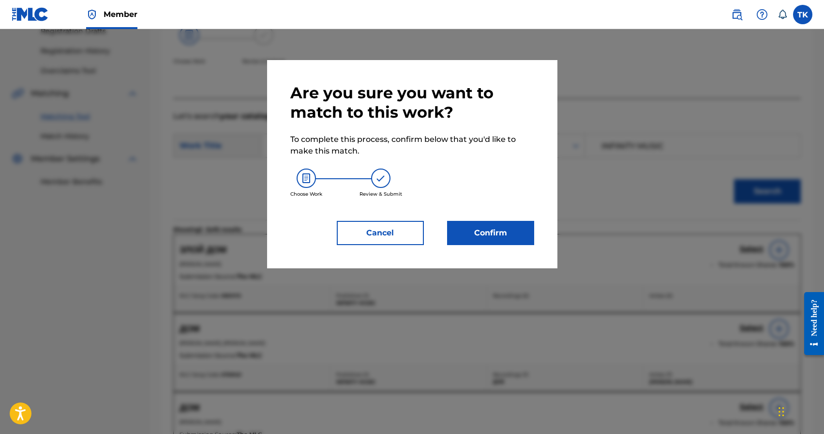
click at [524, 238] on button "Confirm" at bounding box center [490, 233] width 87 height 24
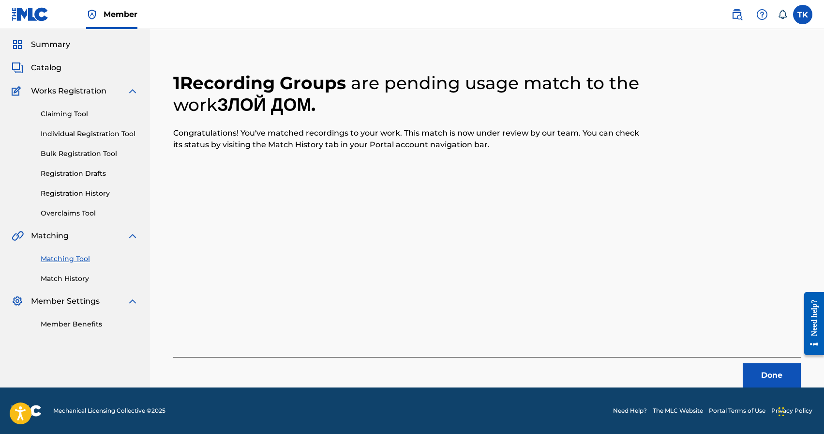
scroll to position [29, 0]
click at [758, 369] on button "Done" at bounding box center [772, 375] width 58 height 24
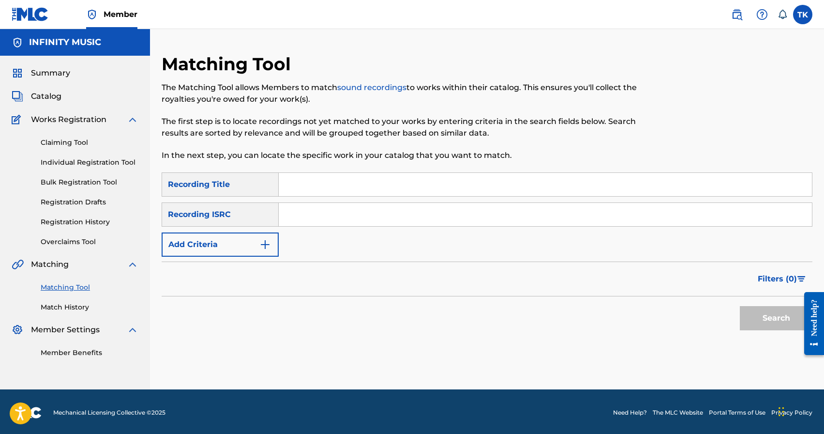
click at [352, 182] on input "Search Form" at bounding box center [545, 184] width 533 height 23
type input "не хочу"
click at [266, 234] on button "Add Criteria" at bounding box center [220, 244] width 117 height 24
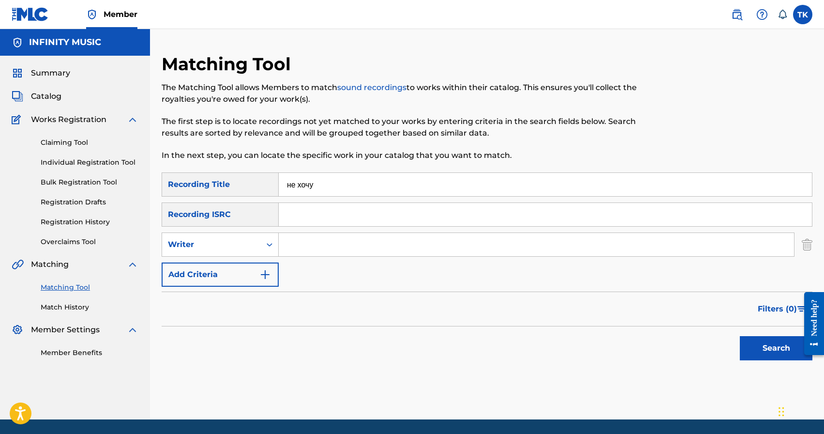
click at [266, 234] on div "Search Form" at bounding box center [269, 244] width 17 height 23
click at [262, 266] on div "Recording Artist" at bounding box center [220, 269] width 116 height 24
click at [314, 244] on input "Search Form" at bounding box center [536, 244] width 515 height 23
type input "buho"
click at [759, 349] on button "Search" at bounding box center [776, 348] width 73 height 24
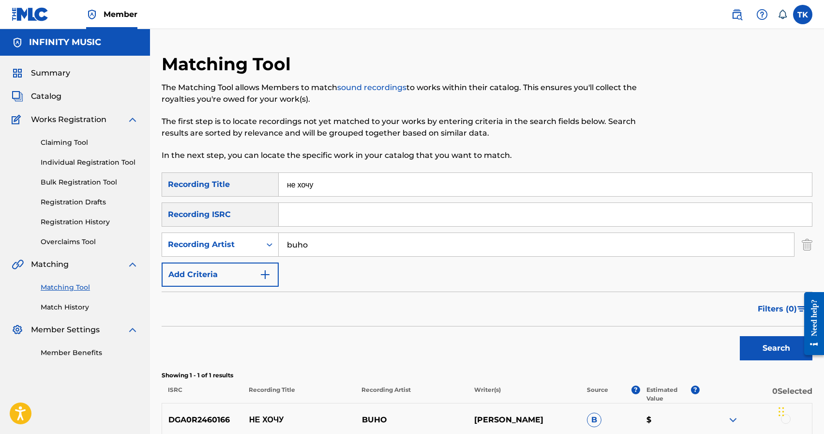
scroll to position [98, 0]
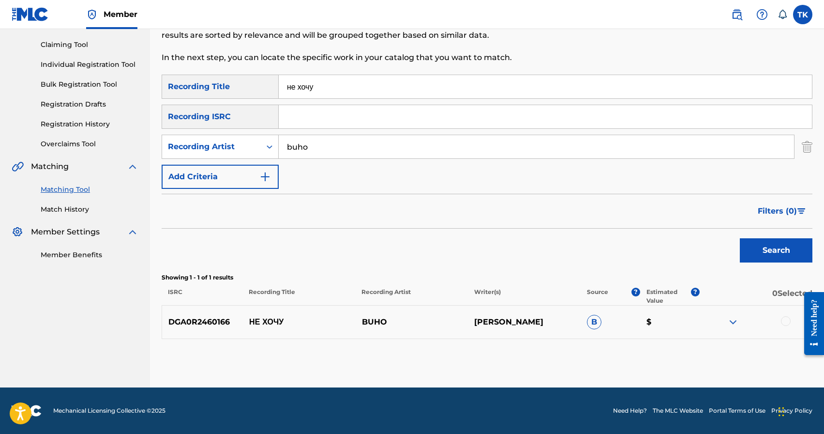
click at [783, 320] on div at bounding box center [786, 321] width 10 height 10
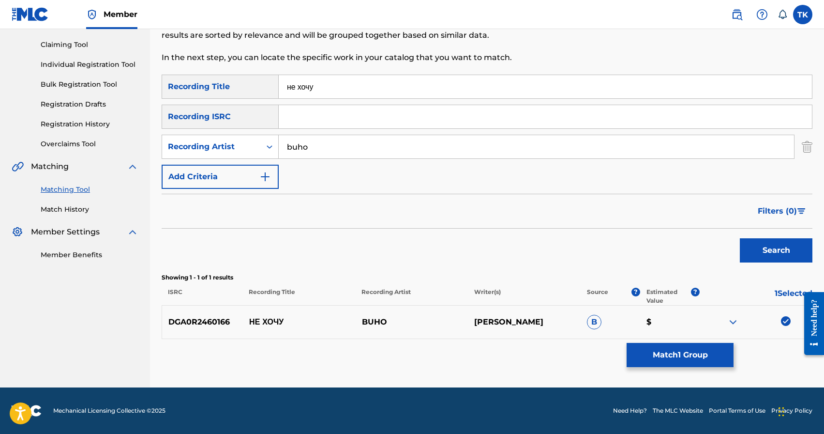
click at [701, 353] on button "Match 1 Group" at bounding box center [680, 355] width 107 height 24
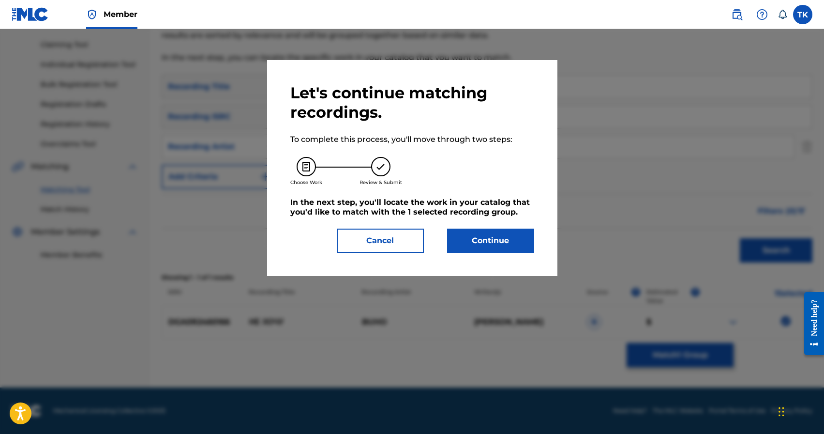
click at [501, 240] on button "Continue" at bounding box center [490, 240] width 87 height 24
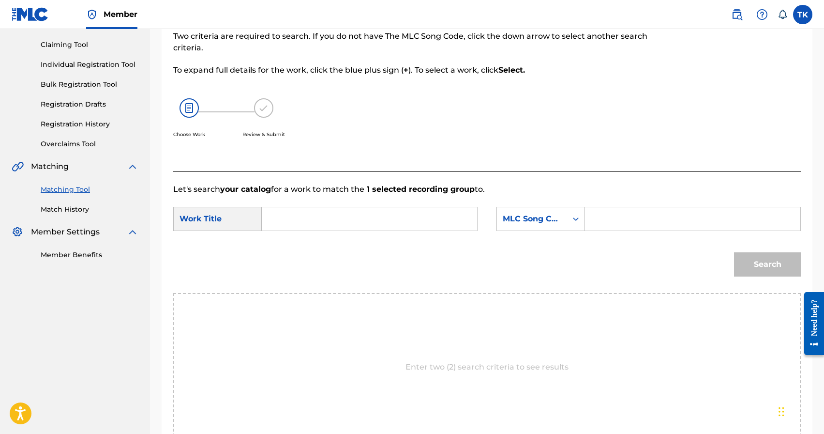
click at [404, 197] on form "SearchWithCriteria36ee93bd-ece6-4faf-a199-220caba5ef74 Work Title SearchWithCri…" at bounding box center [487, 244] width 628 height 98
click at [404, 207] on input "Search Form" at bounding box center [369, 218] width 199 height 23
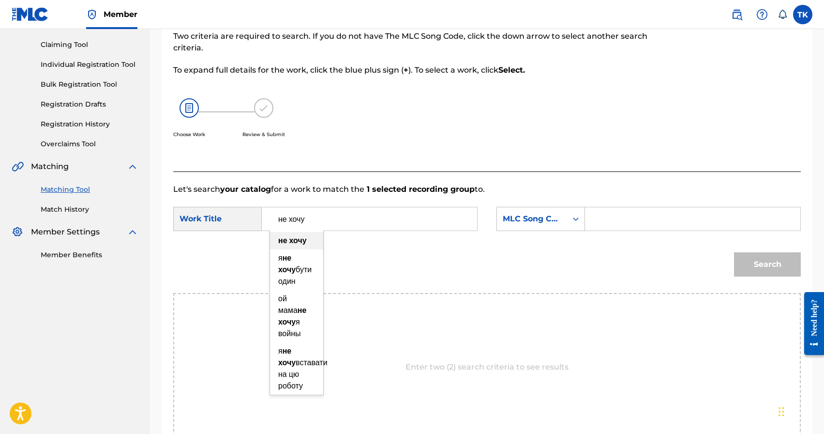
type input "не хочу"
click at [302, 238] on strong "хочу" at bounding box center [297, 240] width 17 height 9
click at [549, 220] on div "MLC Song Code" at bounding box center [532, 219] width 59 height 12
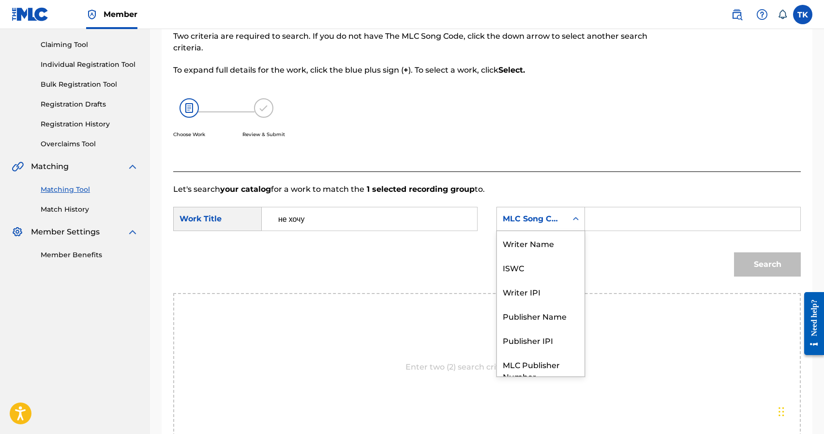
scroll to position [36, 0]
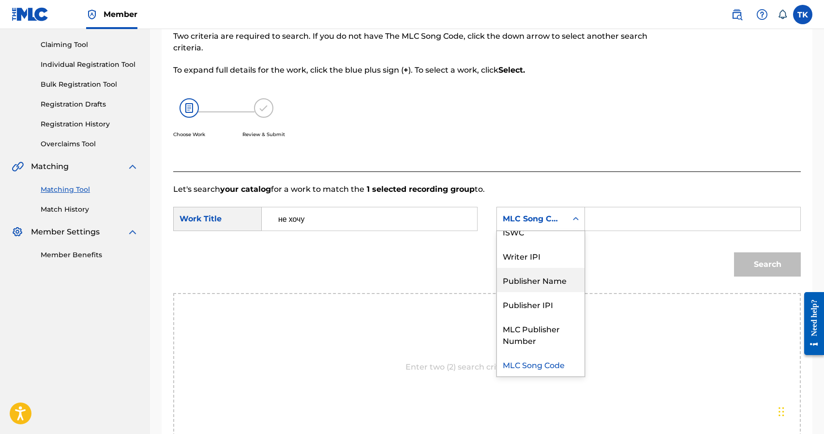
click at [546, 280] on div "Publisher Name" at bounding box center [541, 280] width 88 height 24
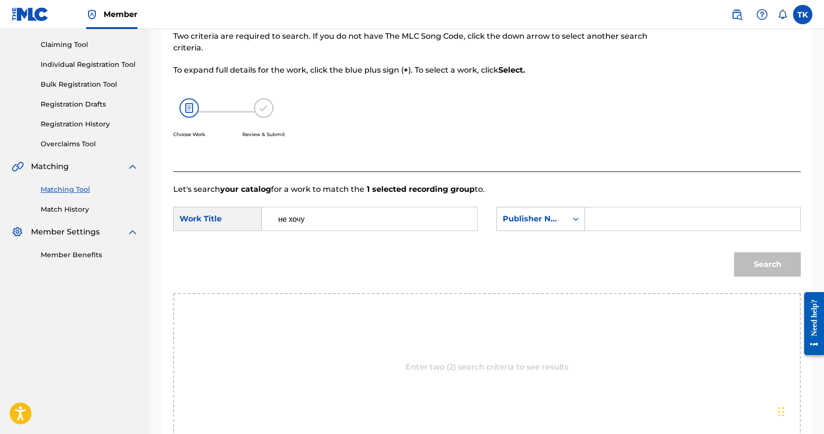
click at [608, 221] on input "Search Form" at bounding box center [692, 218] width 199 height 23
type input "INFINITY MUSIC"
click at [781, 263] on button "Search" at bounding box center [767, 264] width 67 height 24
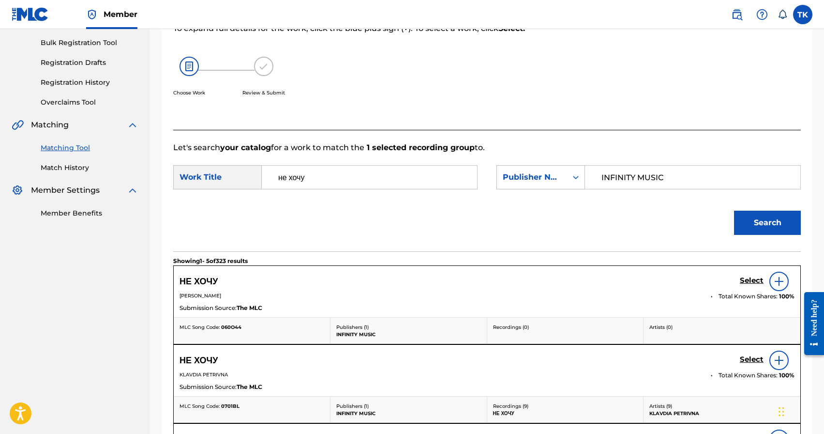
scroll to position [140, 0]
click at [745, 279] on h5 "Select" at bounding box center [752, 279] width 24 height 9
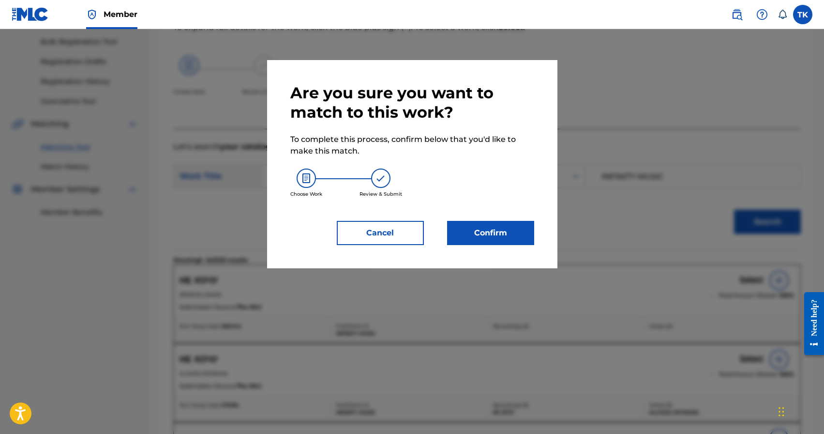
click at [519, 238] on button "Confirm" at bounding box center [490, 233] width 87 height 24
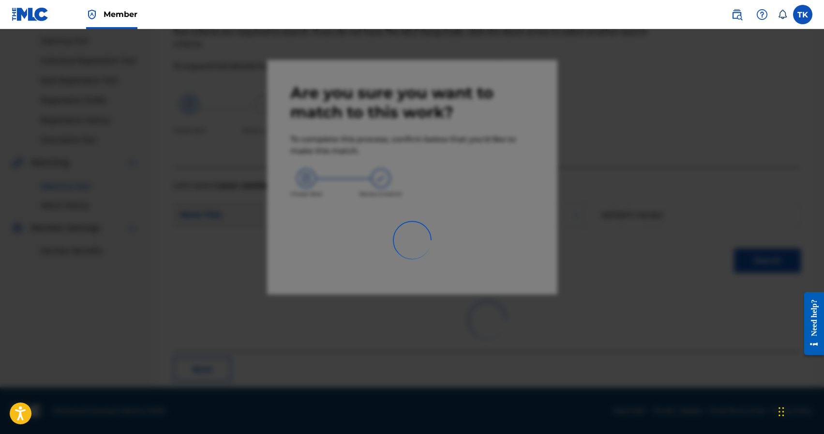
scroll to position [29, 0]
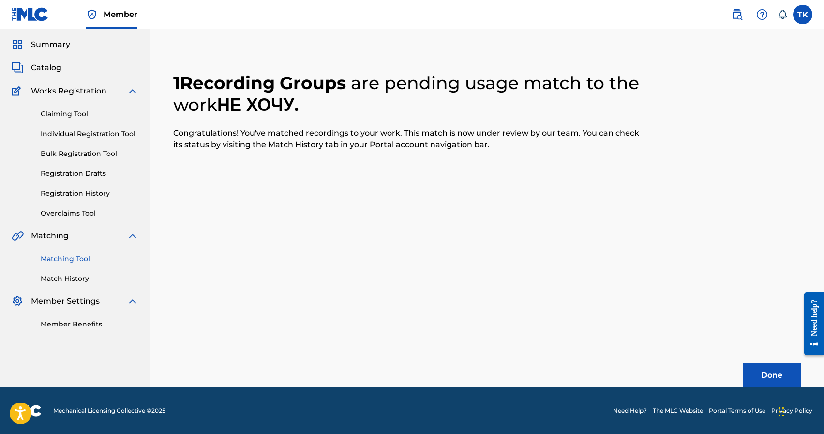
click at [763, 376] on button "Done" at bounding box center [772, 375] width 58 height 24
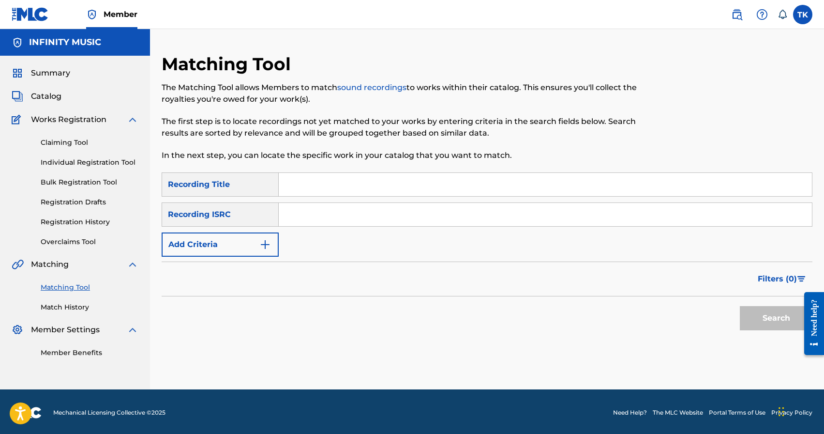
click at [360, 192] on input "Search Form" at bounding box center [545, 184] width 533 height 23
type input "ошибки"
click at [265, 241] on img "Search Form" at bounding box center [265, 245] width 12 height 12
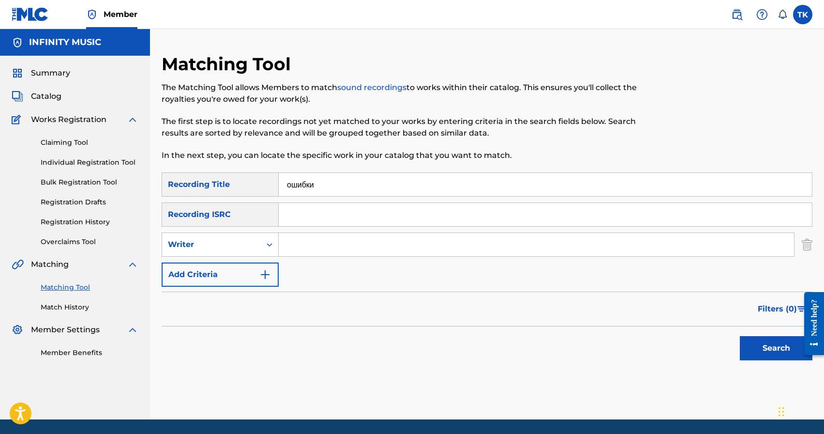
click at [265, 241] on icon "Search Form" at bounding box center [270, 245] width 10 height 10
click at [258, 263] on div "Recording Artist" at bounding box center [220, 269] width 116 height 24
click at [316, 243] on input "Search Form" at bounding box center [536, 244] width 515 height 23
type input "buho"
click at [745, 342] on button "Search" at bounding box center [776, 348] width 73 height 24
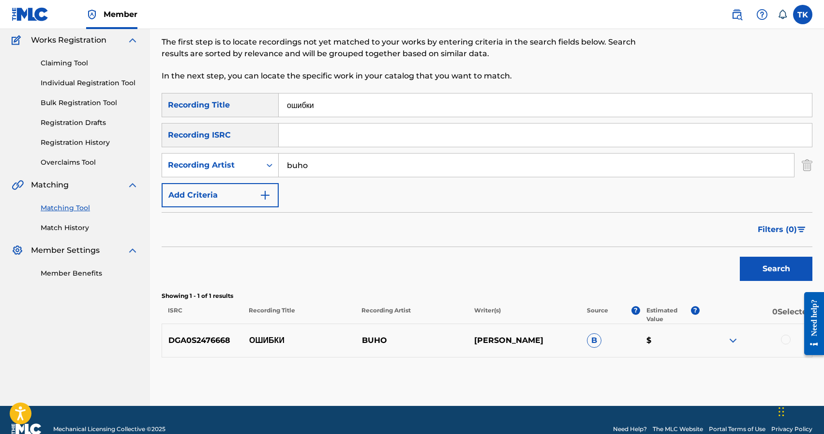
scroll to position [98, 0]
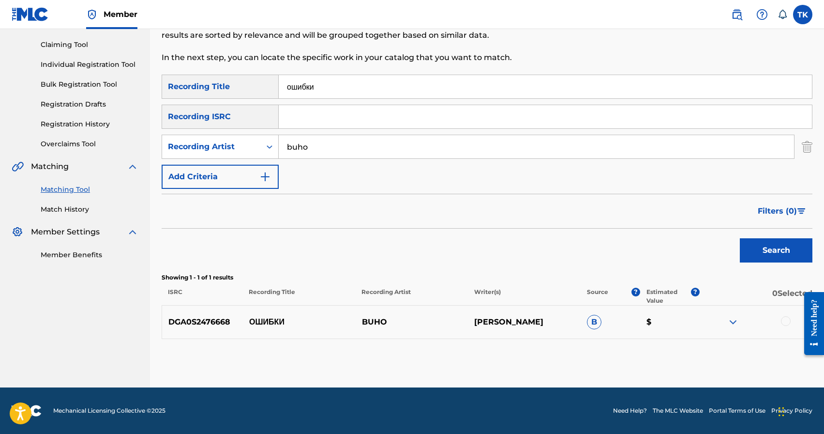
click at [782, 321] on div at bounding box center [786, 321] width 10 height 10
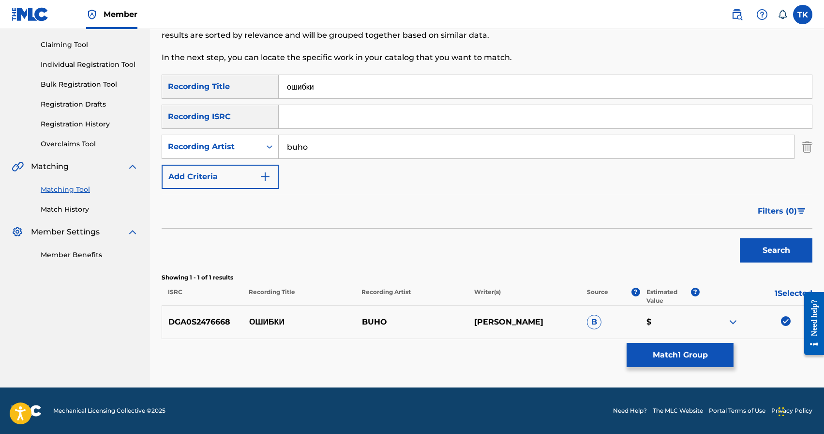
click at [716, 347] on button "Match 1 Group" at bounding box center [680, 355] width 107 height 24
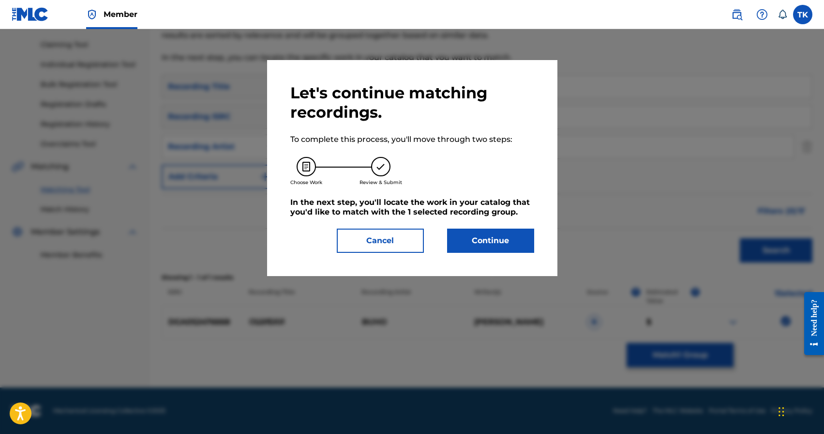
click at [523, 248] on button "Continue" at bounding box center [490, 240] width 87 height 24
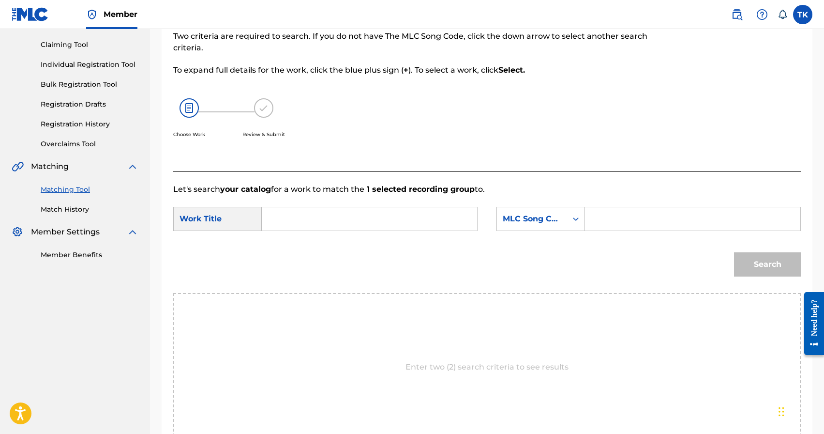
click at [396, 214] on input "Search Form" at bounding box center [369, 218] width 199 height 23
type input "ошибки"
click at [308, 241] on strong "ошибки" at bounding box center [293, 240] width 30 height 9
click at [544, 219] on div "MLC Song Code" at bounding box center [532, 219] width 59 height 12
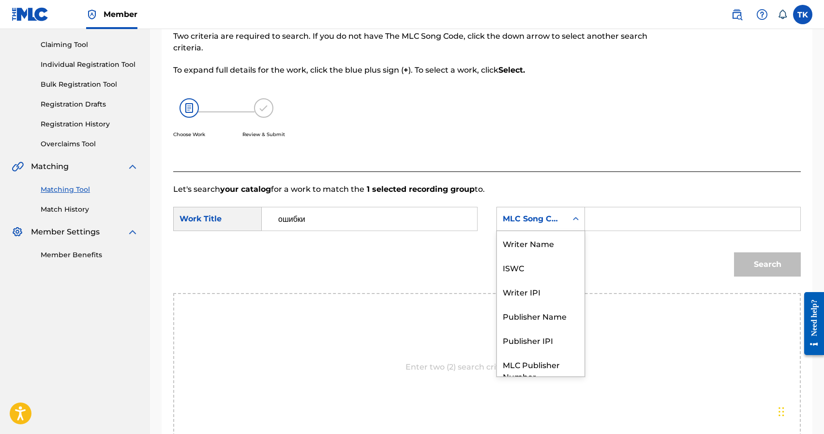
scroll to position [36, 0]
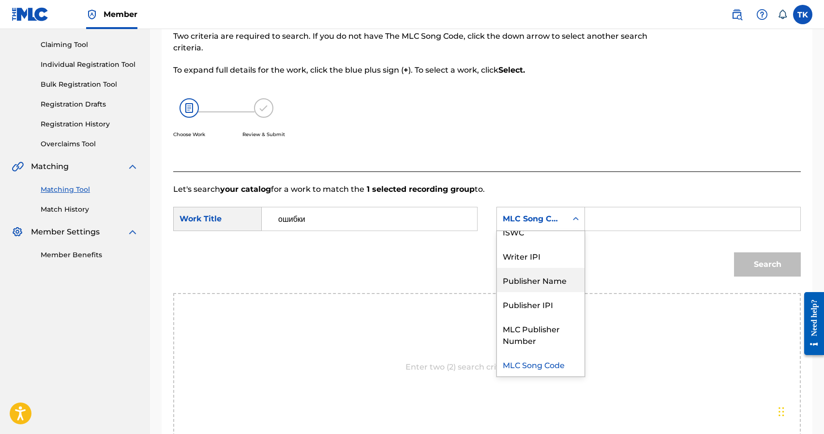
click at [538, 279] on div "Publisher Name" at bounding box center [541, 280] width 88 height 24
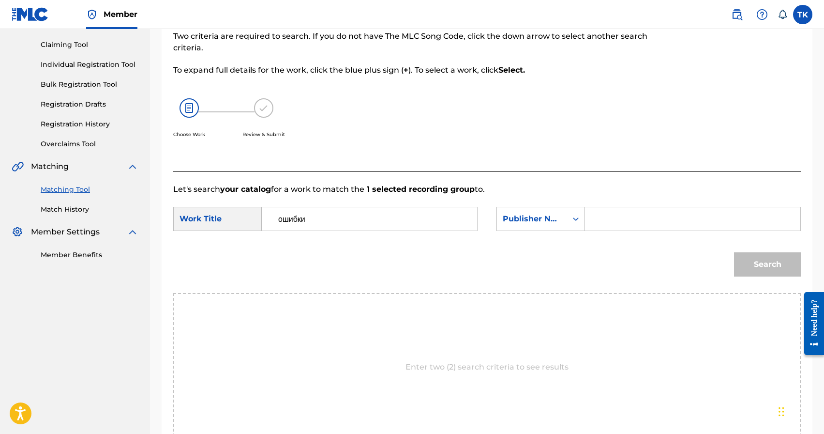
click at [606, 225] on input "Search Form" at bounding box center [692, 218] width 199 height 23
type input "INFINITY MUSIC"
click at [762, 265] on button "Search" at bounding box center [767, 264] width 67 height 24
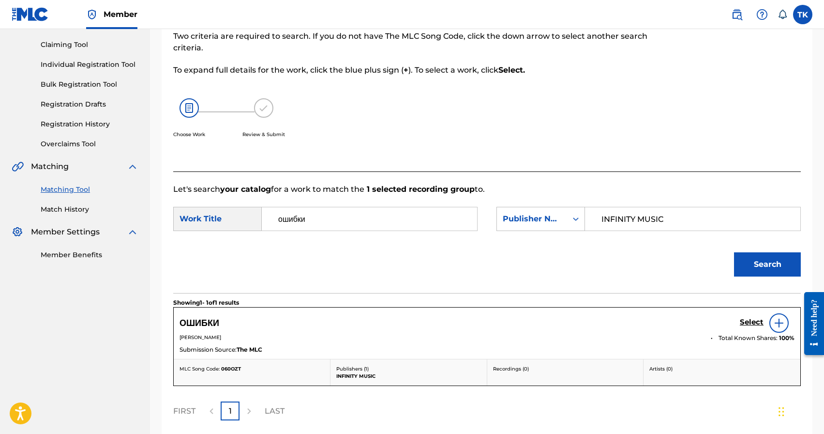
click at [750, 323] on h5 "Select" at bounding box center [752, 322] width 24 height 9
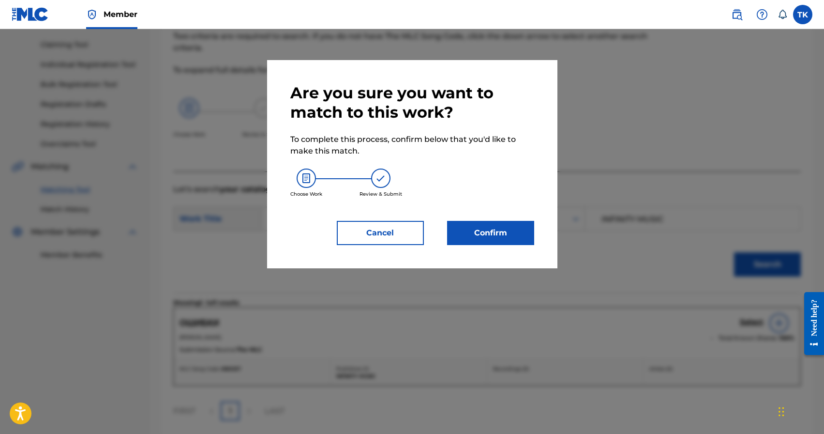
click at [512, 243] on button "Confirm" at bounding box center [490, 233] width 87 height 24
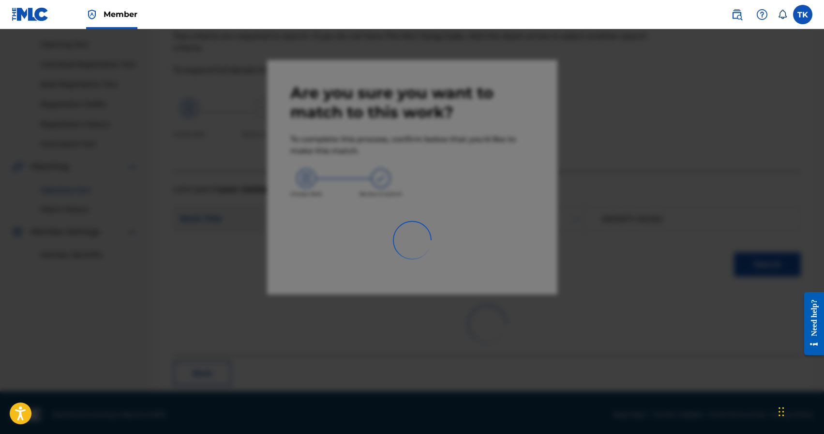
scroll to position [29, 0]
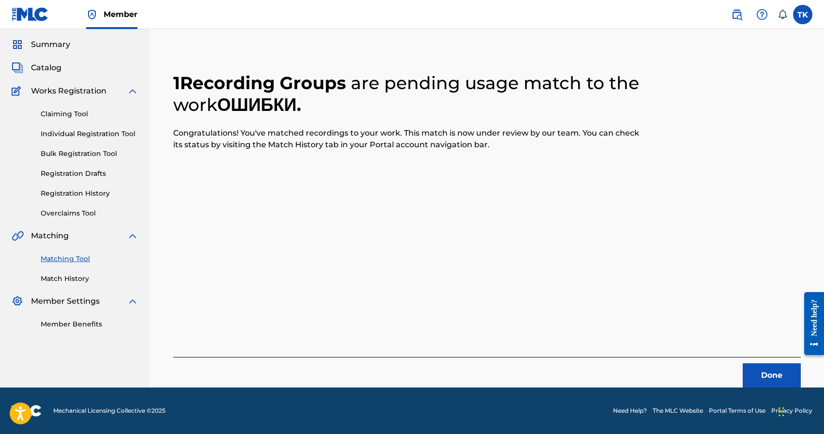
click at [755, 368] on button "Done" at bounding box center [772, 375] width 58 height 24
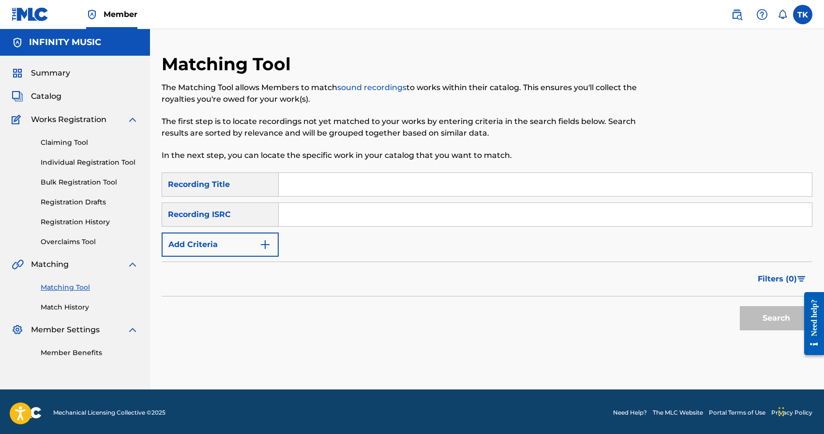
click at [347, 190] on input "Search Form" at bounding box center [545, 184] width 533 height 23
type input "летняя"
click at [250, 240] on button "Add Criteria" at bounding box center [220, 244] width 117 height 24
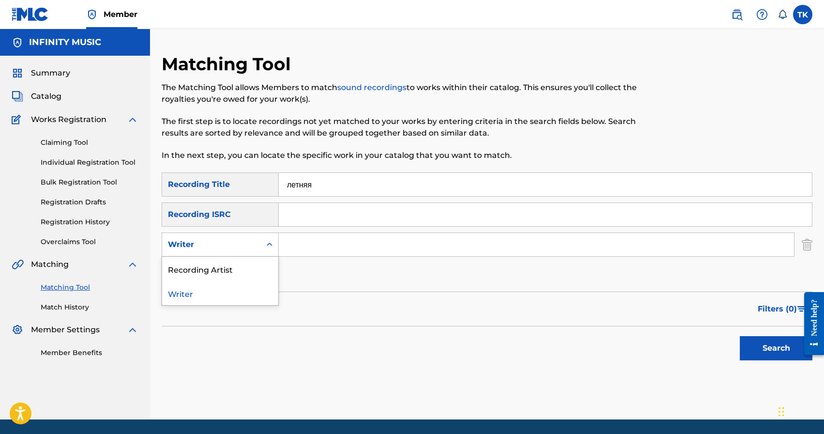
click at [250, 240] on div "Writer" at bounding box center [211, 245] width 87 height 12
click at [250, 264] on div "Recording Artist" at bounding box center [220, 269] width 116 height 24
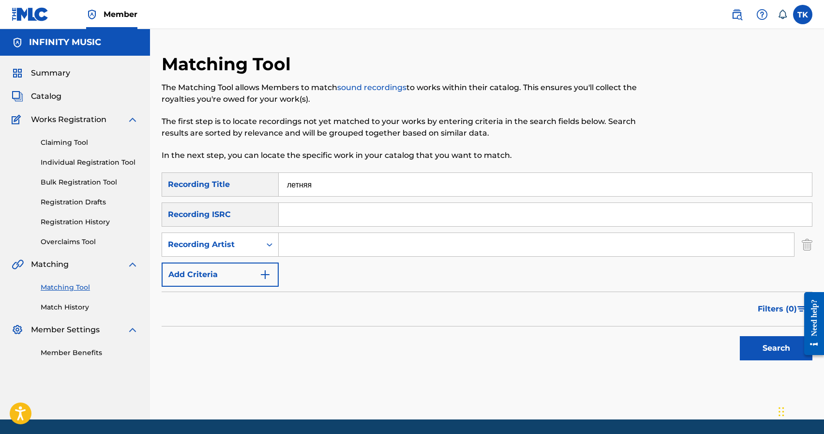
click at [297, 241] on input "Search Form" at bounding box center [536, 244] width 515 height 23
type input "bulatt"
click at [759, 346] on button "Search" at bounding box center [776, 348] width 73 height 24
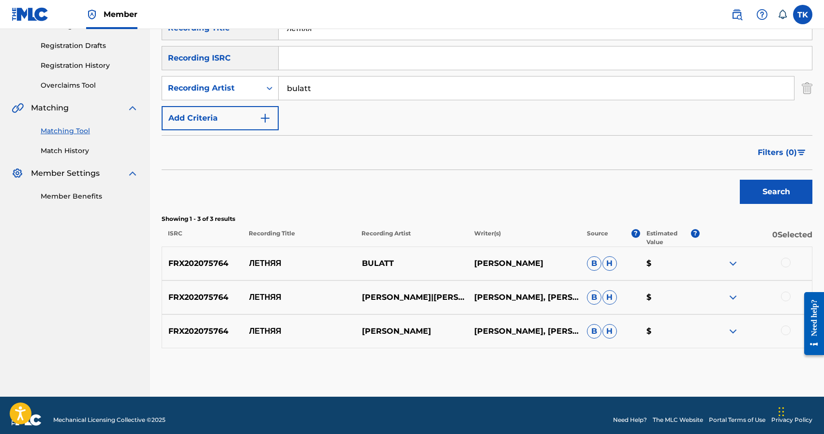
scroll to position [166, 0]
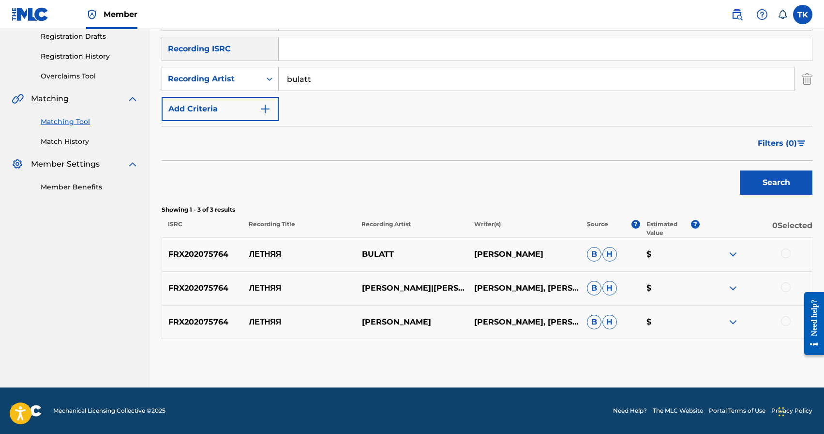
click at [786, 253] on div at bounding box center [786, 253] width 10 height 10
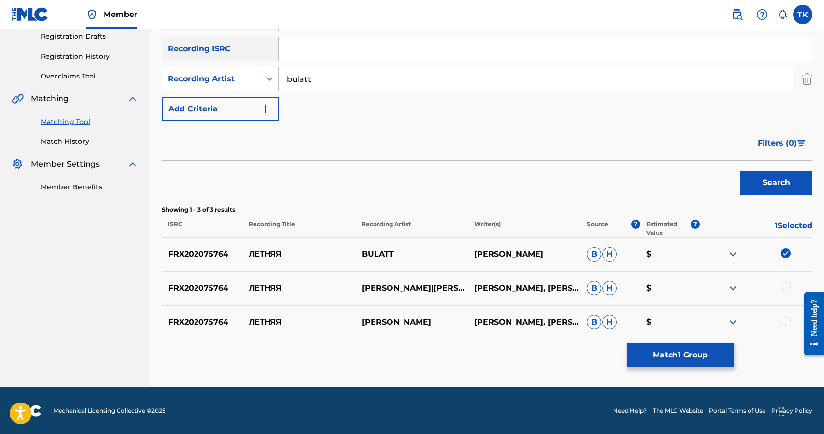
click at [786, 288] on div at bounding box center [786, 287] width 10 height 10
click at [788, 320] on div at bounding box center [786, 321] width 10 height 10
click at [699, 354] on button "Match 3 Groups" at bounding box center [680, 355] width 107 height 24
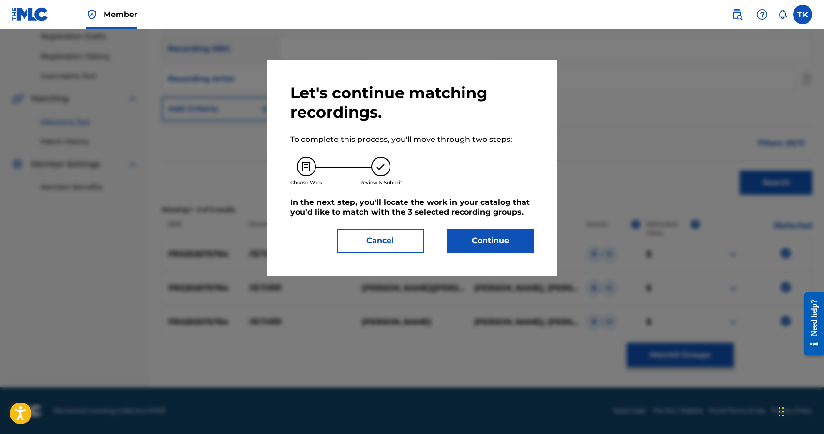
click at [501, 246] on button "Continue" at bounding box center [490, 240] width 87 height 24
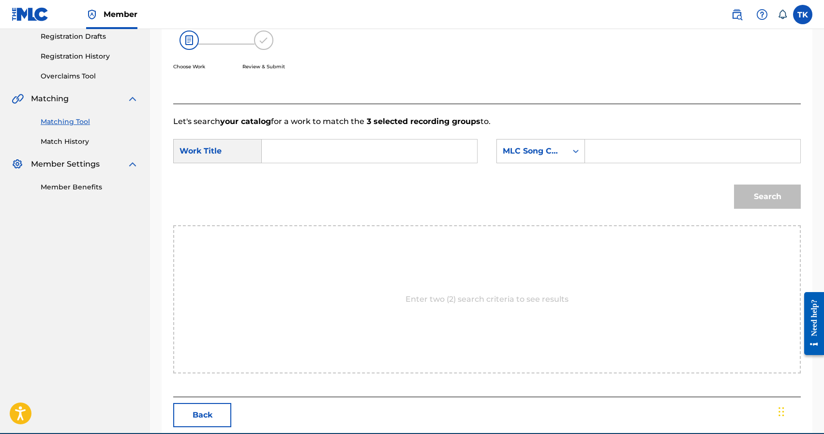
click at [362, 154] on input "Search Form" at bounding box center [369, 150] width 199 height 23
type input "летняя"
click at [305, 195] on strong "летняя" at bounding box center [291, 189] width 27 height 9
click at [546, 157] on div "MLC Song Code" at bounding box center [532, 151] width 70 height 18
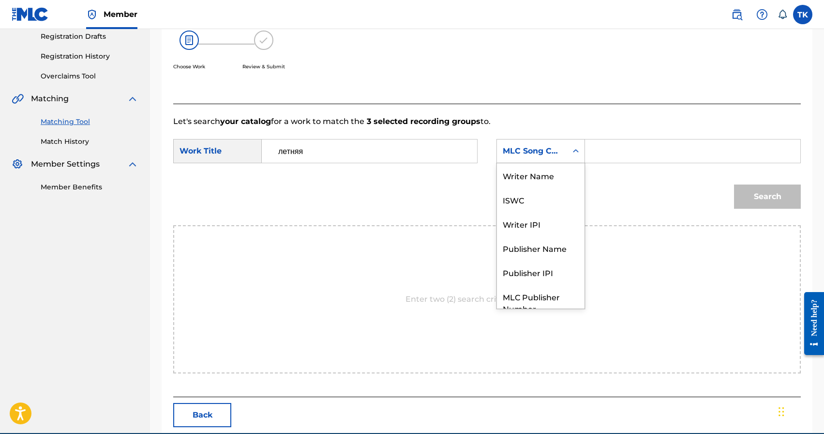
scroll to position [36, 0]
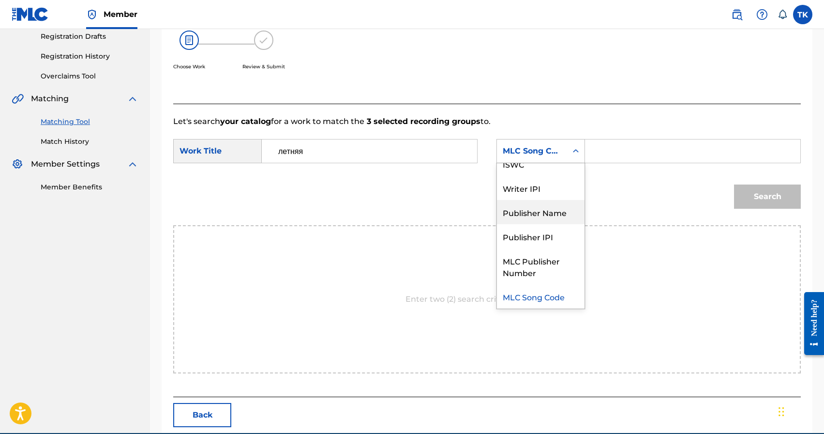
click at [543, 209] on div "Publisher Name" at bounding box center [541, 212] width 88 height 24
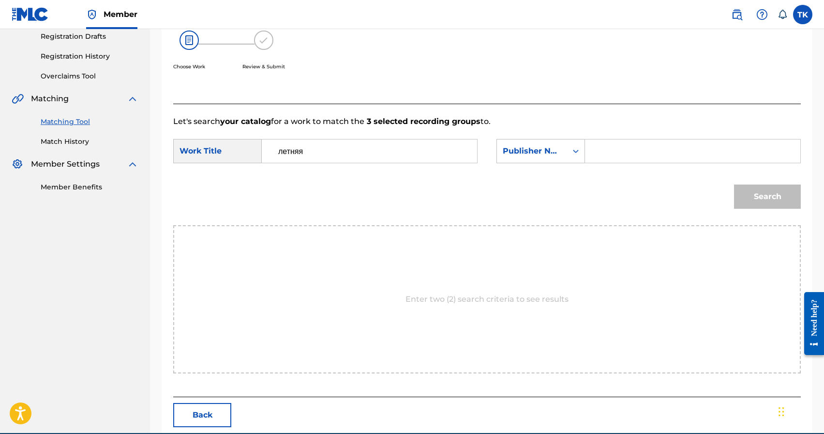
click at [624, 155] on input "Search Form" at bounding box center [692, 150] width 199 height 23
type input "INFINITY MUSIC"
click at [787, 201] on button "Search" at bounding box center [767, 196] width 67 height 24
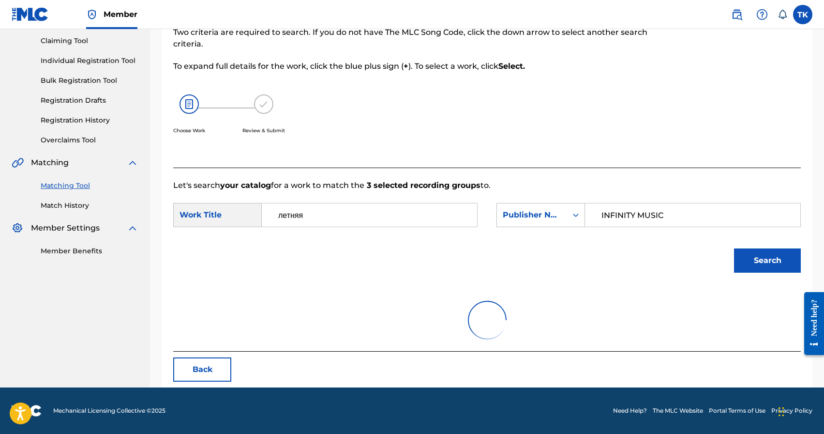
scroll to position [166, 0]
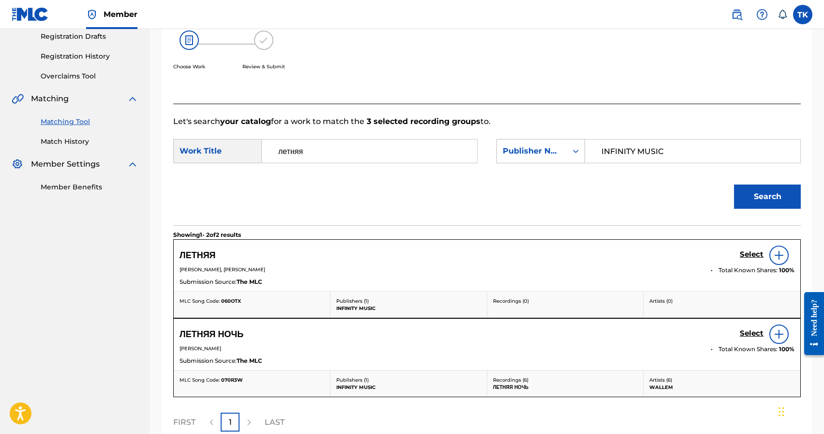
click at [742, 255] on h5 "Select" at bounding box center [752, 254] width 24 height 9
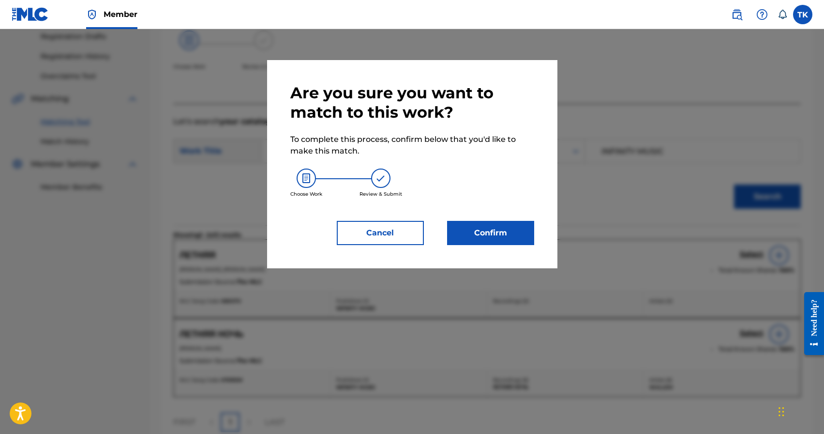
click at [514, 232] on button "Confirm" at bounding box center [490, 233] width 87 height 24
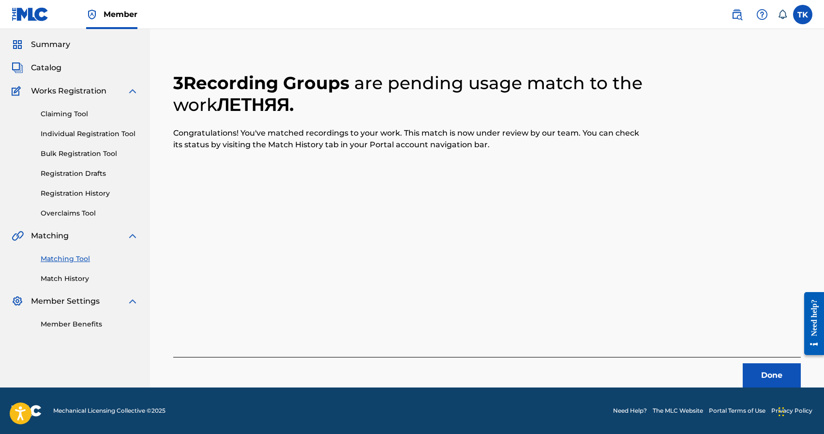
scroll to position [29, 0]
click at [768, 370] on button "Done" at bounding box center [772, 375] width 58 height 24
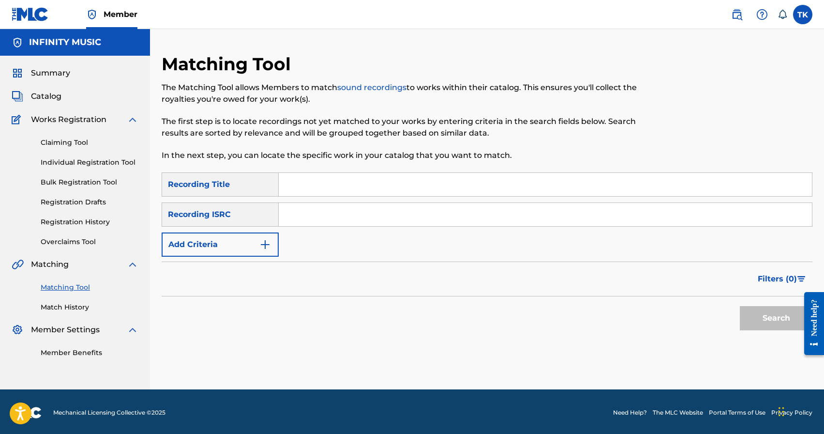
click at [342, 182] on input "Search Form" at bounding box center [545, 184] width 533 height 23
type input "tarrasque"
click at [264, 242] on img "Search Form" at bounding box center [265, 245] width 12 height 12
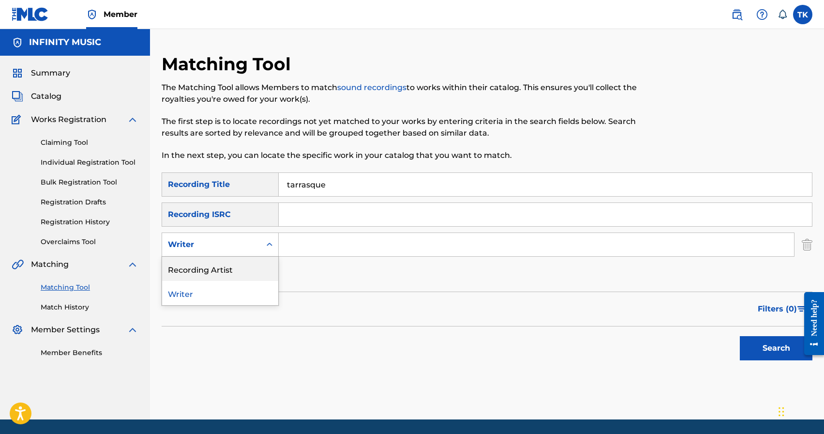
click at [259, 267] on div "Recording Artist" at bounding box center [220, 269] width 116 height 24
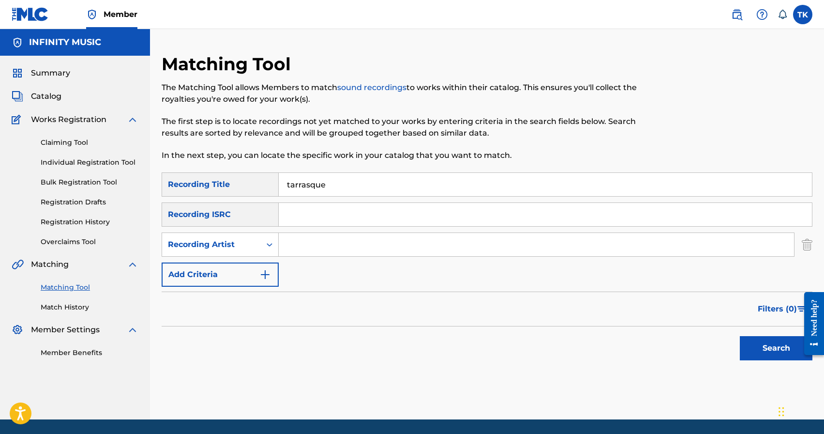
click at [325, 244] on input "Search Form" at bounding box center [536, 244] width 515 height 23
type input "buster music"
click at [770, 346] on button "Search" at bounding box center [776, 348] width 73 height 24
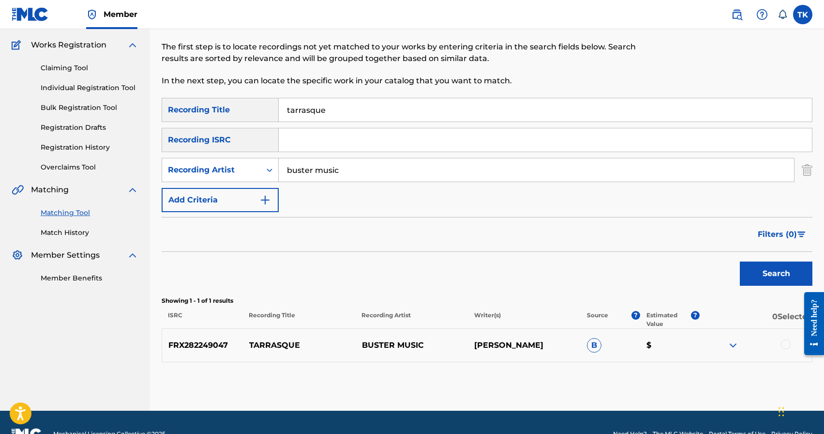
scroll to position [98, 0]
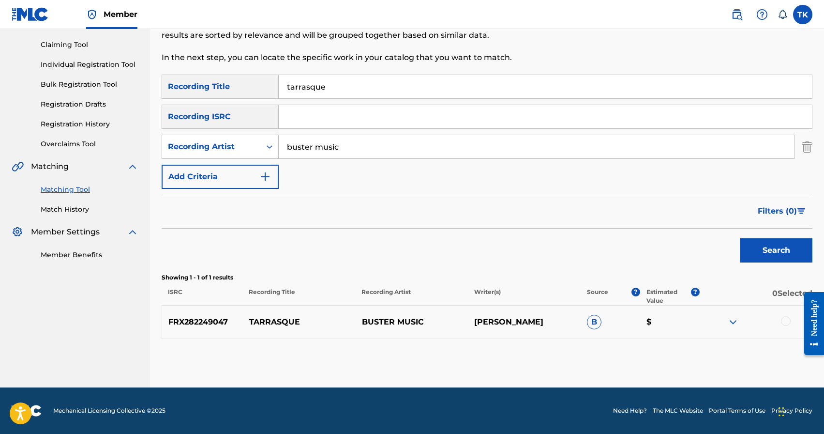
click at [784, 320] on div at bounding box center [786, 321] width 10 height 10
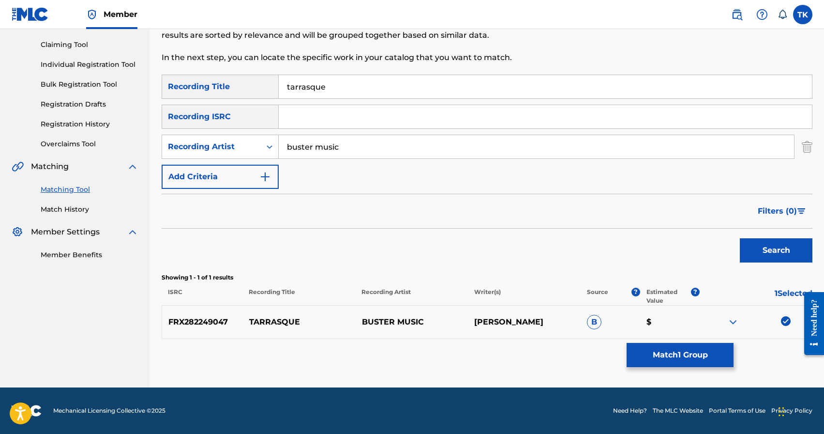
click at [699, 356] on button "Match 1 Group" at bounding box center [680, 355] width 107 height 24
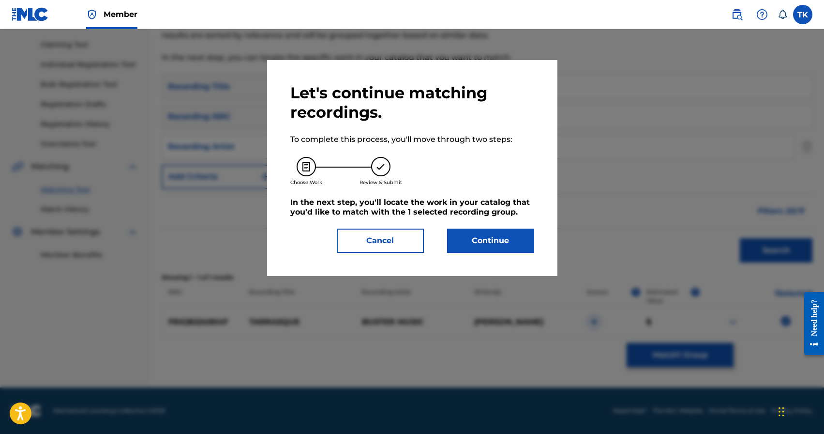
click at [500, 234] on button "Continue" at bounding box center [490, 240] width 87 height 24
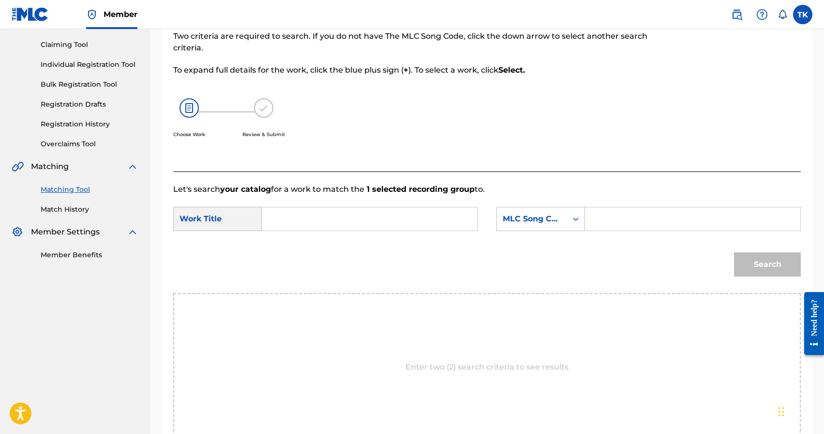
click at [426, 225] on input "Search Form" at bounding box center [369, 218] width 199 height 23
click at [348, 236] on span "sque" at bounding box center [357, 240] width 19 height 9
type input "tarrasque"
click at [551, 225] on div "MLC Song Code" at bounding box center [532, 219] width 70 height 18
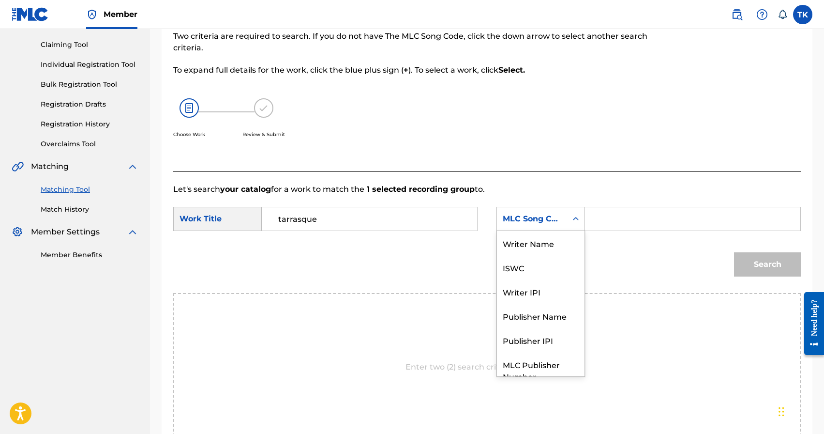
scroll to position [36, 0]
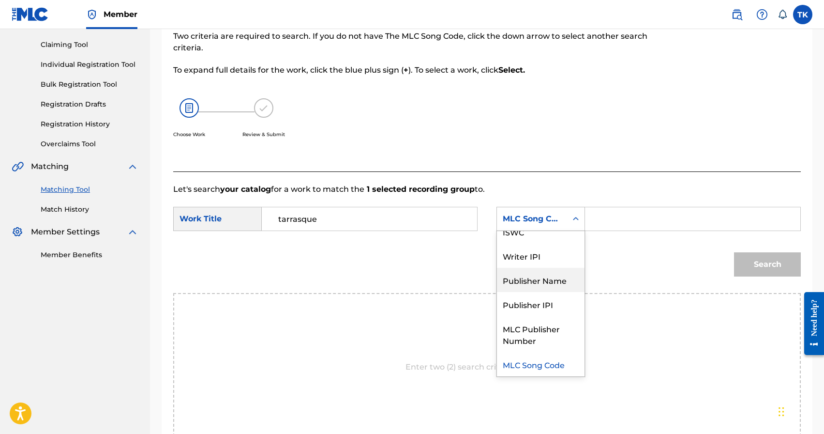
click at [543, 275] on div "Publisher Name" at bounding box center [541, 280] width 88 height 24
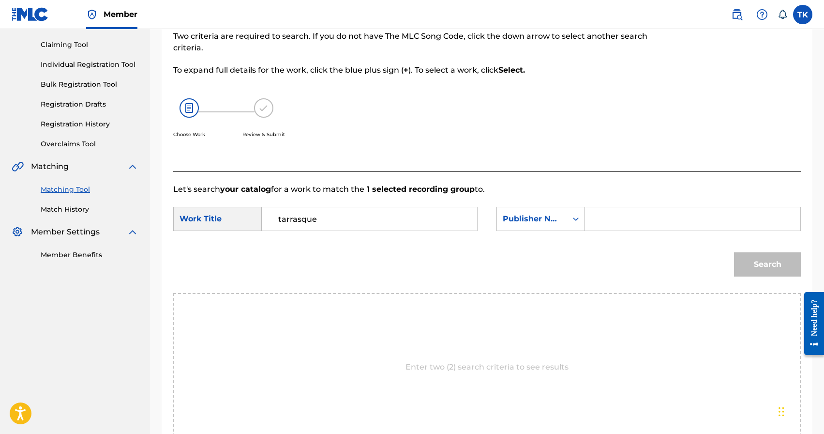
click at [608, 218] on input "Search Form" at bounding box center [692, 218] width 199 height 23
type input "INFINITY MUSIC"
click at [756, 263] on button "Search" at bounding box center [767, 264] width 67 height 24
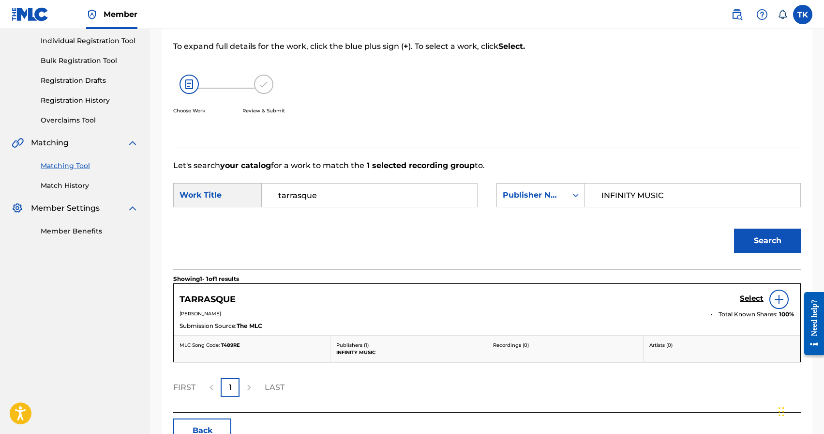
scroll to position [128, 0]
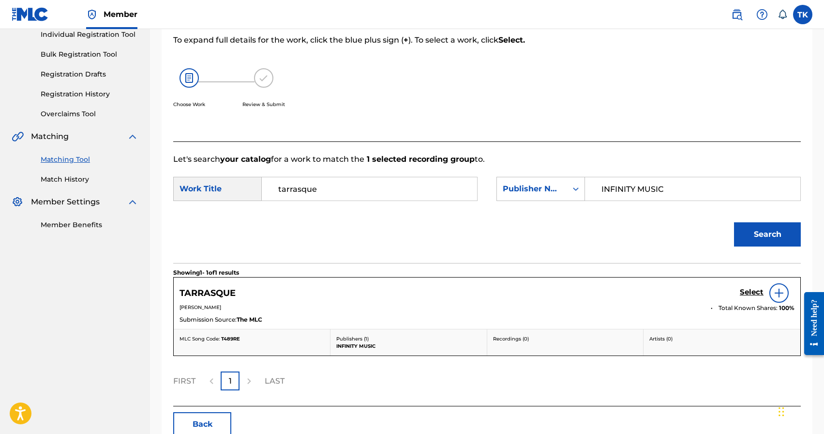
click at [749, 295] on h5 "Select" at bounding box center [752, 292] width 24 height 9
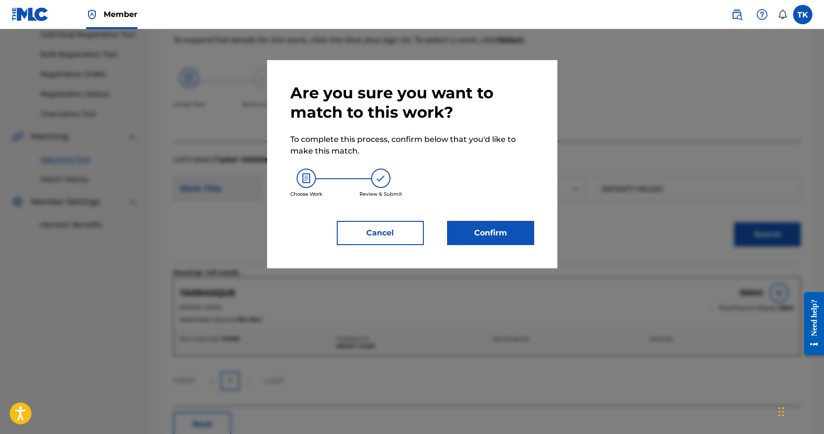
click at [512, 227] on button "Confirm" at bounding box center [490, 233] width 87 height 24
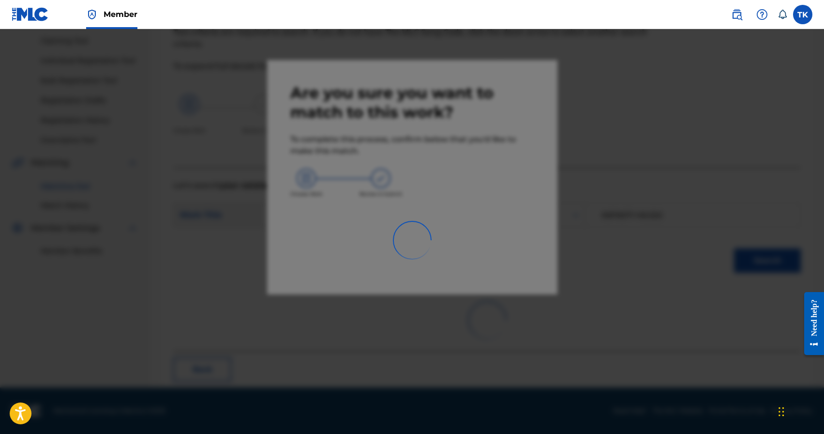
scroll to position [29, 0]
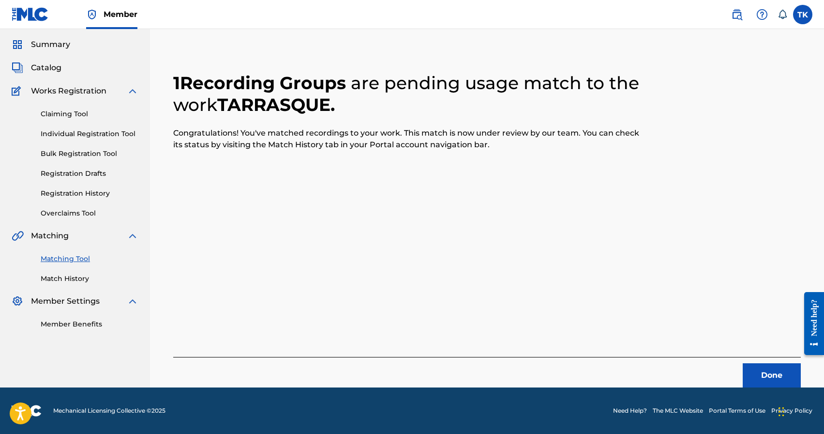
click at [748, 366] on button "Done" at bounding box center [772, 375] width 58 height 24
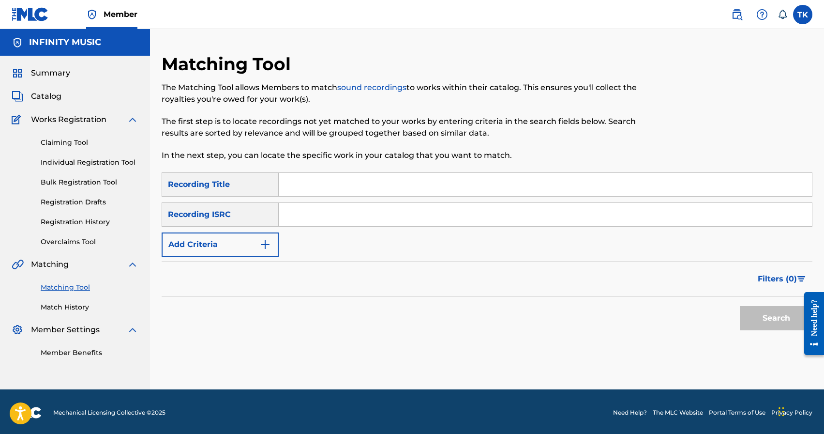
click at [349, 190] on input "Search Form" at bounding box center [545, 184] width 533 height 23
type input "до утра"
click at [250, 248] on button "Add Criteria" at bounding box center [220, 244] width 117 height 24
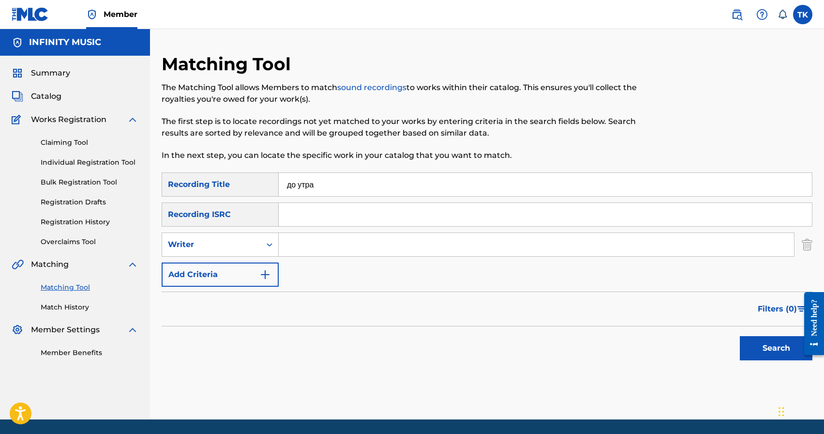
click at [250, 248] on div "Writer" at bounding box center [211, 245] width 87 height 12
click at [250, 263] on div "Recording Artist" at bounding box center [220, 269] width 116 height 24
click at [309, 243] on input "Search Form" at bounding box center [536, 244] width 515 height 23
type input "C chev"
click at [762, 353] on button "Search" at bounding box center [776, 348] width 73 height 24
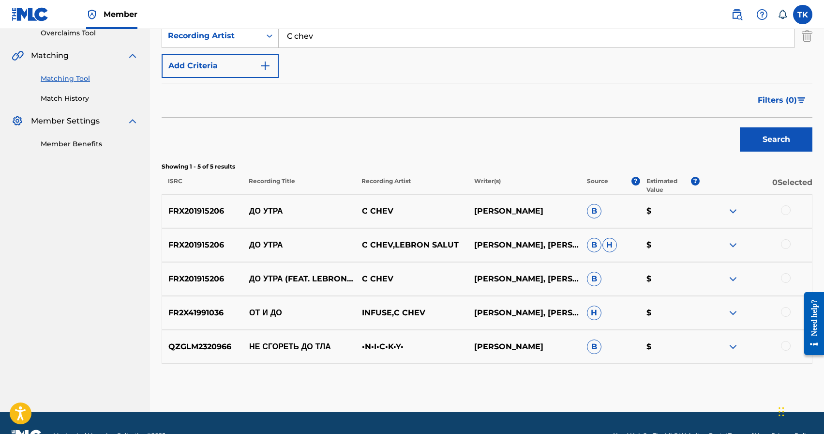
scroll to position [199, 0]
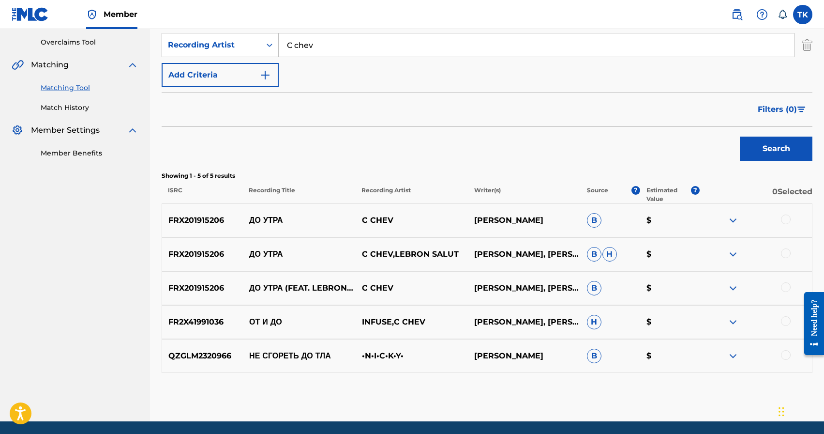
click at [784, 287] on div at bounding box center [786, 287] width 10 height 10
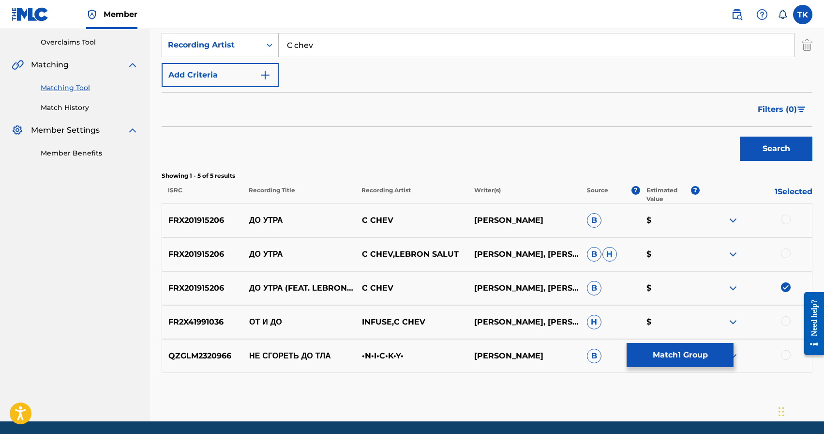
click at [784, 251] on div at bounding box center [786, 253] width 10 height 10
click at [785, 220] on div at bounding box center [786, 219] width 10 height 10
click at [690, 354] on button "Match 3 Groups" at bounding box center [680, 355] width 107 height 24
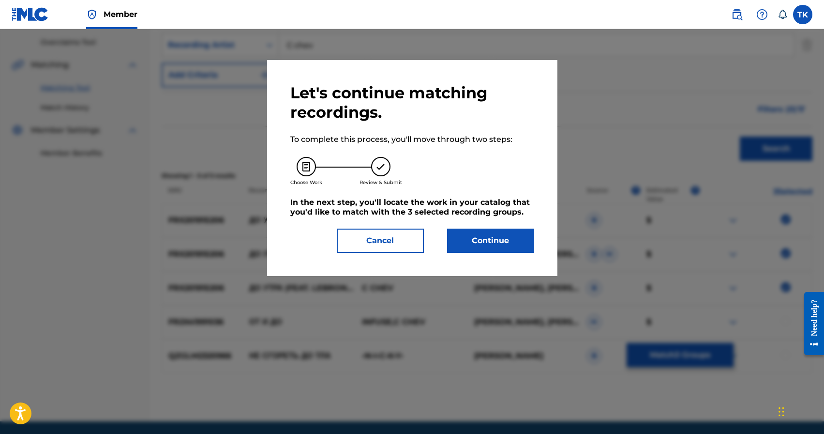
click at [513, 245] on button "Continue" at bounding box center [490, 240] width 87 height 24
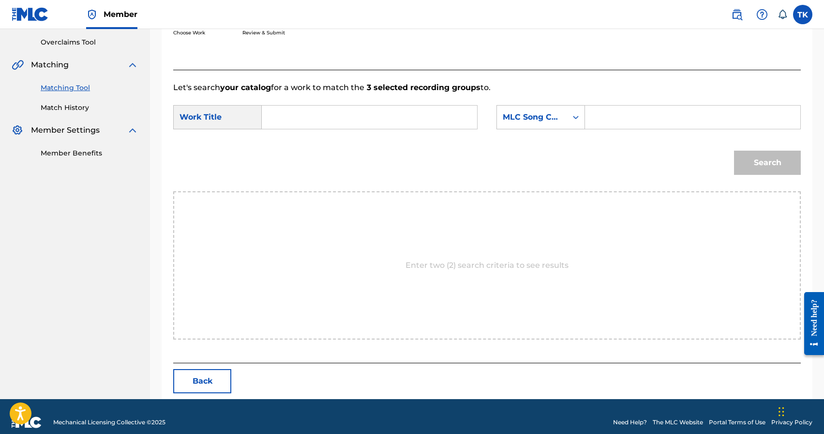
click at [414, 116] on input "Search Form" at bounding box center [369, 117] width 199 height 23
type input "до утра"
click at [304, 139] on strong "утра" at bounding box center [298, 138] width 17 height 9
click at [561, 118] on div "MLC Song Code" at bounding box center [532, 117] width 59 height 12
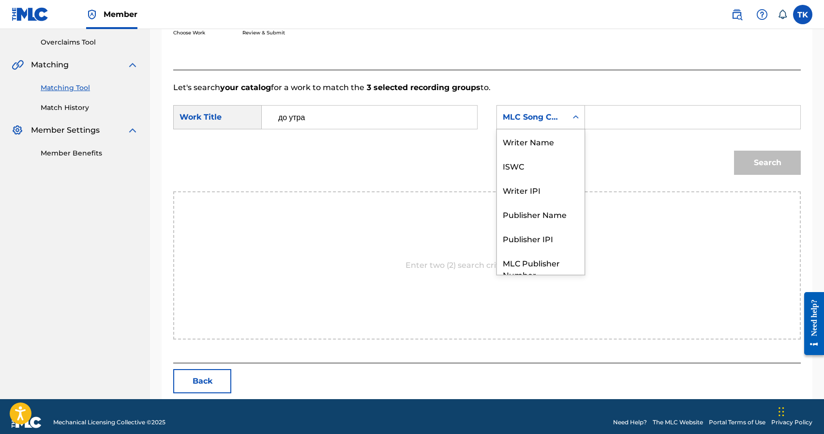
scroll to position [36, 0]
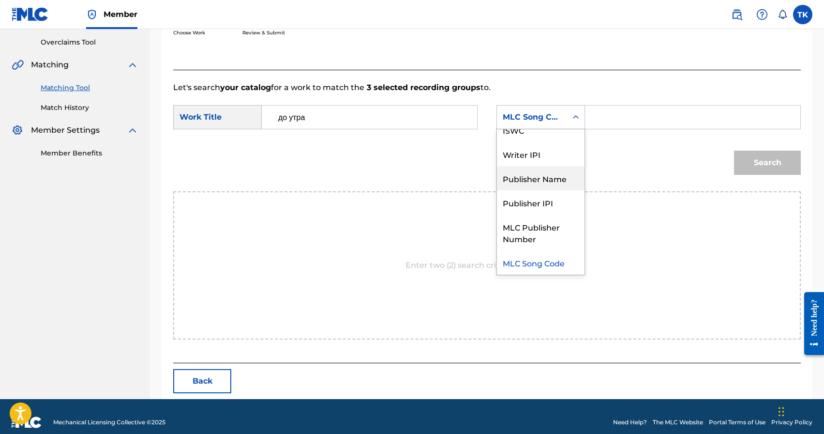
click at [550, 167] on div "Publisher Name" at bounding box center [541, 178] width 88 height 24
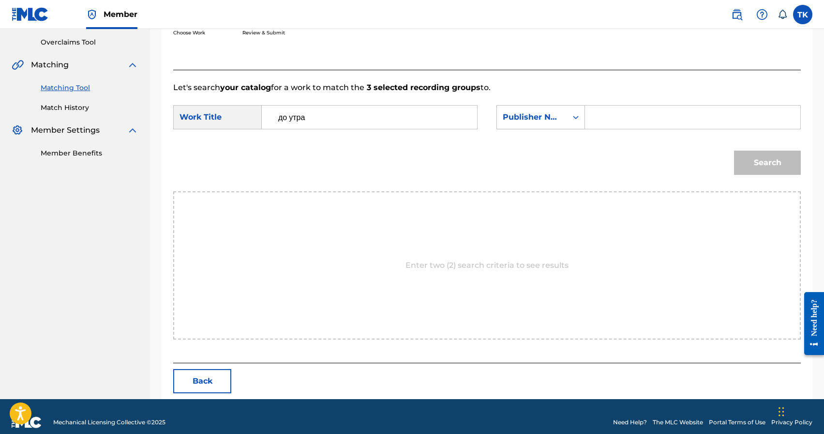
click at [599, 125] on input "Search Form" at bounding box center [692, 117] width 199 height 23
type input "INFINITY MUSIC"
click at [767, 170] on button "Search" at bounding box center [767, 163] width 67 height 24
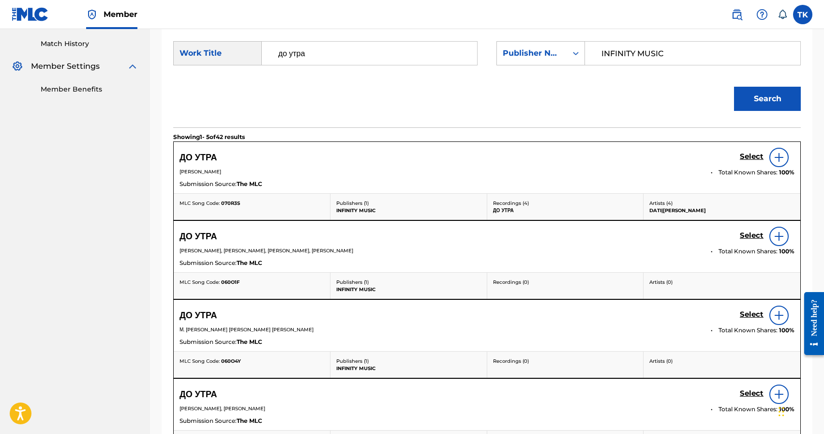
scroll to position [267, 0]
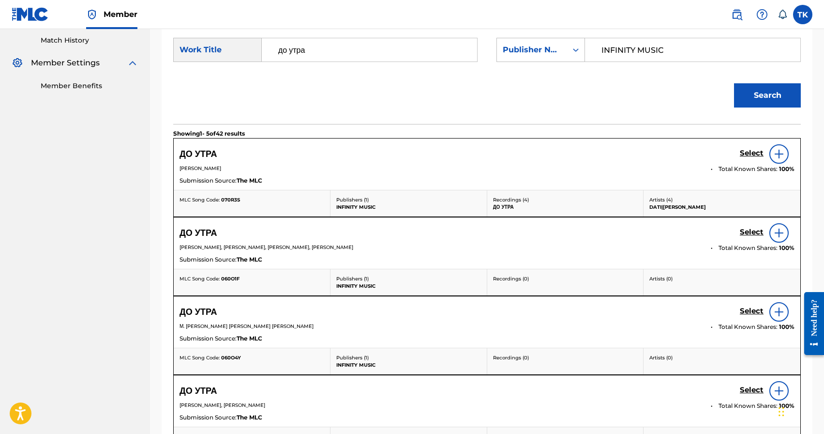
click at [743, 311] on h5 "Select" at bounding box center [752, 310] width 24 height 9
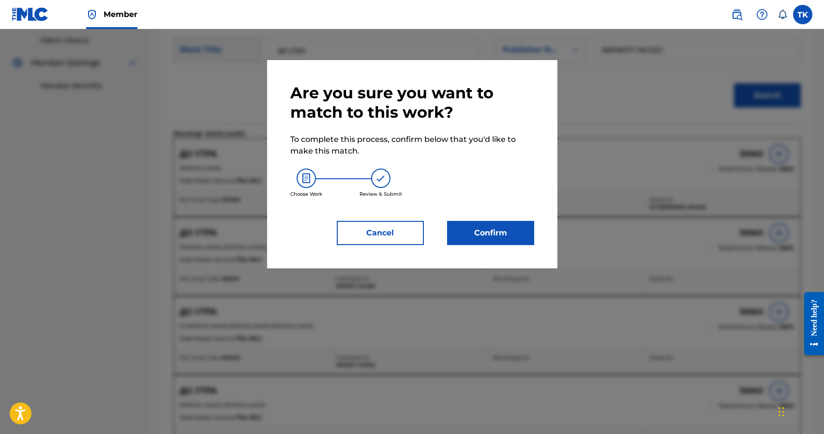
click at [508, 234] on button "Confirm" at bounding box center [490, 233] width 87 height 24
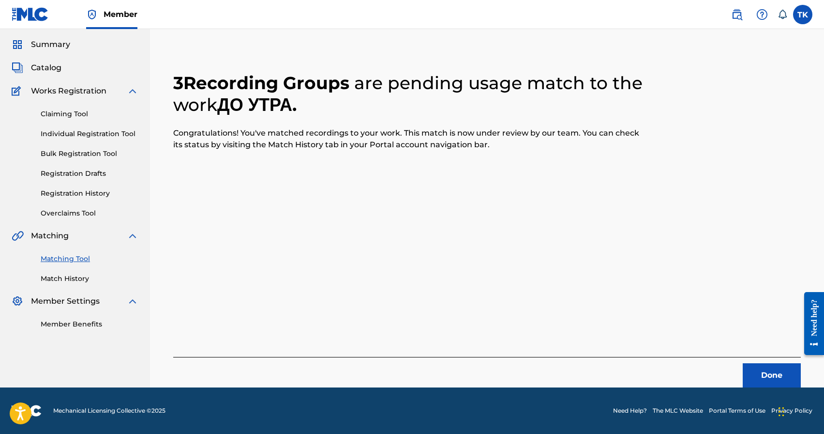
scroll to position [29, 0]
click at [774, 373] on button "Done" at bounding box center [772, 375] width 58 height 24
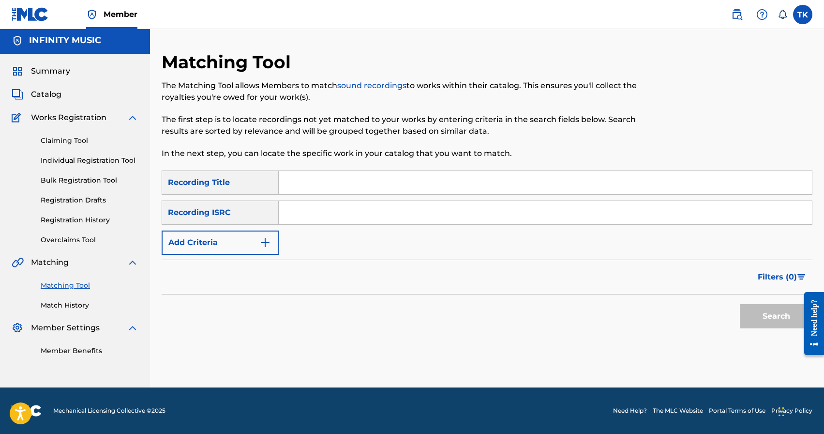
scroll to position [0, 0]
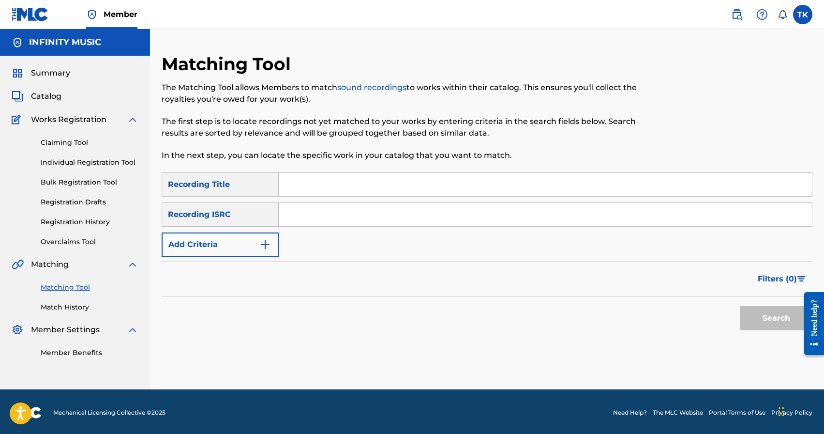
click at [364, 176] on input "Search Form" at bounding box center [545, 184] width 533 height 23
type input "График"
click at [269, 241] on img "Search Form" at bounding box center [265, 245] width 12 height 12
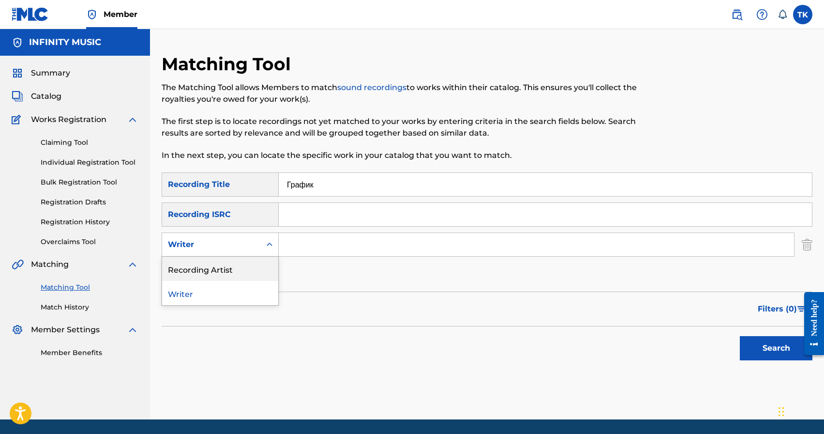
click at [266, 265] on div "Recording Artist" at bounding box center [220, 269] width 116 height 24
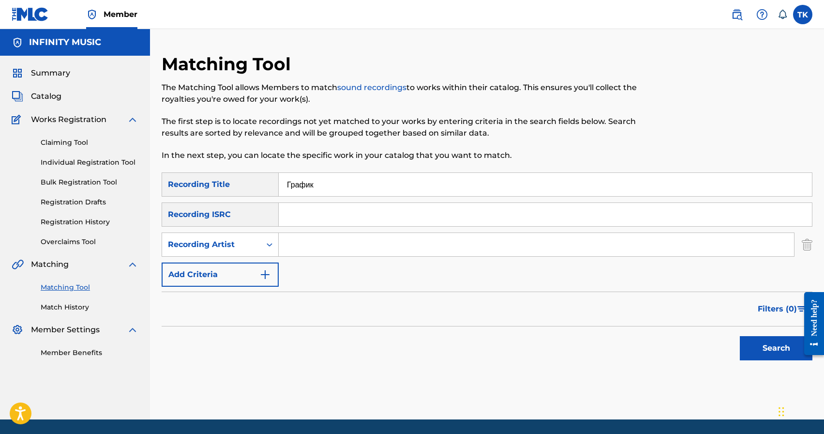
click at [314, 250] on input "Search Form" at bounding box center [536, 244] width 515 height 23
type input "C chev"
drag, startPoint x: 750, startPoint y: 347, endPoint x: 739, endPoint y: 341, distance: 12.3
click at [750, 347] on button "Search" at bounding box center [776, 348] width 73 height 24
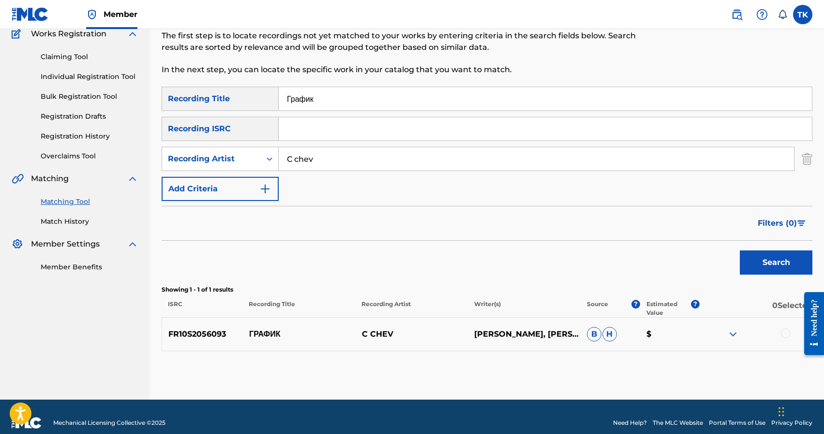
scroll to position [98, 0]
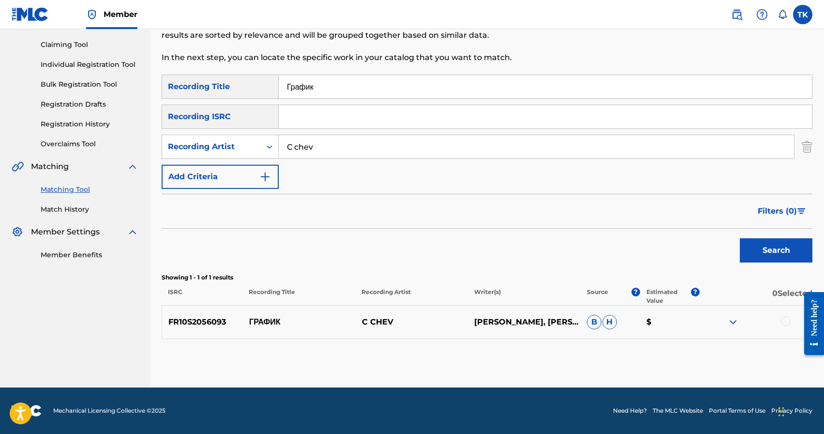
click at [786, 321] on div at bounding box center [786, 321] width 10 height 10
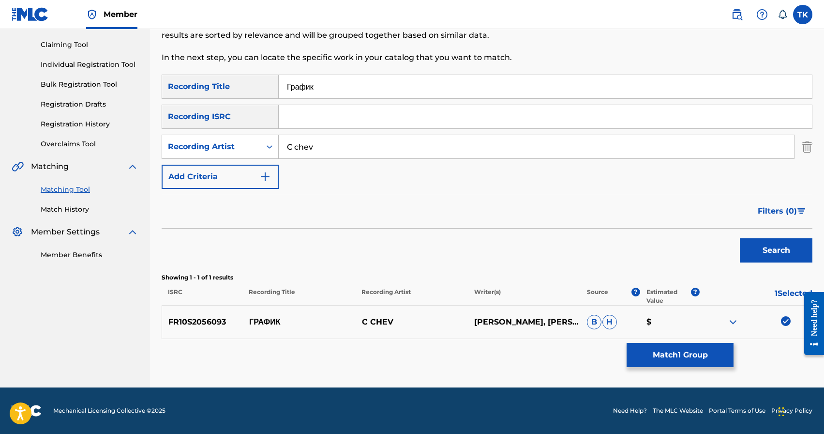
click at [672, 353] on button "Match 1 Group" at bounding box center [680, 355] width 107 height 24
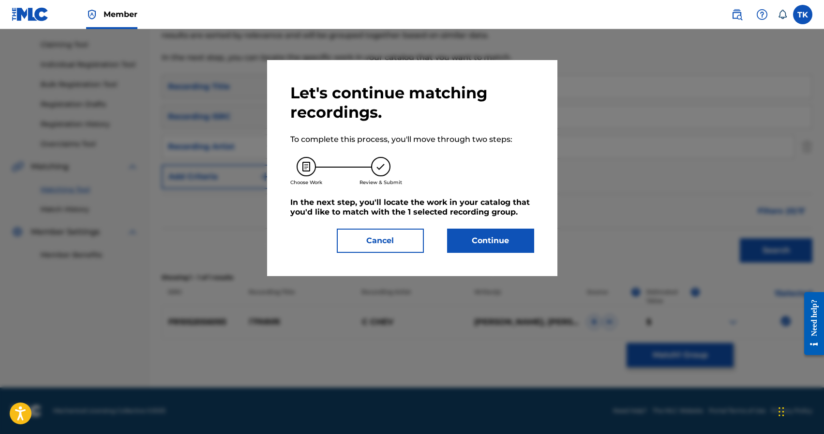
click at [511, 245] on button "Continue" at bounding box center [490, 240] width 87 height 24
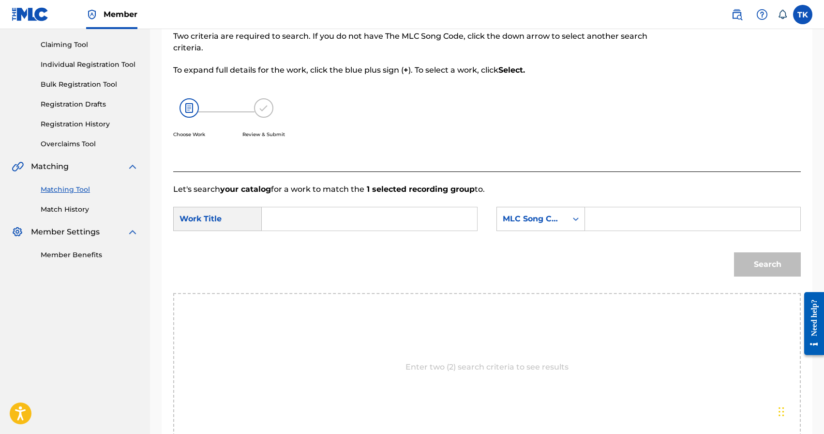
click at [312, 216] on input "Search Form" at bounding box center [369, 218] width 199 height 23
type input "график"
click at [292, 241] on strong "график" at bounding box center [292, 240] width 28 height 9
click at [547, 223] on div "MLC Song Code" at bounding box center [532, 219] width 59 height 12
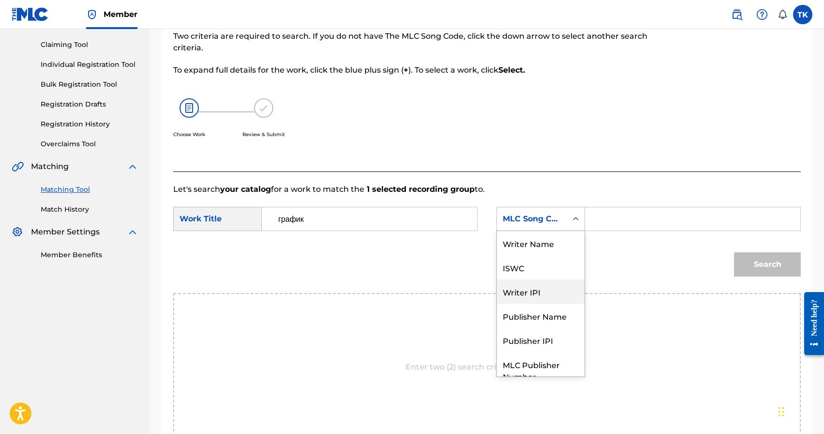
scroll to position [36, 0]
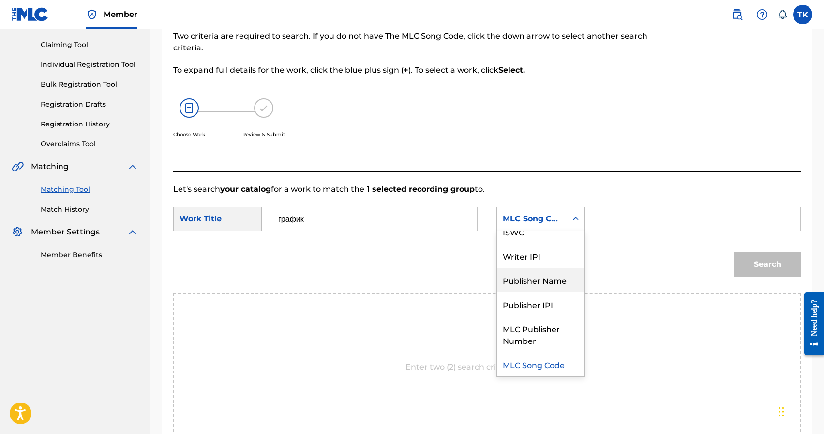
click at [539, 278] on div "Publisher Name" at bounding box center [541, 280] width 88 height 24
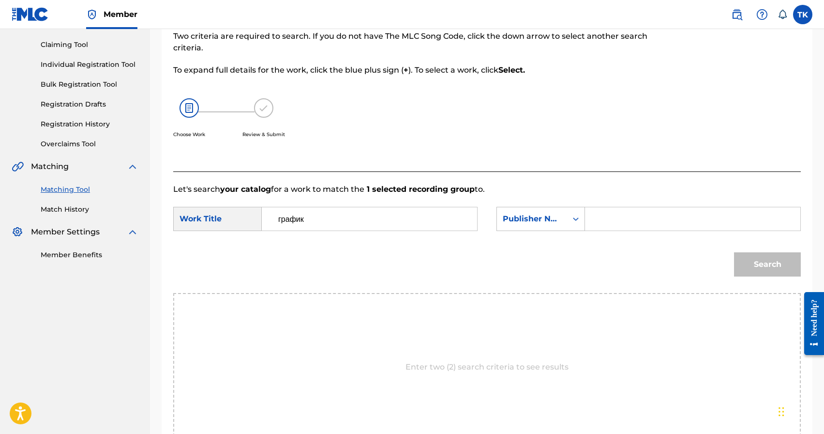
click at [600, 220] on input "Search Form" at bounding box center [692, 218] width 199 height 23
type input "INFINITY MUSIC"
click at [770, 269] on button "Search" at bounding box center [767, 264] width 67 height 24
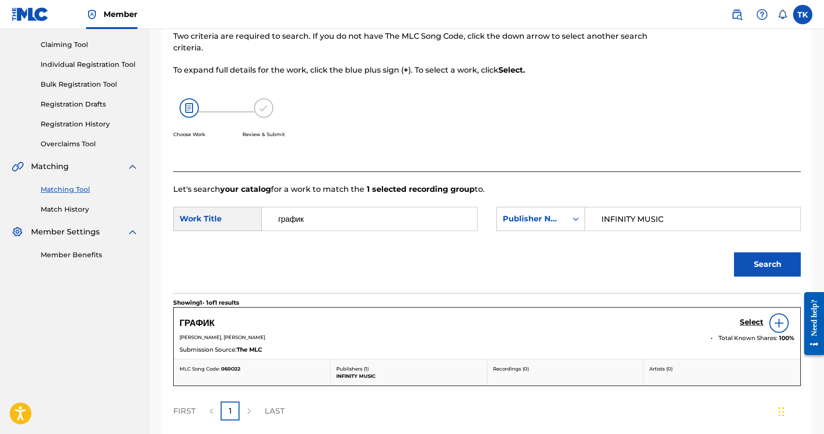
click at [742, 322] on h5 "Select" at bounding box center [752, 322] width 24 height 9
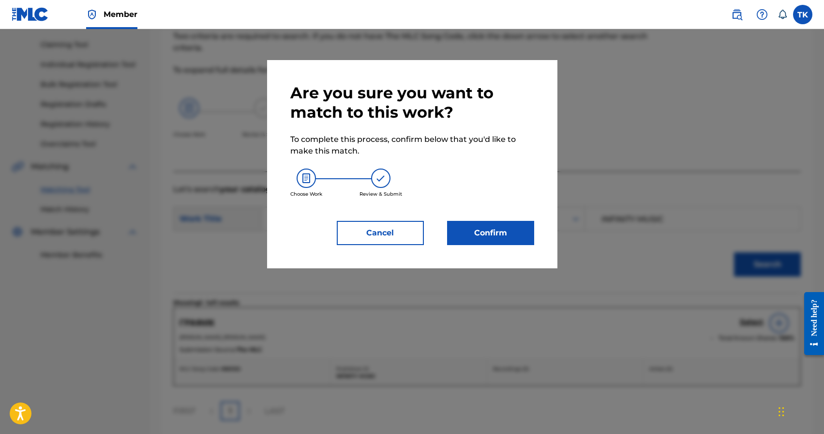
click at [519, 237] on button "Confirm" at bounding box center [490, 233] width 87 height 24
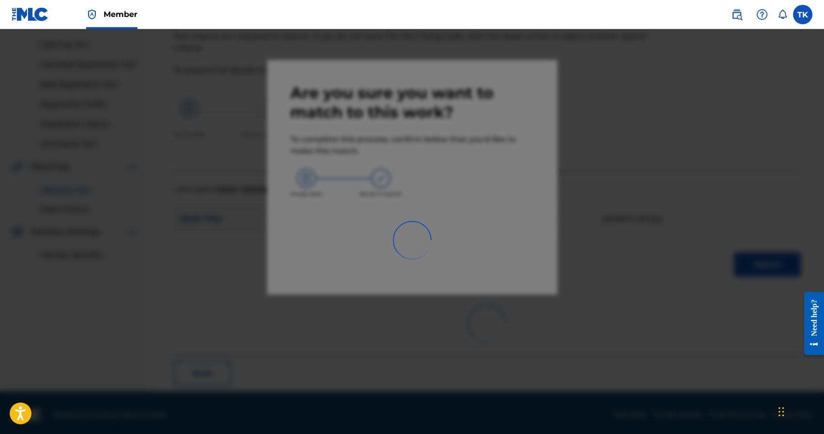
scroll to position [29, 0]
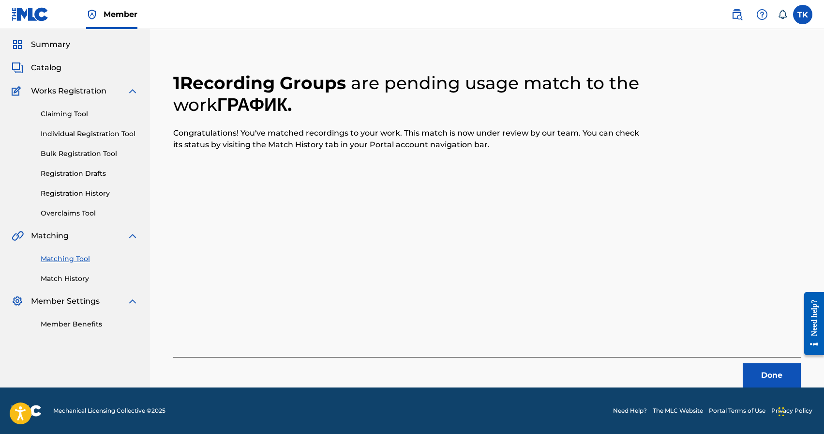
click at [754, 371] on button "Done" at bounding box center [772, 375] width 58 height 24
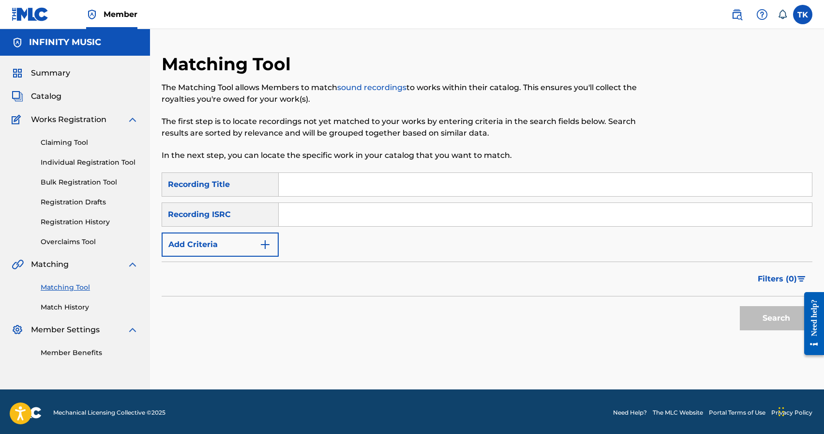
click at [356, 186] on input "Search Form" at bounding box center [545, 184] width 533 height 23
type input "не стать другим"
click at [251, 244] on button "Add Criteria" at bounding box center [220, 244] width 117 height 24
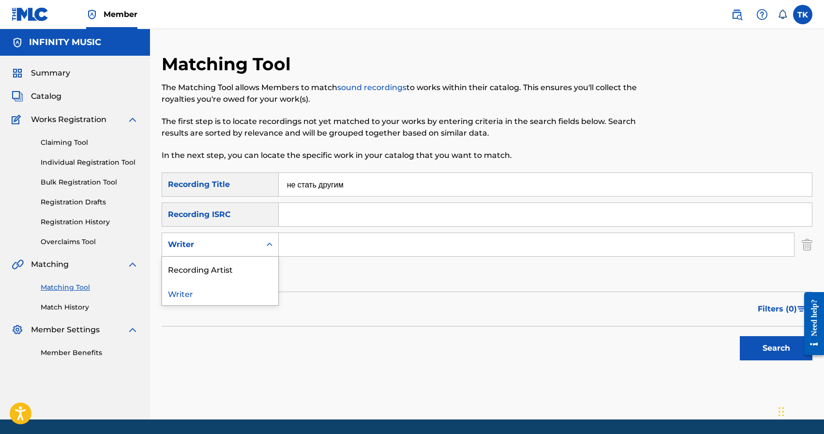
click at [251, 244] on div "Writer" at bounding box center [211, 245] width 87 height 12
click at [251, 266] on div "Recording Artist" at bounding box center [220, 269] width 116 height 24
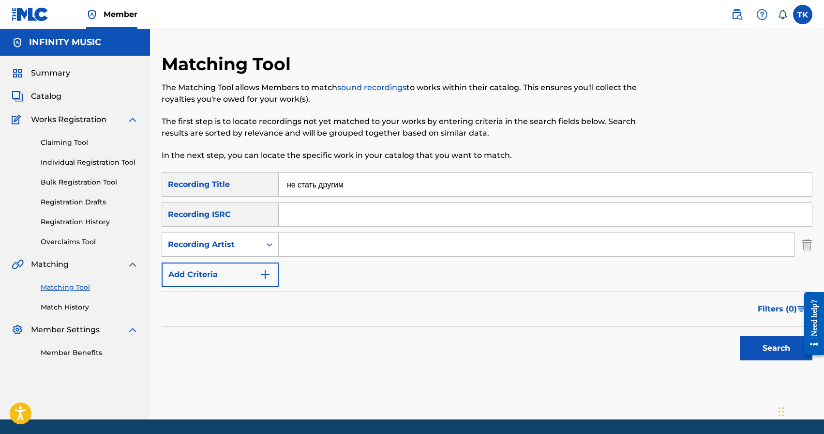
click at [303, 240] on input "Search Form" at bounding box center [536, 244] width 515 height 23
type input "C chev"
click at [781, 361] on div "Search" at bounding box center [773, 345] width 77 height 39
click at [777, 356] on button "Search" at bounding box center [776, 348] width 73 height 24
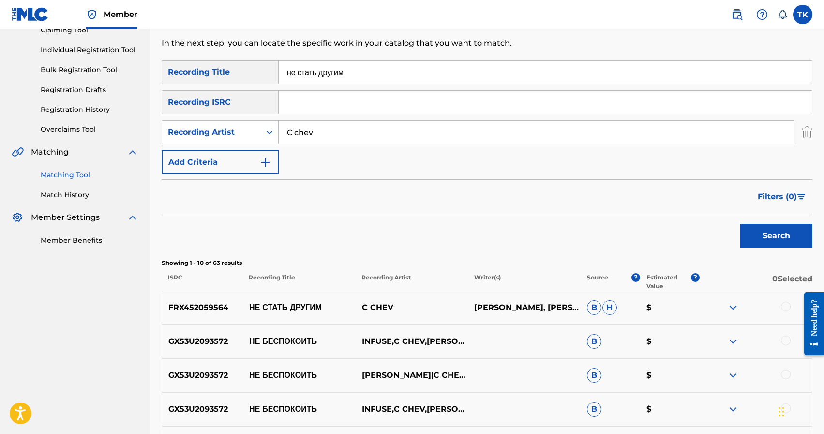
scroll to position [115, 0]
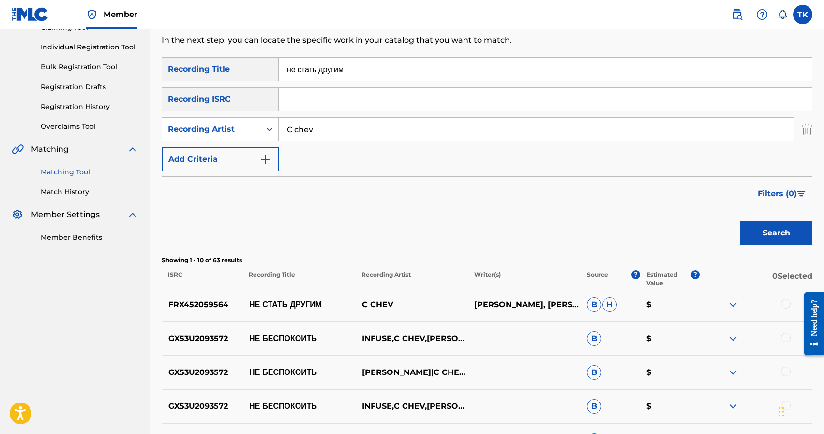
click at [784, 304] on div at bounding box center [786, 304] width 10 height 10
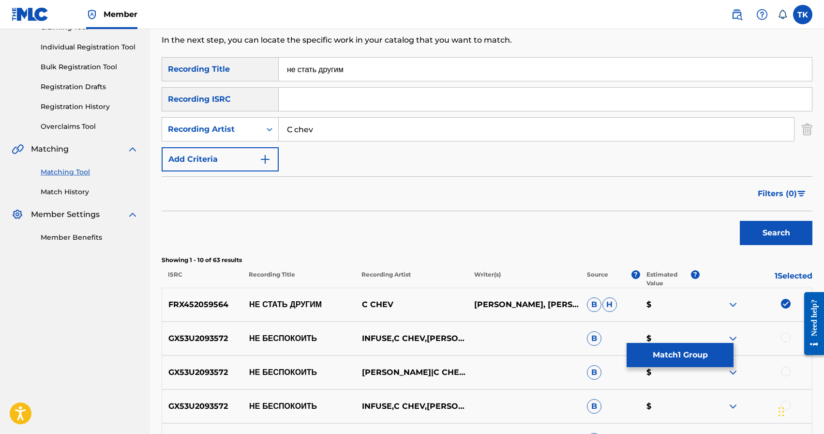
click at [709, 353] on button "Match 1 Group" at bounding box center [680, 355] width 107 height 24
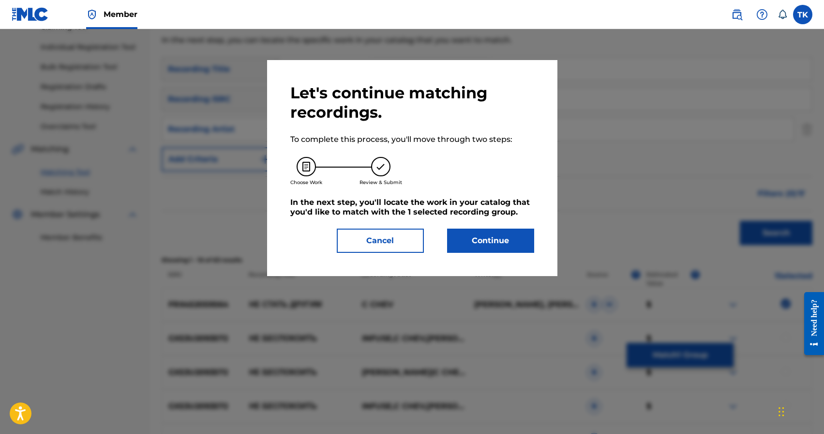
click at [508, 242] on button "Continue" at bounding box center [490, 240] width 87 height 24
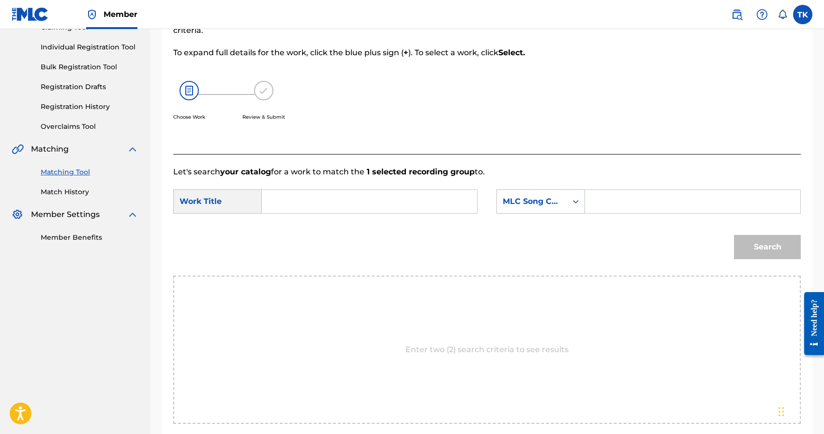
click at [406, 199] on input "Search Form" at bounding box center [369, 201] width 199 height 23
click at [299, 231] on span "другим" at bounding box center [311, 234] width 25 height 9
type input "не стать другим"
click at [551, 211] on div "MLC Song Code" at bounding box center [541, 201] width 89 height 24
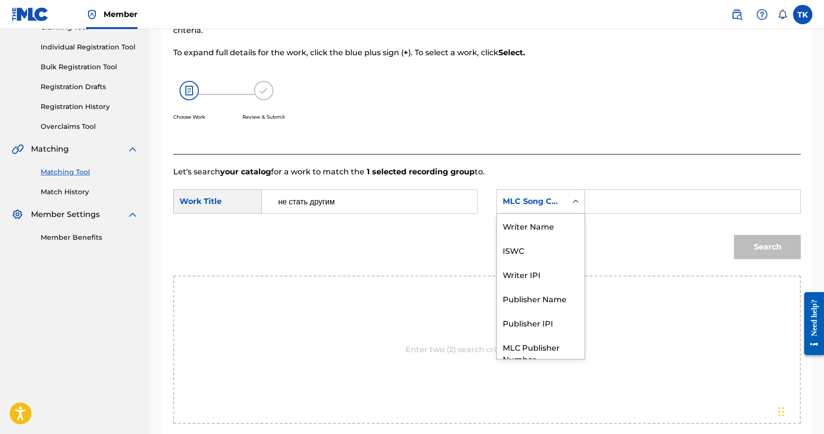
scroll to position [36, 0]
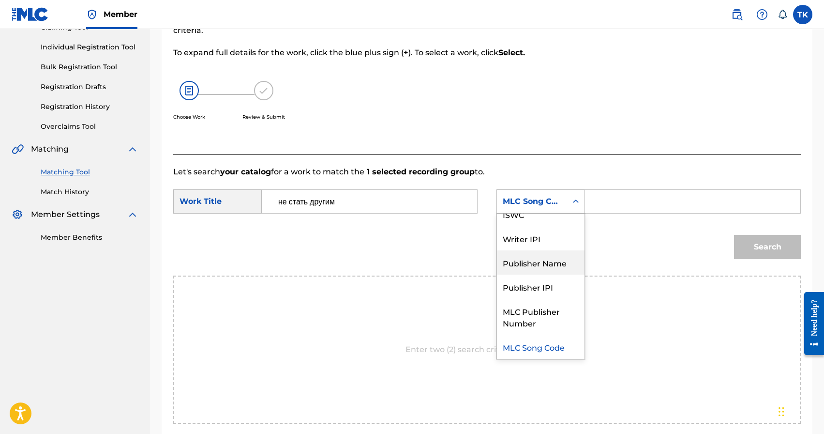
click at [544, 254] on div "Publisher Name" at bounding box center [541, 262] width 88 height 24
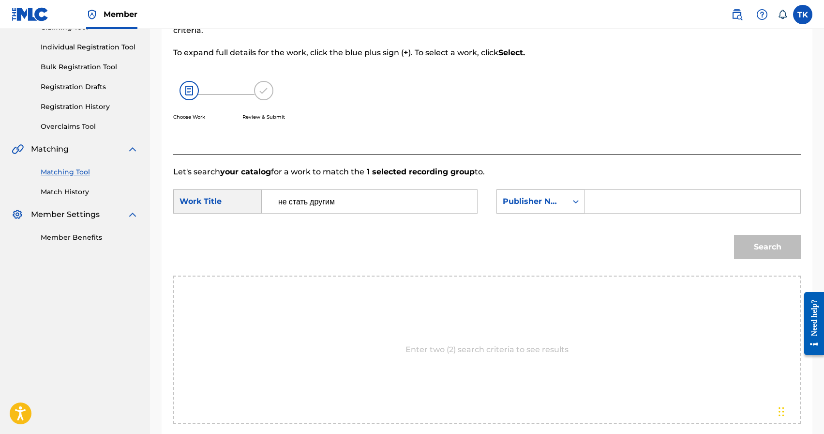
click at [601, 200] on input "Search Form" at bounding box center [692, 201] width 199 height 23
type input "INFINITY MUSIC"
click at [747, 249] on button "Search" at bounding box center [767, 247] width 67 height 24
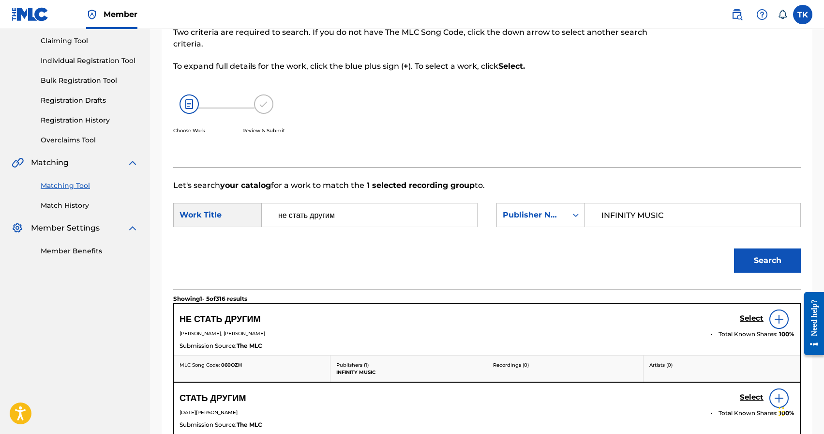
scroll to position [115, 0]
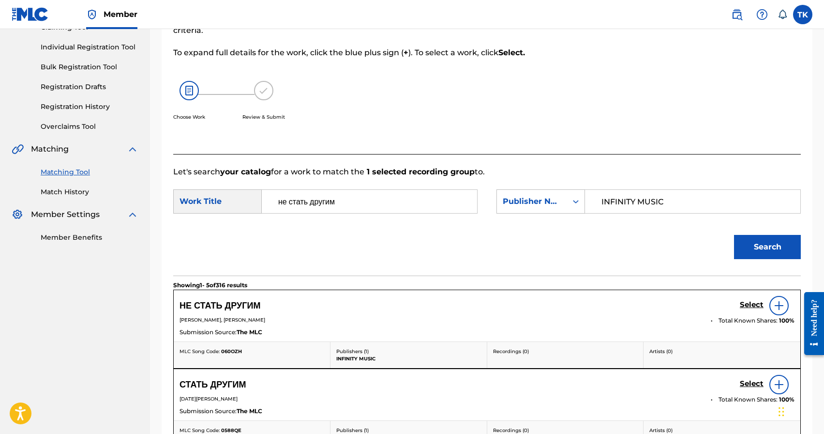
click at [749, 305] on h5 "Select" at bounding box center [752, 304] width 24 height 9
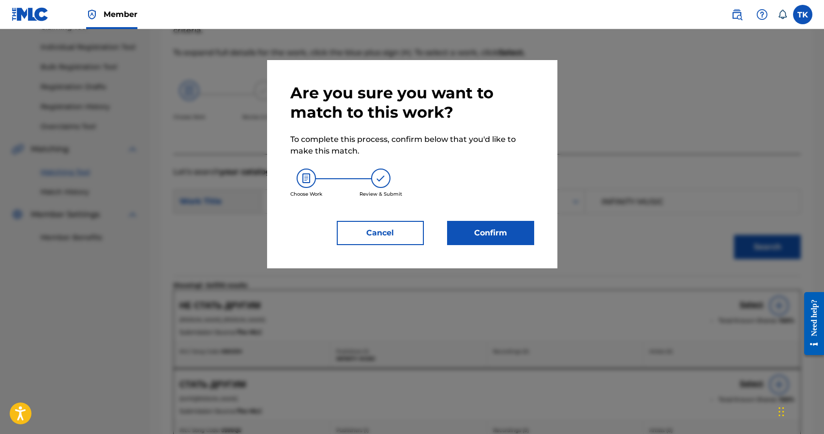
click at [500, 228] on button "Confirm" at bounding box center [490, 233] width 87 height 24
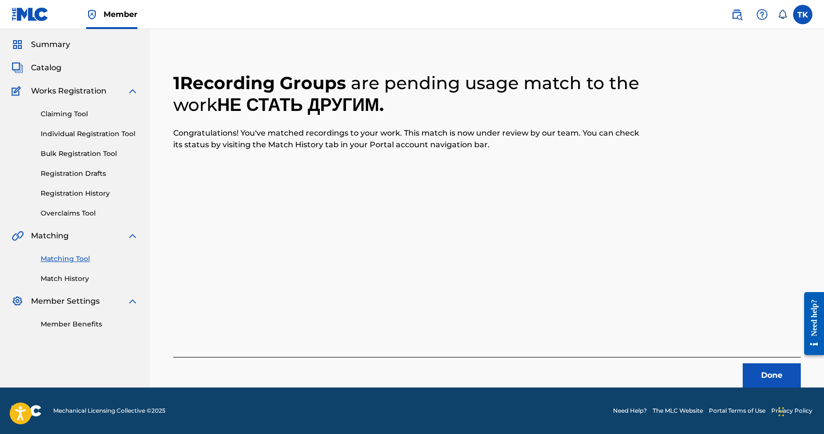
scroll to position [29, 0]
click at [765, 377] on button "Done" at bounding box center [772, 375] width 58 height 24
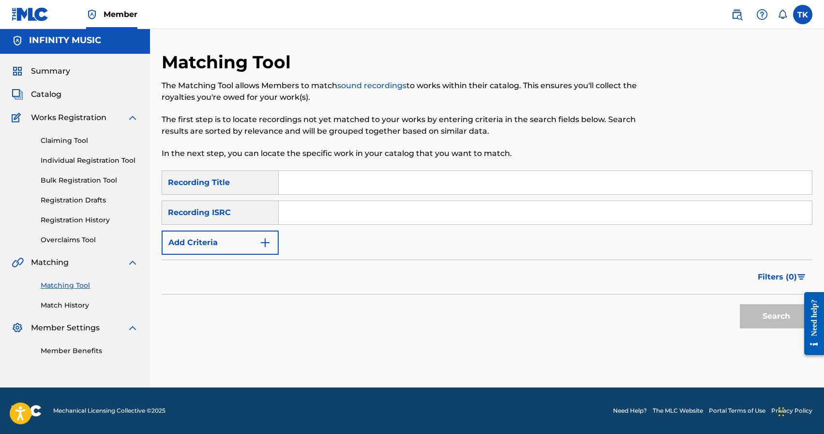
scroll to position [0, 0]
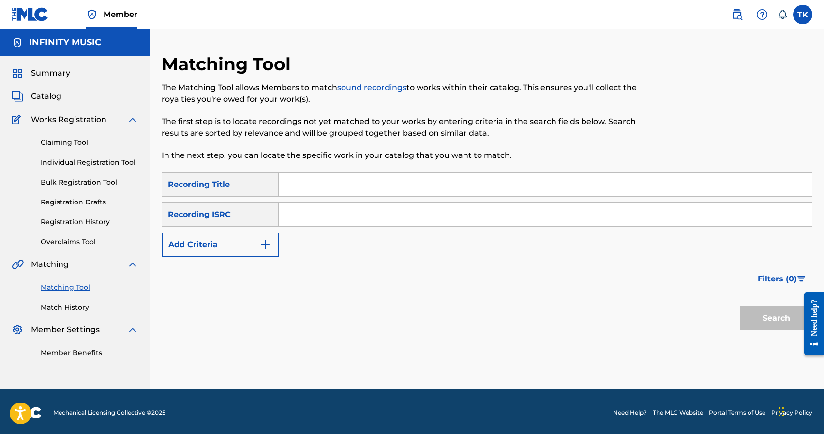
click at [380, 184] on input "Search Form" at bounding box center [545, 184] width 533 height 23
type input "vavilon"
click at [261, 249] on img "Search Form" at bounding box center [265, 245] width 12 height 12
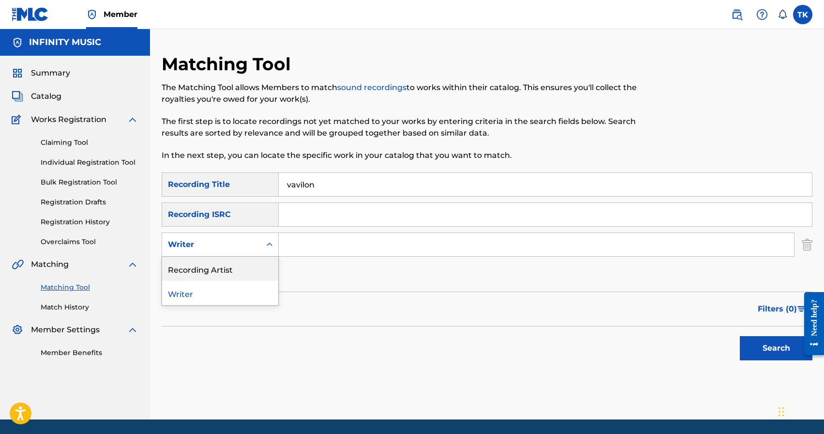
click at [254, 274] on div "Recording Artist" at bounding box center [220, 269] width 116 height 24
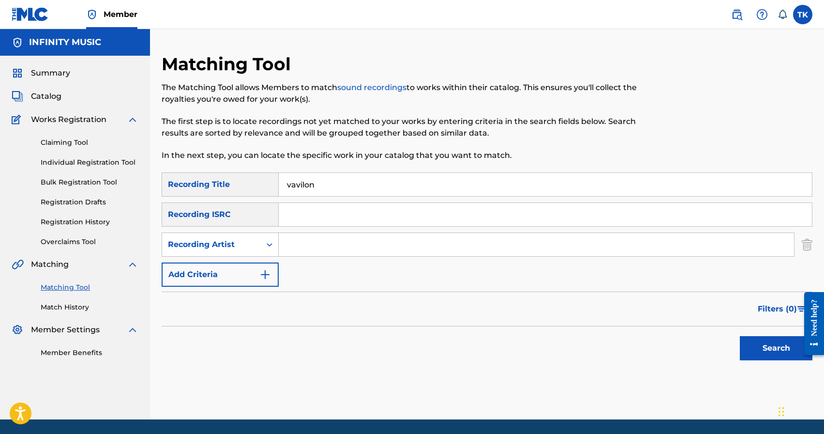
click at [306, 252] on input "Search Form" at bounding box center [536, 244] width 515 height 23
type input "C chev"
click at [748, 345] on button "Search" at bounding box center [776, 348] width 73 height 24
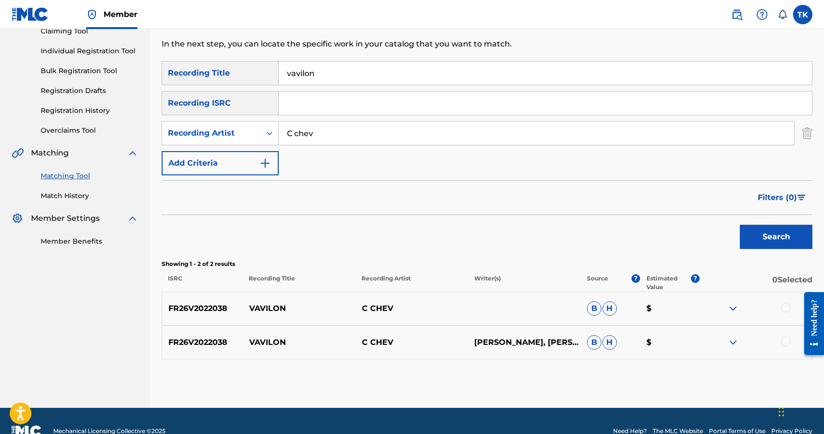
scroll to position [120, 0]
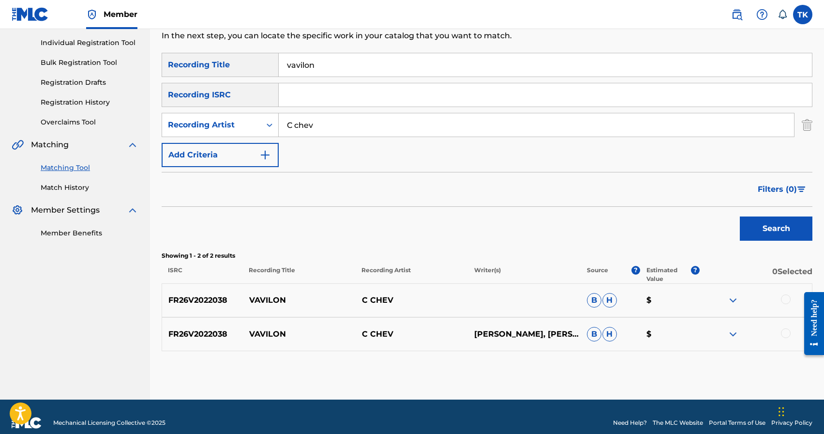
click at [784, 299] on div at bounding box center [786, 299] width 10 height 10
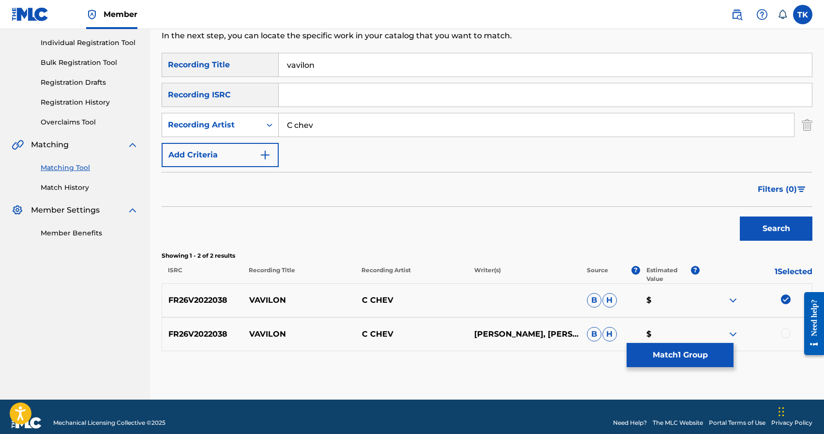
click at [783, 331] on div at bounding box center [786, 333] width 10 height 10
click at [711, 354] on button "Match 2 Groups" at bounding box center [680, 355] width 107 height 24
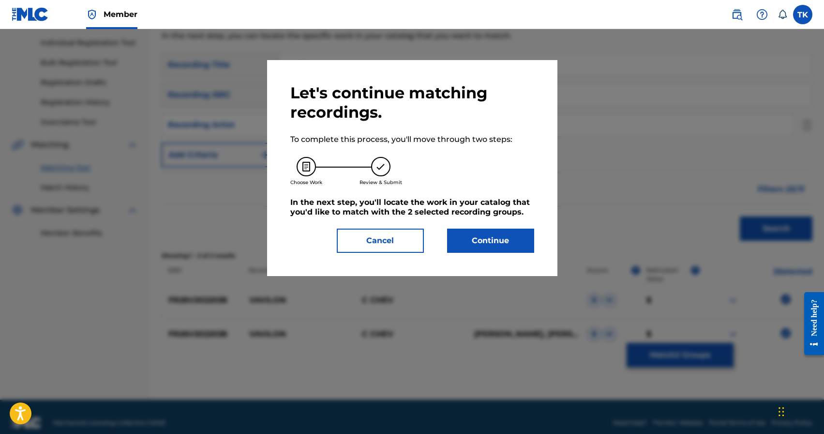
click at [507, 233] on button "Continue" at bounding box center [490, 240] width 87 height 24
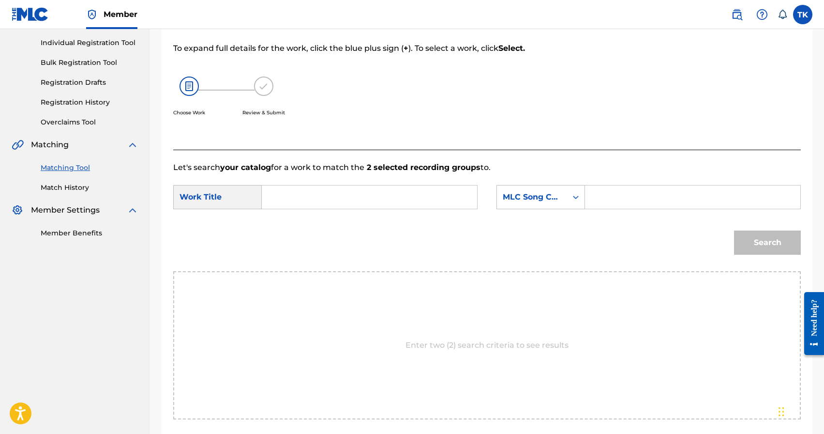
click at [414, 203] on input "Search Form" at bounding box center [369, 196] width 199 height 23
click at [308, 221] on div "vavi lon" at bounding box center [296, 218] width 53 height 17
type input "vavilon"
click at [552, 197] on div "MLC Song Code" at bounding box center [532, 197] width 59 height 12
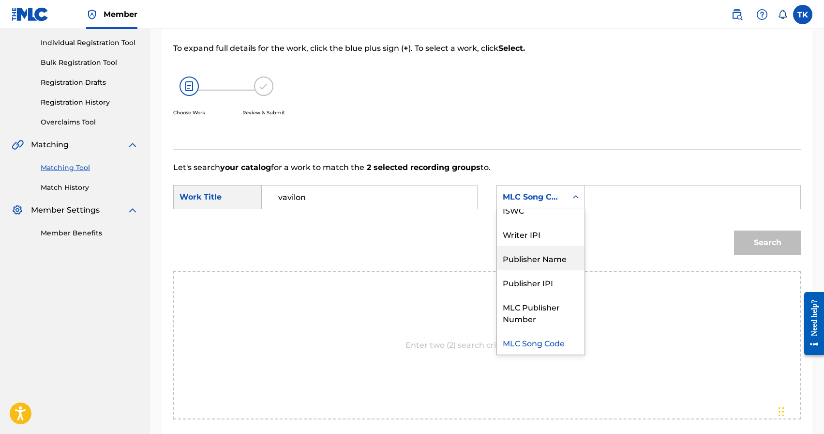
click at [541, 259] on div "Publisher Name" at bounding box center [541, 258] width 88 height 24
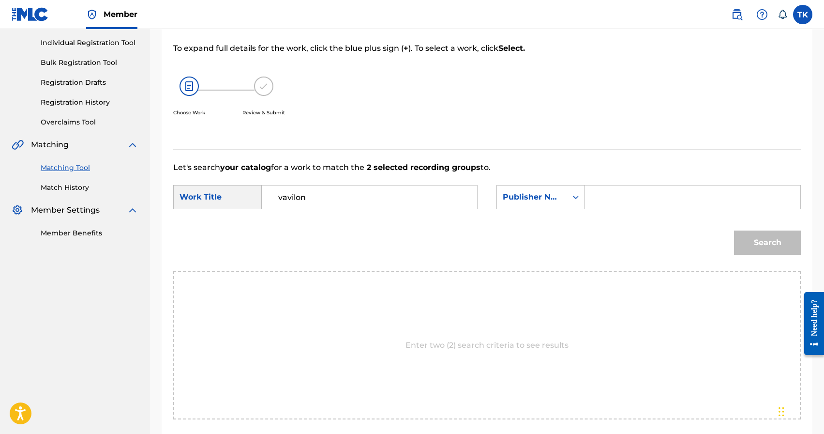
click at [598, 206] on input "Search Form" at bounding box center [692, 196] width 199 height 23
type input "INFINITY MUSIC"
click at [760, 250] on button "Search" at bounding box center [767, 242] width 67 height 24
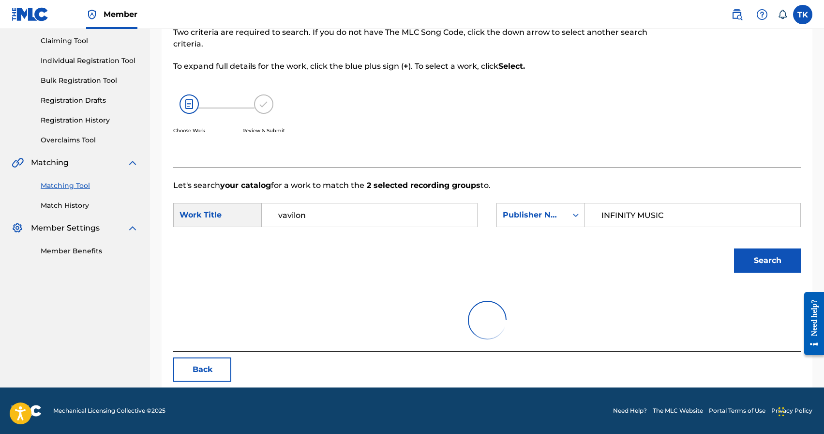
scroll to position [120, 0]
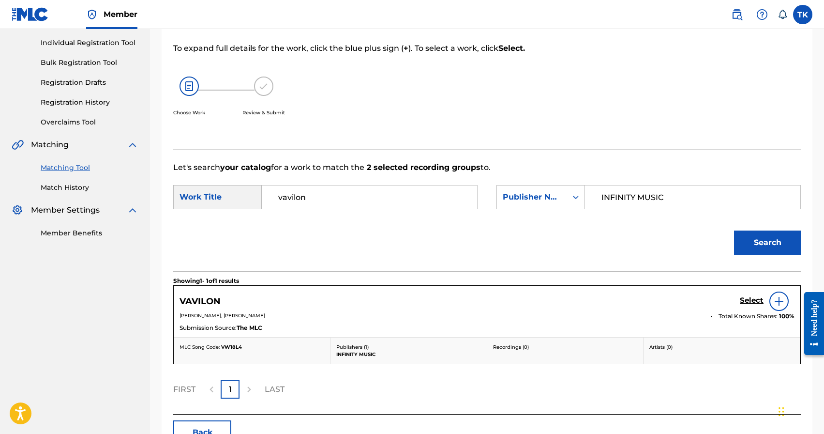
click at [745, 299] on h5 "Select" at bounding box center [752, 300] width 24 height 9
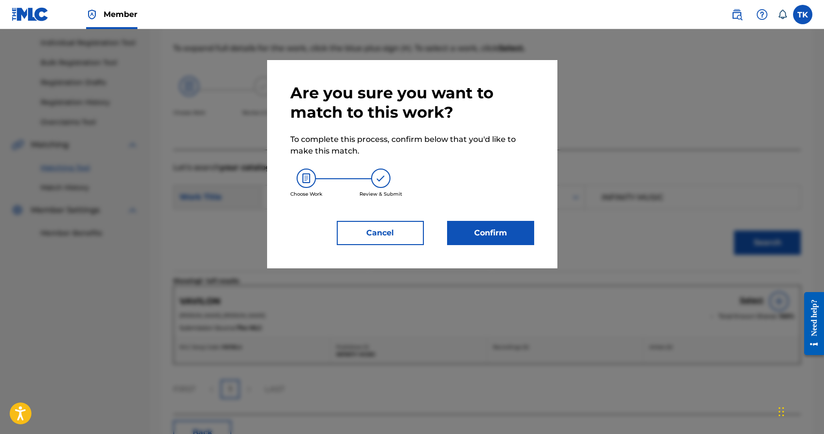
click at [515, 233] on button "Confirm" at bounding box center [490, 233] width 87 height 24
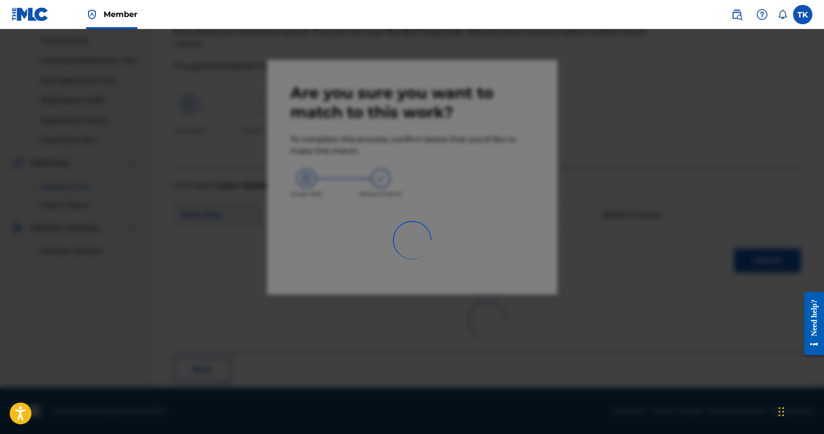
scroll to position [29, 0]
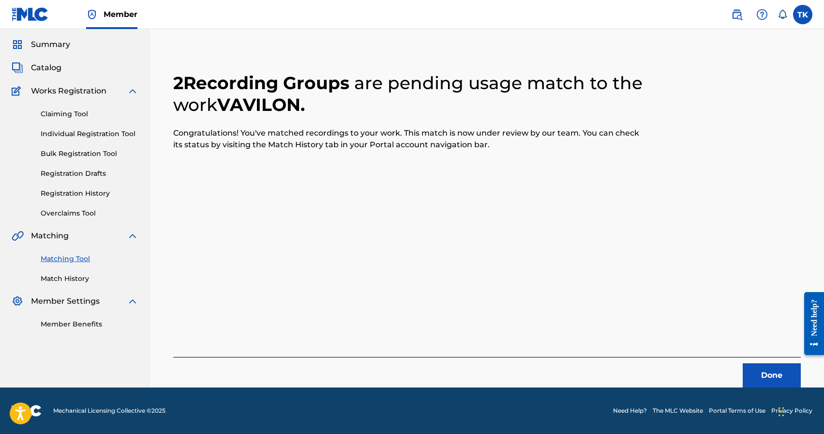
click at [751, 364] on button "Done" at bounding box center [772, 375] width 58 height 24
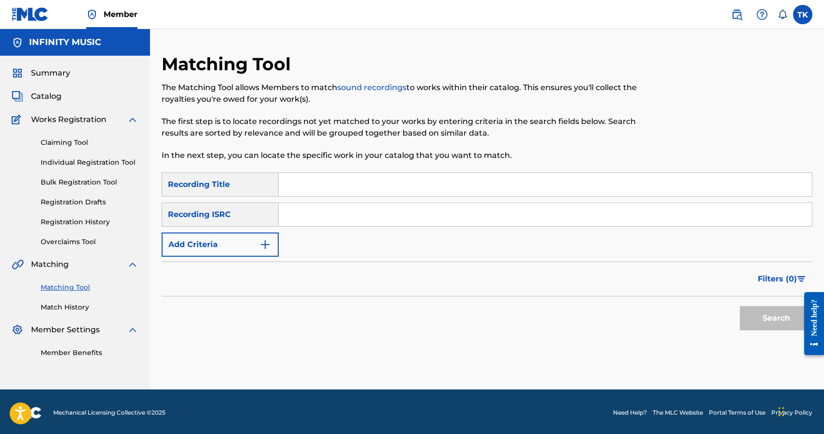
click at [351, 187] on input "Search Form" at bounding box center [545, 184] width 533 height 23
type input "cheese"
click at [266, 251] on button "Add Criteria" at bounding box center [220, 244] width 117 height 24
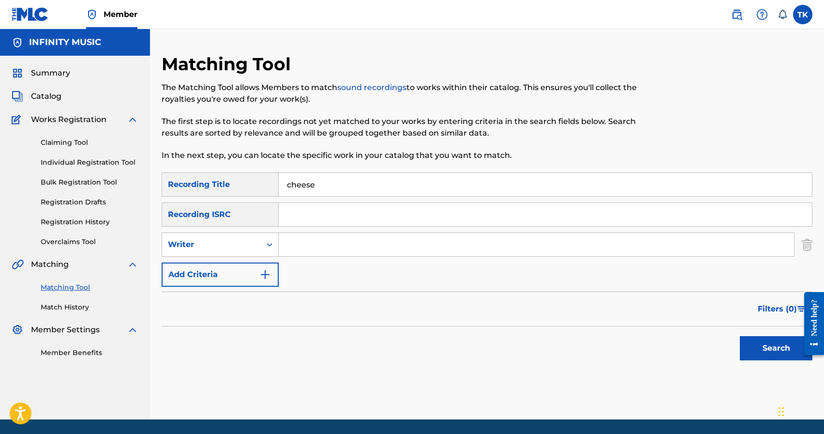
click at [266, 251] on div "Search Form" at bounding box center [269, 244] width 17 height 17
click at [259, 265] on div "Recording Artist" at bounding box center [220, 269] width 116 height 24
click at [316, 247] on input "Search Form" at bounding box center [536, 244] width 515 height 23
type input "C chev"
click at [771, 353] on button "Search" at bounding box center [776, 348] width 73 height 24
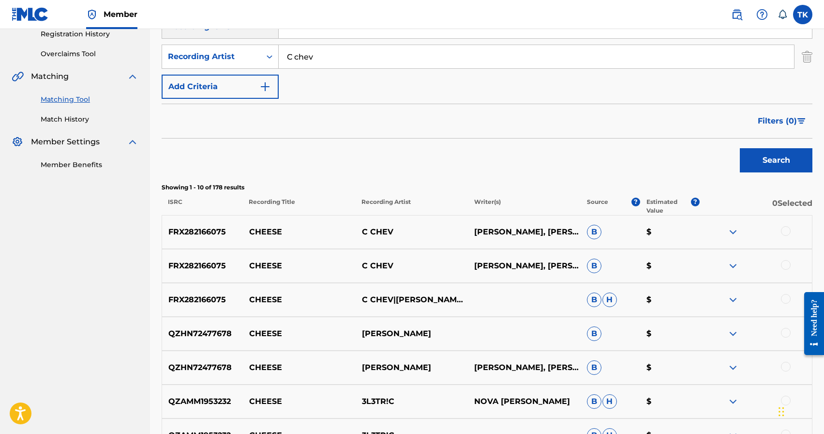
scroll to position [175, 0]
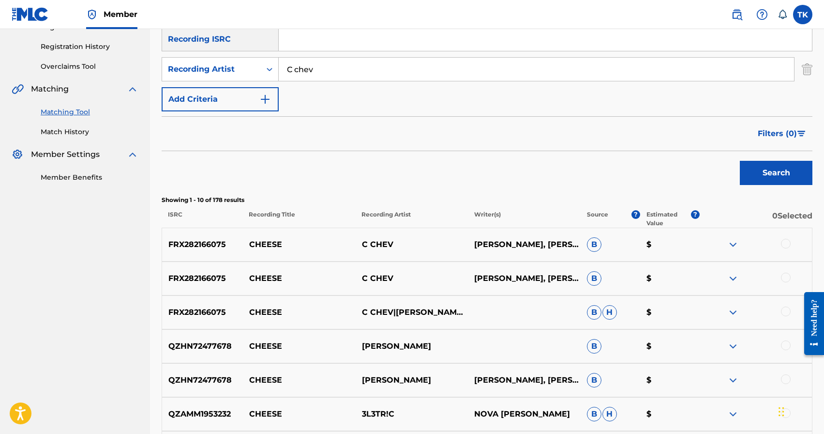
click at [786, 311] on div at bounding box center [786, 311] width 10 height 10
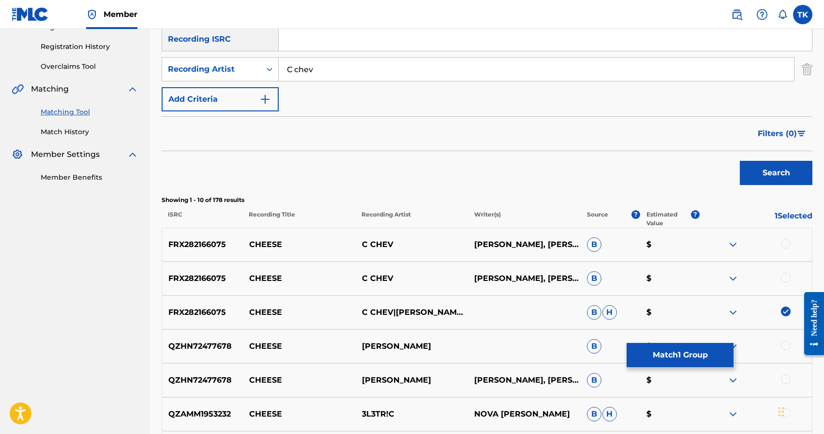
click at [786, 278] on div at bounding box center [786, 278] width 10 height 10
click at [784, 242] on div at bounding box center [786, 244] width 10 height 10
click at [697, 348] on button "Match 3 Groups" at bounding box center [680, 355] width 107 height 24
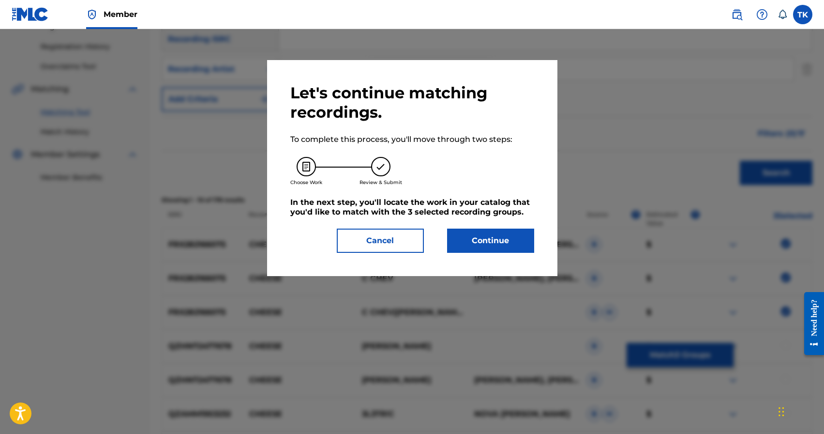
click at [519, 243] on button "Continue" at bounding box center [490, 240] width 87 height 24
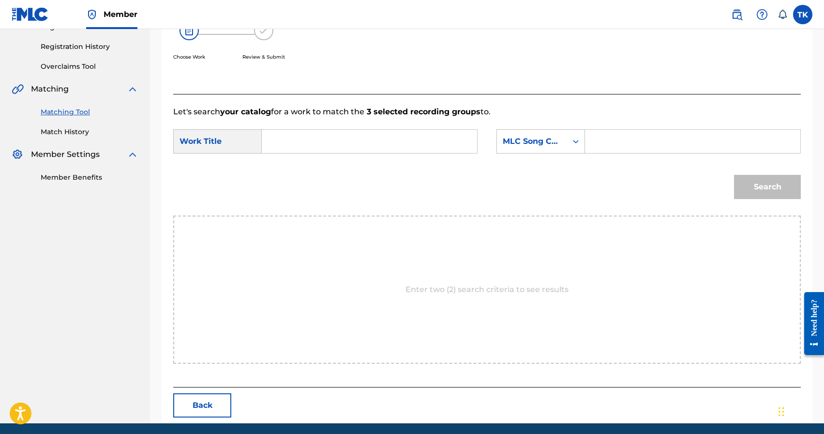
click at [409, 140] on input "Search Form" at bounding box center [369, 141] width 199 height 23
type input "cheese"
click at [311, 161] on div "cheese" at bounding box center [296, 162] width 53 height 17
click at [552, 140] on div "MLC Song Code" at bounding box center [532, 142] width 59 height 12
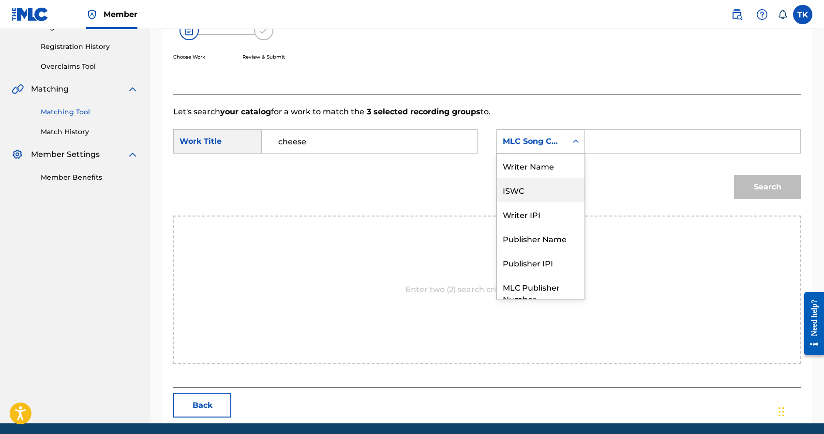
scroll to position [36, 0]
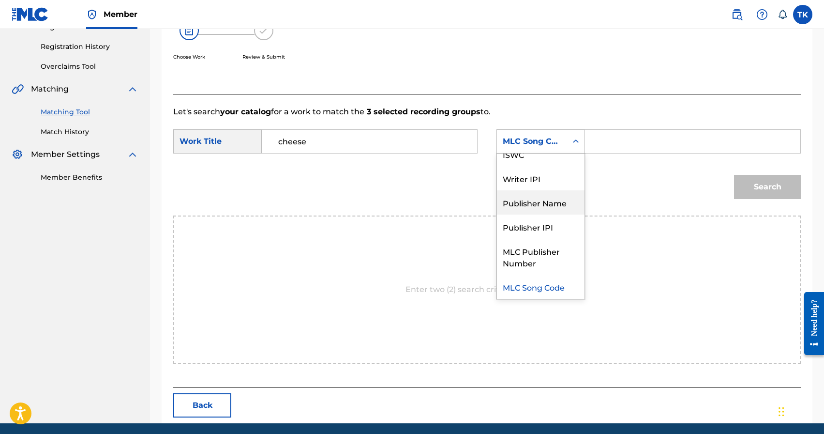
click at [543, 207] on div "Publisher Name" at bounding box center [541, 202] width 88 height 24
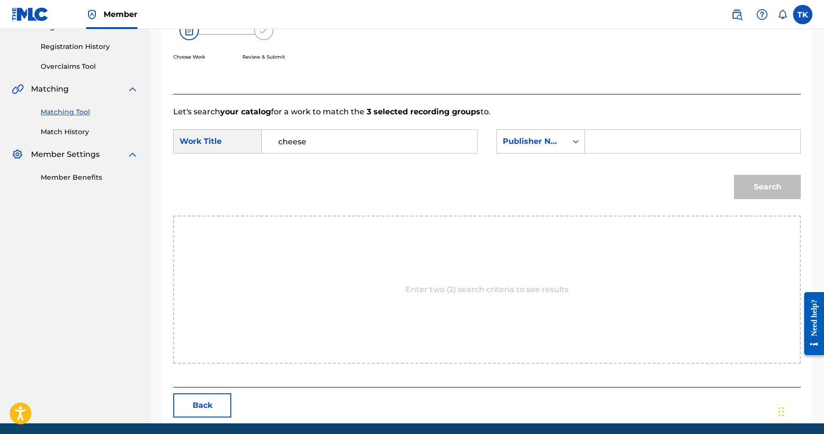
click at [604, 144] on input "Search Form" at bounding box center [692, 141] width 199 height 23
type input "INFINITY MUSIC"
click at [745, 182] on button "Search" at bounding box center [767, 187] width 67 height 24
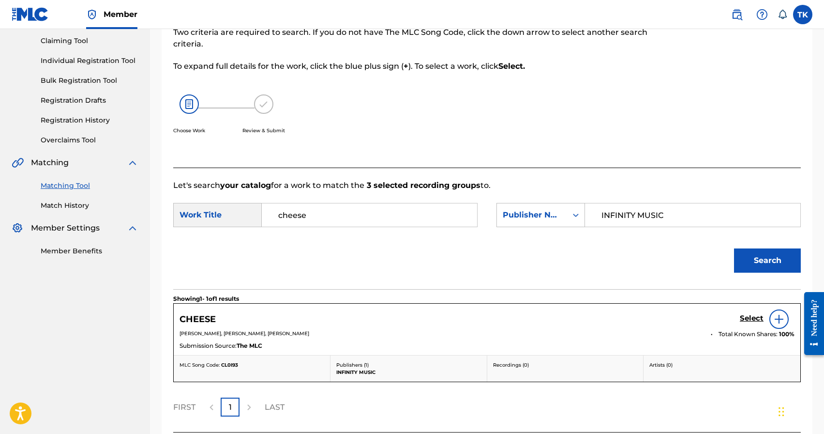
scroll to position [175, 0]
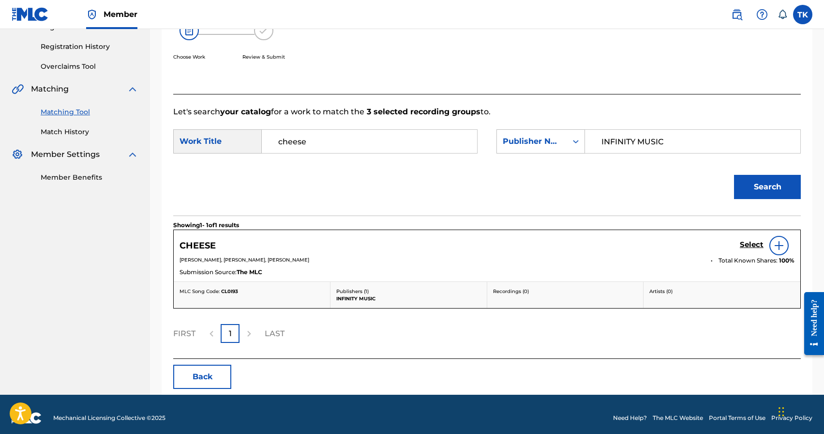
click at [743, 243] on h5 "Select" at bounding box center [752, 244] width 24 height 9
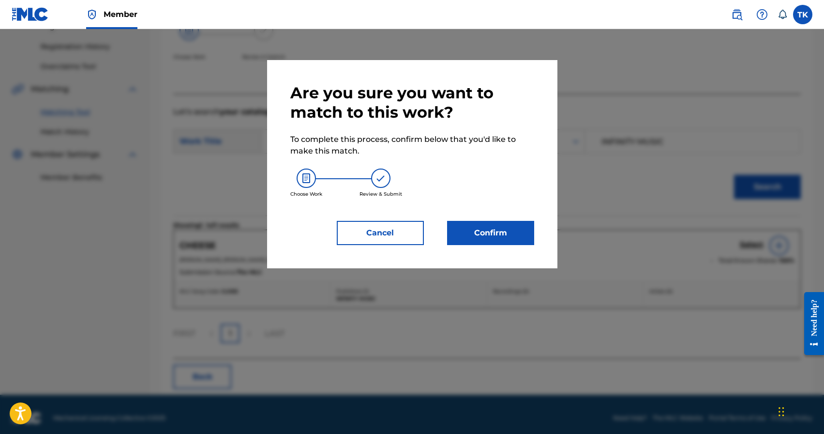
click at [509, 242] on button "Confirm" at bounding box center [490, 233] width 87 height 24
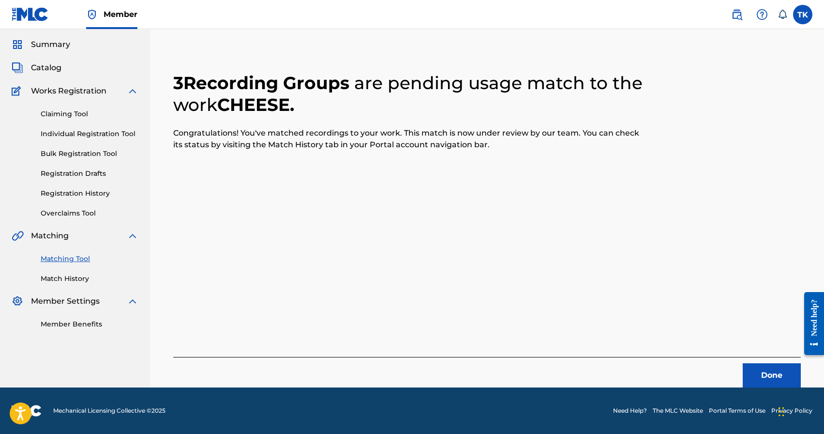
scroll to position [29, 0]
click at [761, 367] on button "Done" at bounding box center [772, 375] width 58 height 24
